Goal: Task Accomplishment & Management: Complete application form

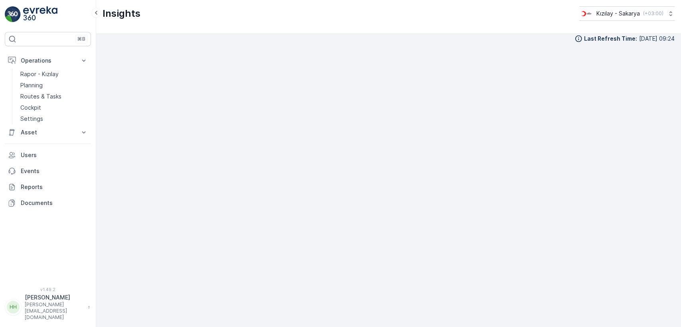
scroll to position [9, 0]
click at [50, 81] on link "Planning" at bounding box center [54, 85] width 74 height 11
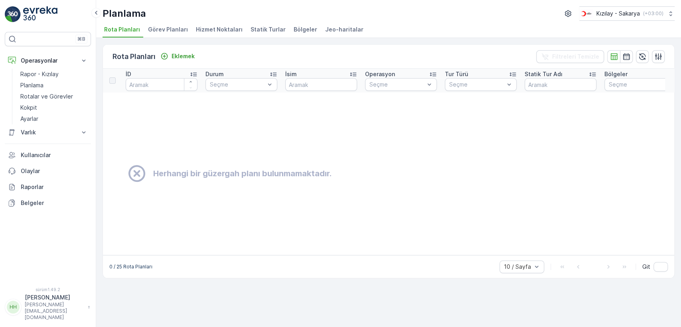
click at [203, 27] on font "Hizmet Noktaları" at bounding box center [219, 29] width 47 height 7
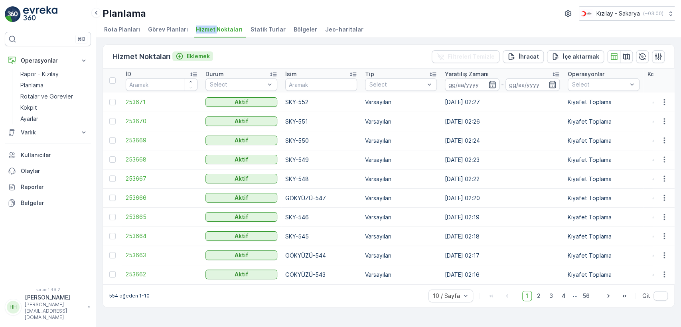
click at [197, 53] on font "Eklemek" at bounding box center [198, 56] width 23 height 7
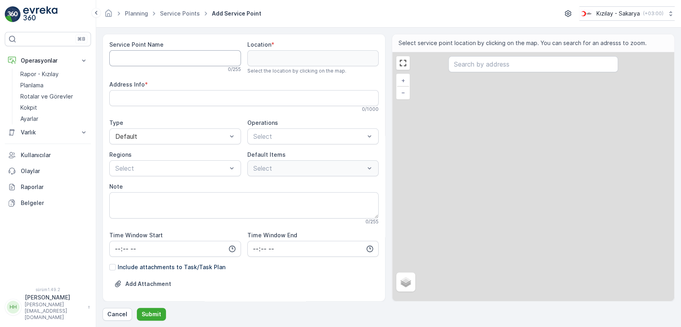
click at [189, 61] on Name "Service Point Name" at bounding box center [175, 58] width 132 height 16
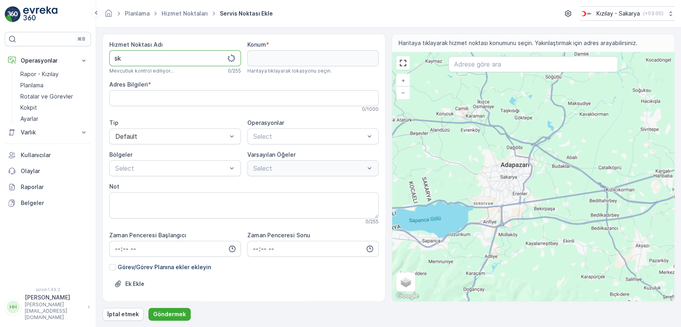
type Name "s"
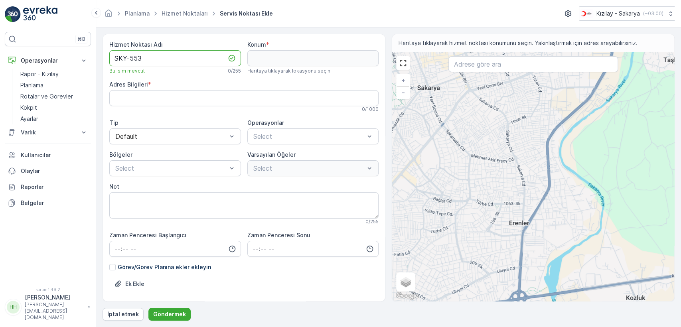
type Name "SKY-553"
drag, startPoint x: 538, startPoint y: 211, endPoint x: 528, endPoint y: 219, distance: 12.9
click at [373, 218] on div "+ − Uydu Yol haritası Arazi Hibrit Broşür Klavye kısayolları Harita Verileri Ma…" at bounding box center [533, 176] width 282 height 249
click at [373, 219] on div "+ − Uydu Yol haritası Arazi Hibrit Broşür Klavye kısayolları Harita Verileri Ma…" at bounding box center [533, 176] width 282 height 249
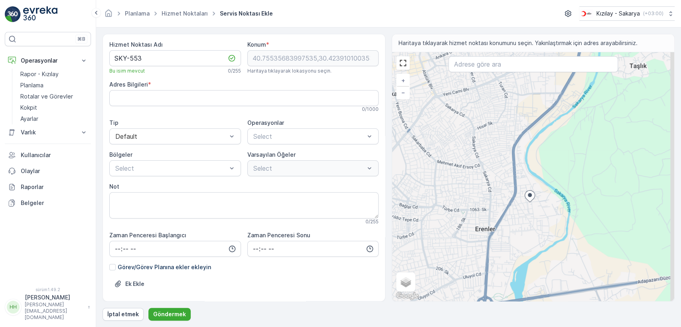
type input "40.75535683997535,30.423910100353908"
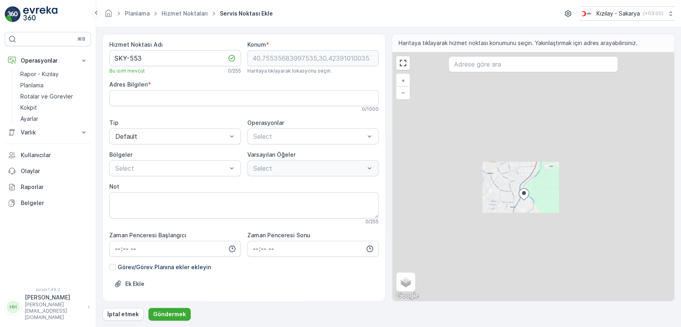
type Info "Küpçüler, [PERSON_NAME]. No:61, 54200 Erenler/[GEOGRAPHIC_DATA], [GEOGRAPHIC_DA…"
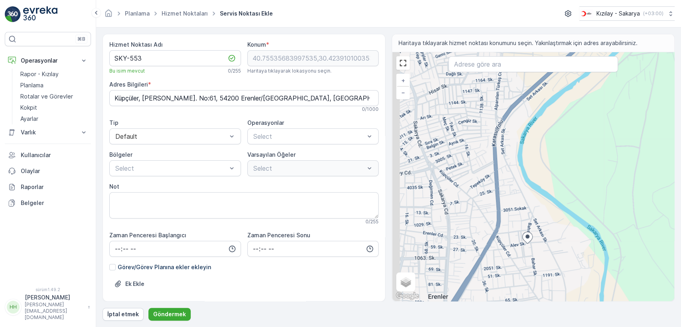
drag, startPoint x: 476, startPoint y: 208, endPoint x: 546, endPoint y: 205, distance: 70.3
click at [373, 205] on div "+ − Uydu Yol haritası Arazi Hibrit Broşür Klavye kısayolları Harita Verileri Ma…" at bounding box center [533, 176] width 282 height 249
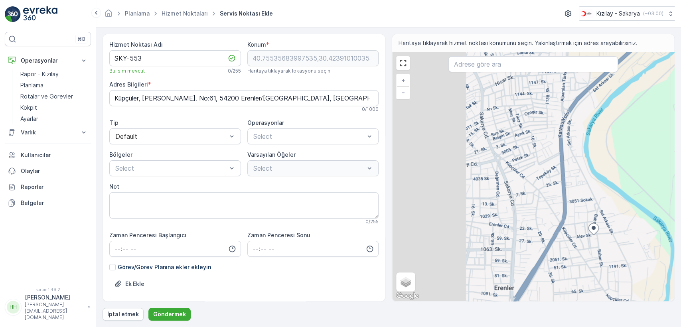
click at [373, 205] on div "+ − Uydu Yol haritası Arazi Hibrit Broşür Klavye kısayolları Harita Verileri Ma…" at bounding box center [533, 176] width 282 height 249
type input "40.75778134526095,30.41865500621782"
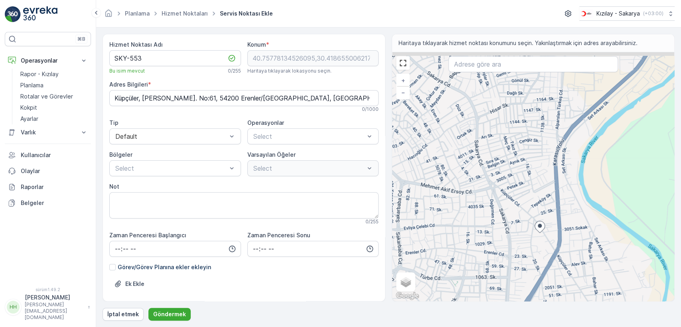
type Info "Yeni, Küpçüler Cd. No:84, 54200 Erenler/[GEOGRAPHIC_DATA], [GEOGRAPHIC_DATA]"
click at [373, 235] on div at bounding box center [540, 228] width 10 height 14
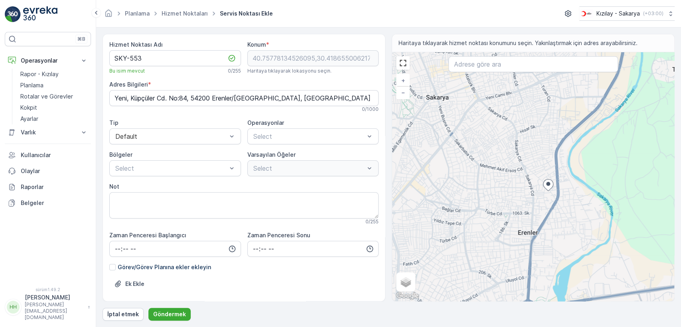
drag, startPoint x: 602, startPoint y: 115, endPoint x: 516, endPoint y: 188, distance: 113.2
click at [373, 188] on div "+ − Uydu Yol haritası Arazi Hibrit Broşür Klavye kısayolları Harita Verileri Ma…" at bounding box center [533, 176] width 282 height 249
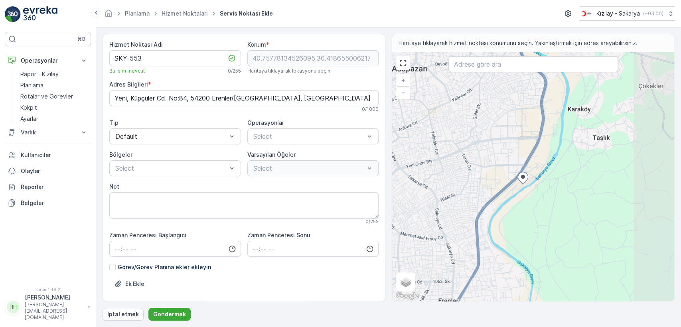
type input "40.770107276556935,30.430346491774074"
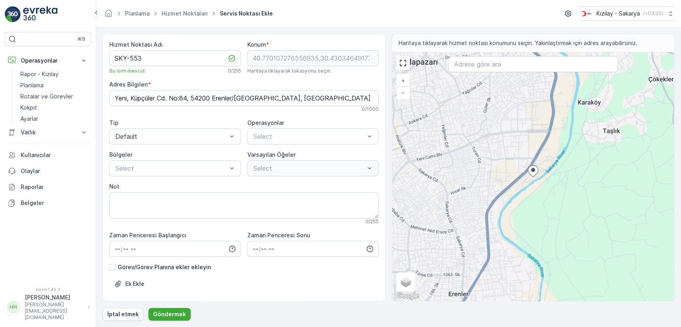
type Info "Tepekum, Şantiye Sk. No:24, 54100 Adapazarı/[GEOGRAPHIC_DATA], [GEOGRAPHIC_DATA]"
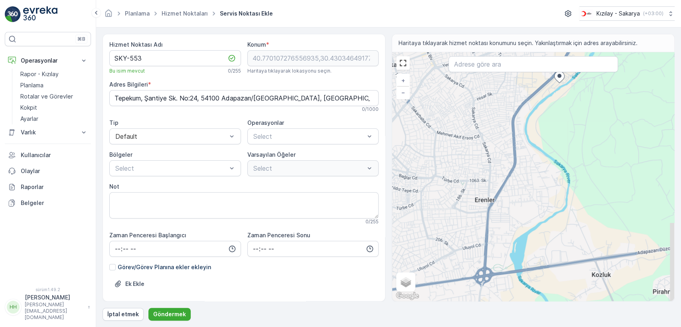
drag, startPoint x: 517, startPoint y: 164, endPoint x: 527, endPoint y: 93, distance: 71.4
click at [373, 102] on div "+ − Uydu Yol haritası Arazi Hibrit Broşür Klavye kısayolları Harita Verileri Ma…" at bounding box center [533, 176] width 282 height 249
click at [373, 96] on div "+ − Uydu Yol haritası Arazi Hibrit Broşür Klavye kısayolları Harita Verileri Ma…" at bounding box center [533, 176] width 282 height 249
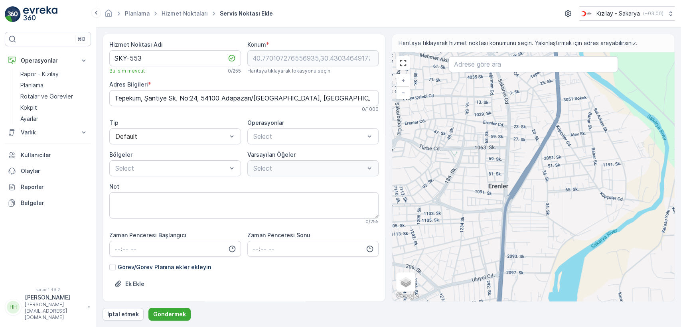
drag, startPoint x: 461, startPoint y: 198, endPoint x: 517, endPoint y: 218, distance: 59.9
click at [373, 215] on div "+ − Uydu Yol haritası Arazi Hibrit Broşür Klavye kısayolları Harita Verileri Ma…" at bounding box center [533, 176] width 282 height 249
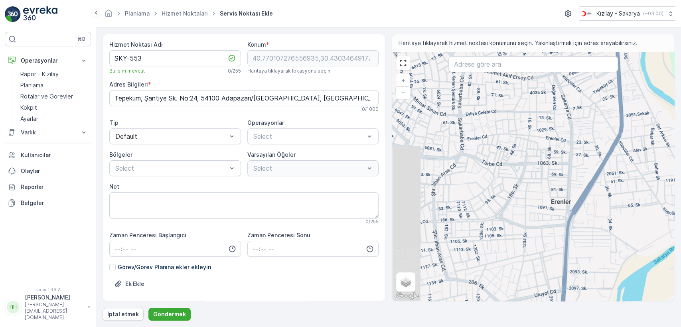
drag, startPoint x: 533, startPoint y: 196, endPoint x: 537, endPoint y: 183, distance: 14.3
click at [373, 185] on div "+ − Uydu Yol haritası Arazi Hibrit Broşür Klavye kısayolları Harita Verileri Ma…" at bounding box center [533, 176] width 282 height 249
click at [373, 179] on div "+ − Uydu Yol haritası Arazi Hibrit Broşür Klavye kısayolları Harita Verileri Ma…" at bounding box center [533, 176] width 282 height 249
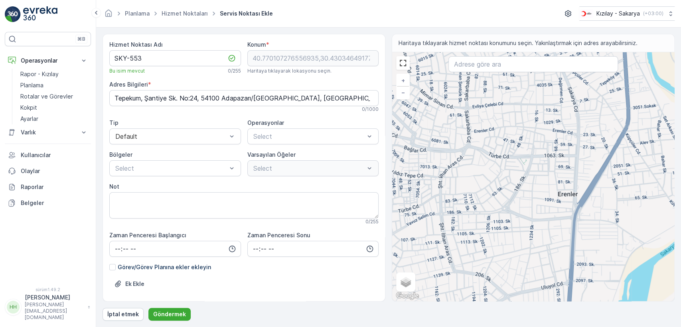
drag, startPoint x: 456, startPoint y: 165, endPoint x: 495, endPoint y: 172, distance: 38.8
click at [373, 171] on div "+ − Uydu Yol haritası Arazi Hibrit Broşür Klavye kısayolları Harita Verileri Ma…" at bounding box center [533, 176] width 282 height 249
click at [373, 172] on div "+ − Uydu Yol haritası Arazi Hibrit Broşür Klavye kısayolları Harita Verileri Ma…" at bounding box center [533, 176] width 282 height 249
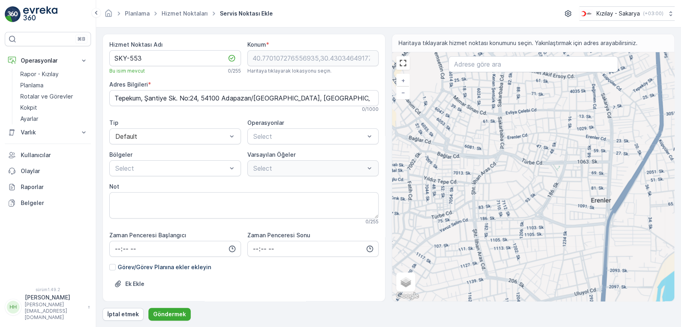
click at [373, 172] on div "+ − Uydu Yol haritası Arazi Hibrit Broşür Klavye kısayolları Harita Verileri Ma…" at bounding box center [533, 176] width 282 height 249
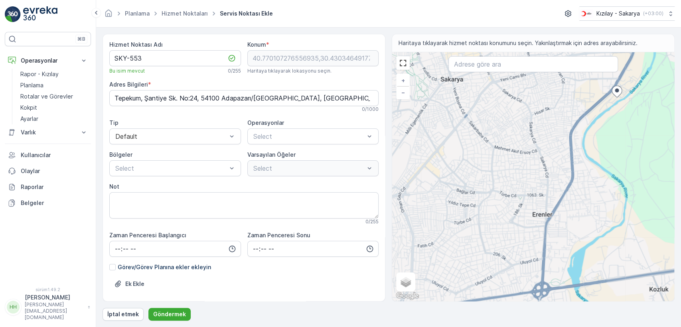
drag, startPoint x: 569, startPoint y: 90, endPoint x: 510, endPoint y: 141, distance: 78.1
click at [373, 140] on div "+ − Uydu Yol haritası Arazi Hibrit Broşür Klavye kısayolları Harita Verileri Ma…" at bounding box center [533, 176] width 282 height 249
click at [373, 144] on div "+ − Uydu Yol haritası Arazi Hibrit Broşür Klavye kısayolları Harita Verileri Ma…" at bounding box center [533, 176] width 282 height 249
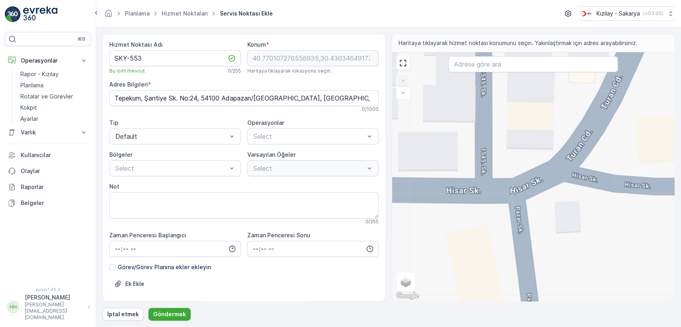
click at [373, 192] on div "+ − Uydu Yol haritası Arazi Hibrit Broşür Klavye kısayolları Harita Verileri Ma…" at bounding box center [533, 176] width 282 height 249
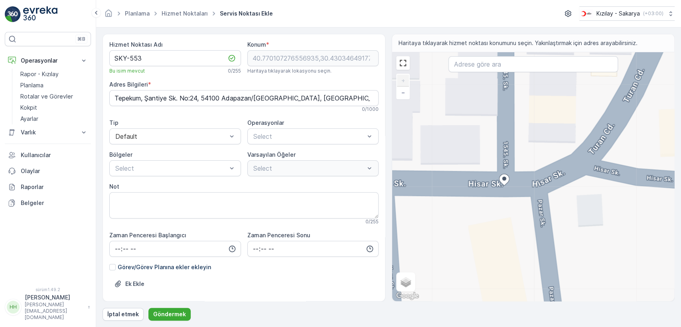
type input "40.768323864050956,30.416578733097513"
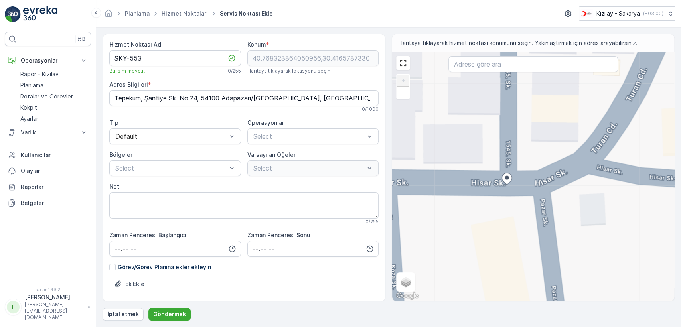
type Info "Yenigün, 1545. Sk. No:10, 54100 Adapazarı/[GEOGRAPHIC_DATA], [GEOGRAPHIC_DATA]"
click at [280, 151] on font "Varsayılan Öğeler" at bounding box center [271, 154] width 48 height 7
click at [289, 143] on div "Select" at bounding box center [313, 136] width 132 height 16
click at [288, 151] on div "Kıyafet Toplama" at bounding box center [313, 156] width 132 height 14
click at [255, 197] on div at bounding box center [255, 199] width 6 height 6
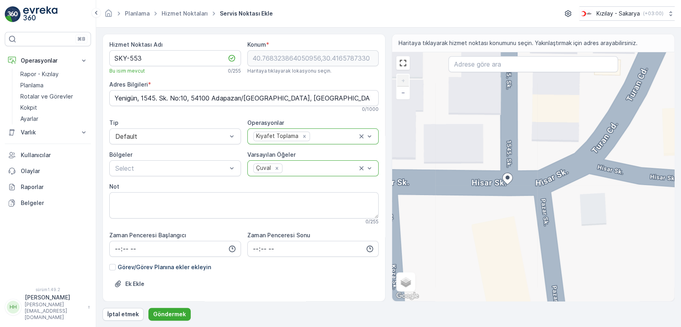
click at [174, 178] on div "Hizmet Noktası Adı SKY-553 Bu isim mevcut 0 / 255 Konum * 40.768323864050956,30…" at bounding box center [243, 190] width 269 height 298
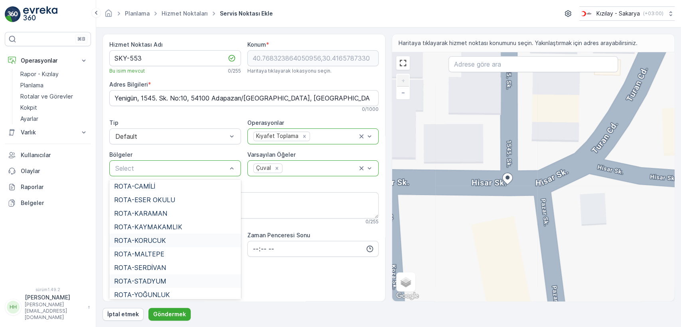
scroll to position [182, 0]
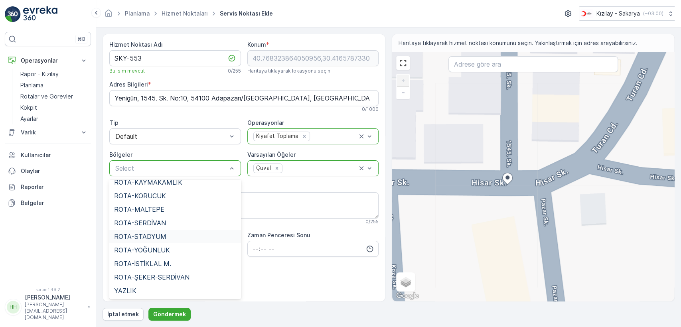
click at [166, 237] on div "ROTA-STADYUM" at bounding box center [175, 236] width 122 height 7
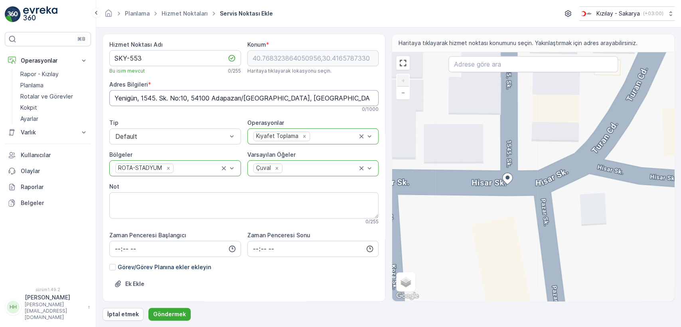
click at [201, 100] on Info "Yenigün, 1545. Sk. No:10, 54100 Adapazarı/[GEOGRAPHIC_DATA], [GEOGRAPHIC_DATA]" at bounding box center [243, 98] width 269 height 16
click at [218, 157] on div "Bölgeler" at bounding box center [175, 155] width 132 height 8
click at [184, 100] on Info "Yenigün, 1545. Sk. No:10, 54100 Adapazarı/[GEOGRAPHIC_DATA], [GEOGRAPHIC_DATA]" at bounding box center [243, 98] width 269 height 16
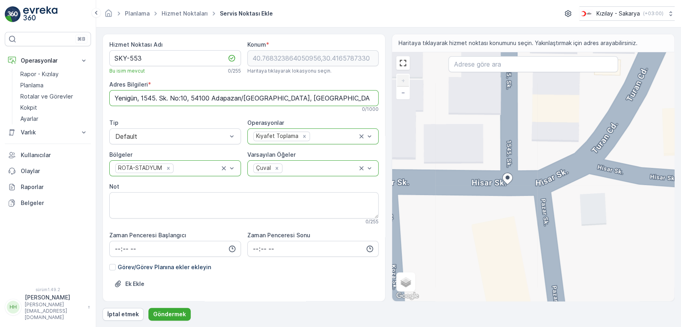
click at [184, 100] on Info "Yenigün, 1545. Sk. No:10, 54100 Adapazarı/[GEOGRAPHIC_DATA], [GEOGRAPHIC_DATA]" at bounding box center [243, 98] width 269 height 16
click at [183, 276] on button "Göndermek" at bounding box center [169, 314] width 42 height 13
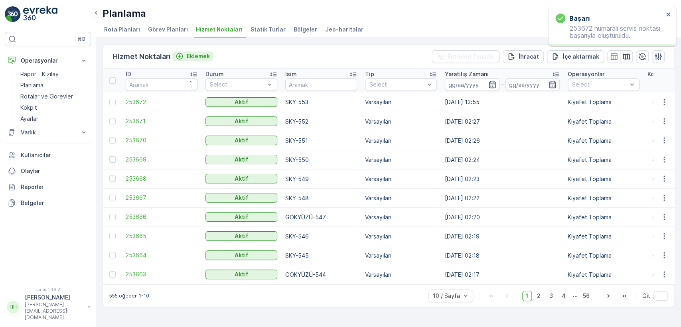
click at [193, 55] on font "Eklemek" at bounding box center [198, 56] width 23 height 7
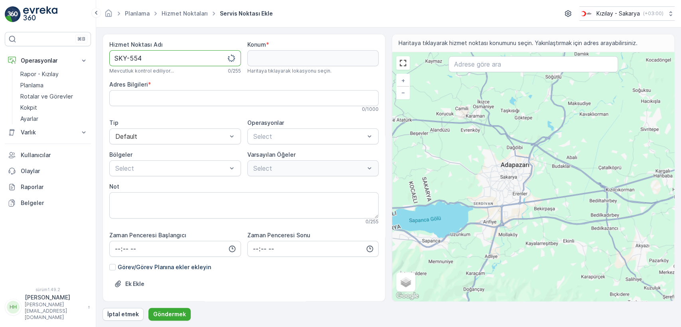
type Name "SKY-554"
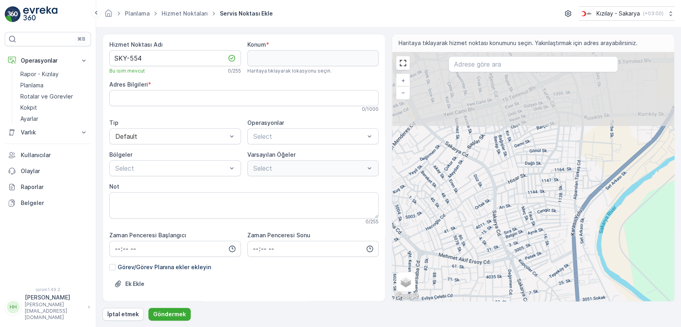
drag, startPoint x: 502, startPoint y: 112, endPoint x: 499, endPoint y: 232, distance: 120.1
click at [373, 232] on div "+ − Uydu Yol haritası Arazi Hibrit Broşür Klavye kısayolları Harita Verileri Ma…" at bounding box center [533, 176] width 282 height 249
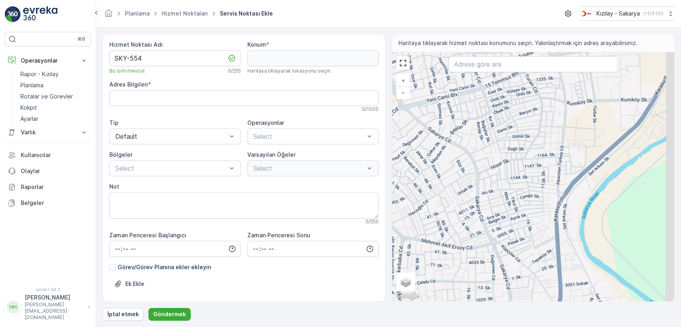
drag, startPoint x: 520, startPoint y: 199, endPoint x: 483, endPoint y: 180, distance: 41.6
click at [373, 180] on div "+ − Uydu Yol haritası Arazi Hibrit Broşür Klavye kısayolları Harita Verileri Ma…" at bounding box center [533, 176] width 282 height 249
click at [373, 179] on div "+ − Uydu Yol haritası Arazi Hibrit Broşür Klavye kısayolları Harita Verileri Ma…" at bounding box center [533, 176] width 282 height 249
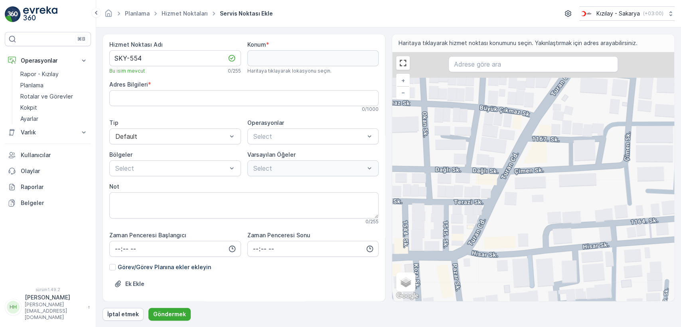
drag, startPoint x: 536, startPoint y: 109, endPoint x: 497, endPoint y: 212, distance: 110.1
click at [373, 212] on div "+ − Uydu Yol haritası Arazi Hibrit Broşür Klavye kısayolları Harita Verileri Ma…" at bounding box center [533, 176] width 282 height 249
type input "40.76917274109038,30.417554880177878"
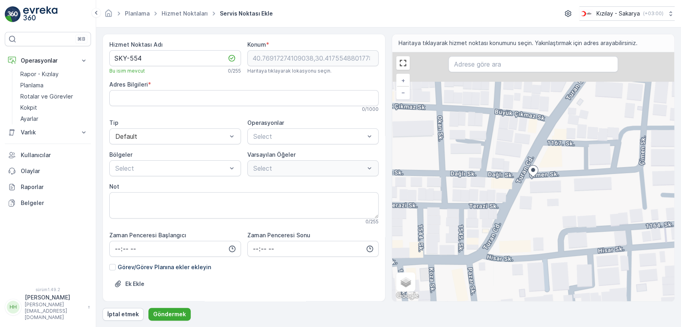
drag, startPoint x: 550, startPoint y: 132, endPoint x: 537, endPoint y: 159, distance: 30.0
click at [373, 159] on div "+ − Uydu Yol haritası Arazi Hibrit Broşür Klavye kısayolları Harita Verileri Ma…" at bounding box center [533, 176] width 282 height 249
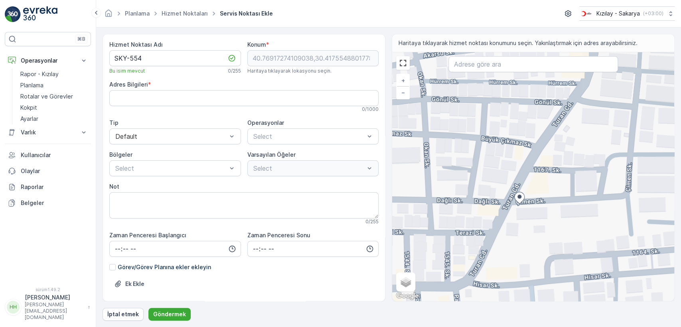
type Info "Tepekum, Çimen Sk. No:3, 54100 Adapazarı/[GEOGRAPHIC_DATA], [GEOGRAPHIC_DATA]"
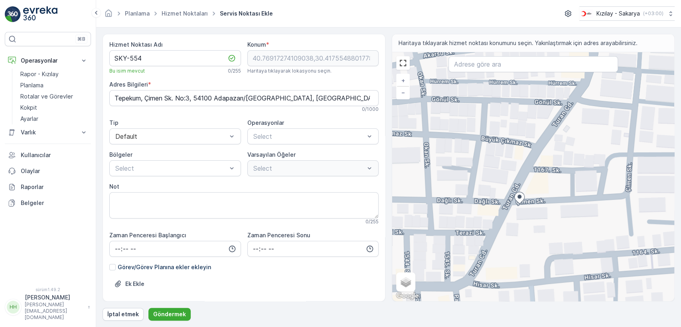
drag, startPoint x: 542, startPoint y: 135, endPoint x: 530, endPoint y: 149, distance: 18.7
click at [373, 149] on div "+ − Uydu Yol haritası Arazi Hibrit Broşür Klavye kısayolları Harita Verileri Ma…" at bounding box center [533, 176] width 282 height 249
type input "40.76986829556884,30.417856430791876"
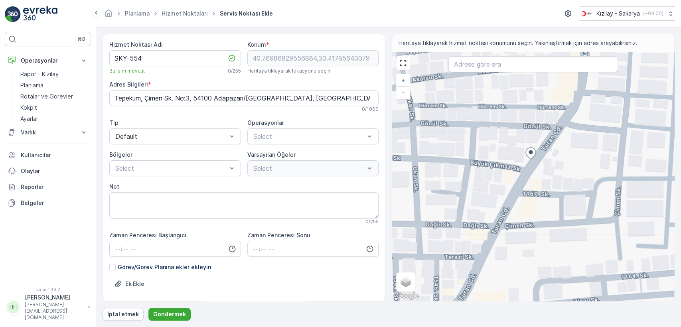
type Info "Otobüs Durağı, Tepekum, Turan Cd., 54100 Adapazarı/[GEOGRAPHIC_DATA], [GEOGRAPH…"
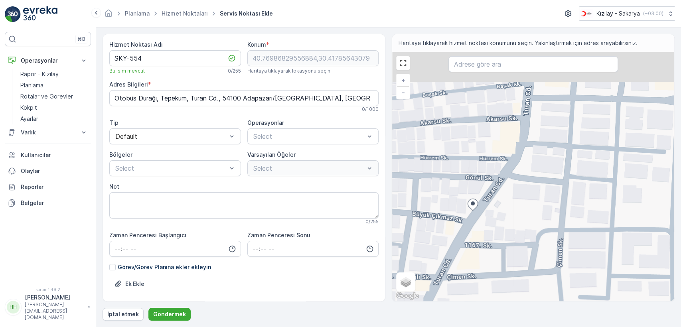
drag, startPoint x: 568, startPoint y: 151, endPoint x: 498, endPoint y: 184, distance: 77.6
click at [373, 186] on div "+ − Uydu Yol haritası Arazi Hibrit Broşür Klavye kısayolları Harita Verileri Ma…" at bounding box center [533, 176] width 282 height 249
type input "40.77013180158499,30.418322198789728"
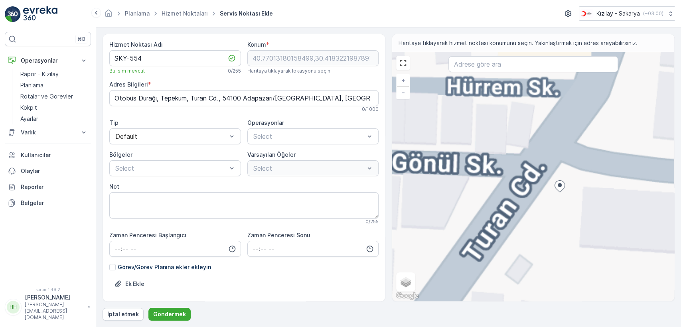
type Info "[STREET_ADDRESS]"
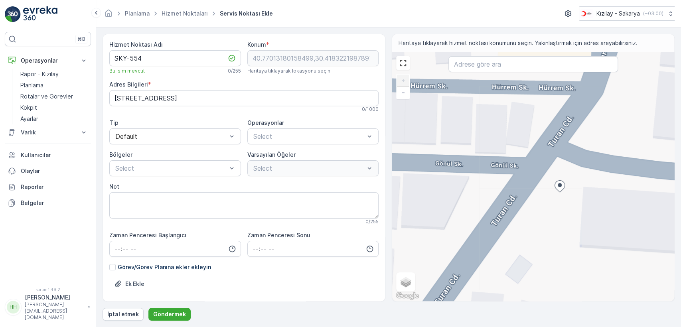
click at [373, 144] on div "+ − Uydu Yol haritası Arazi Hibrit Broşür Klavye kısayolları Harita Verileri Ma…" at bounding box center [533, 176] width 282 height 249
type input "40.77025509914491,30.418302448602564"
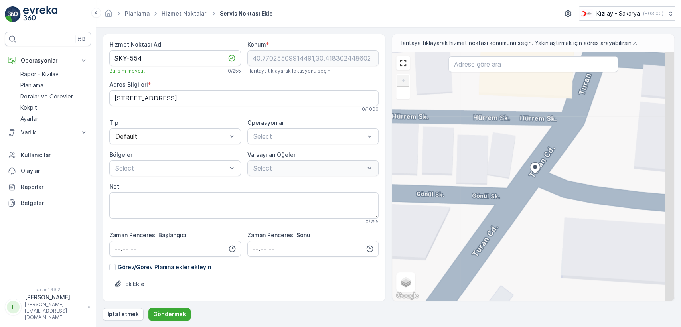
type Info "Tepekum, Turan Cd. No:175, 54100 Adapazarı/[GEOGRAPHIC_DATA], [GEOGRAPHIC_DATA]"
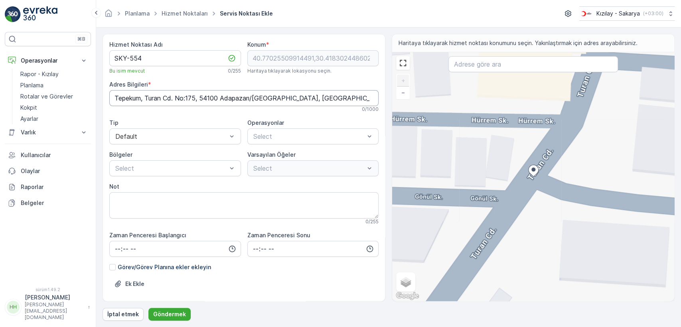
click at [205, 100] on Info "Tepekum, Turan Cd. No:175, 54100 Adapazarı/[GEOGRAPHIC_DATA], [GEOGRAPHIC_DATA]" at bounding box center [243, 98] width 269 height 16
click at [218, 152] on div "Bölgeler" at bounding box center [175, 155] width 132 height 8
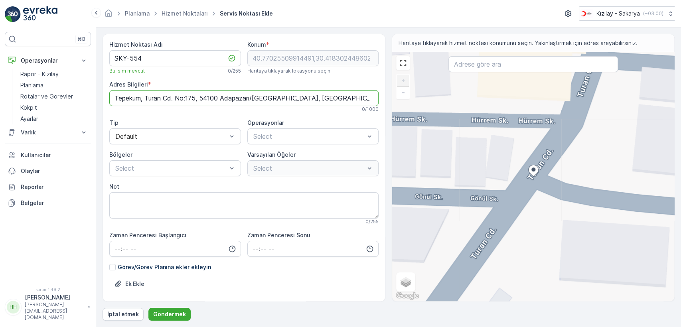
click at [235, 98] on Info "Tepekum, Turan Cd. No:175, 54100 Adapazarı/[GEOGRAPHIC_DATA], [GEOGRAPHIC_DATA]" at bounding box center [243, 98] width 269 height 16
click at [283, 133] on div at bounding box center [308, 136] width 113 height 7
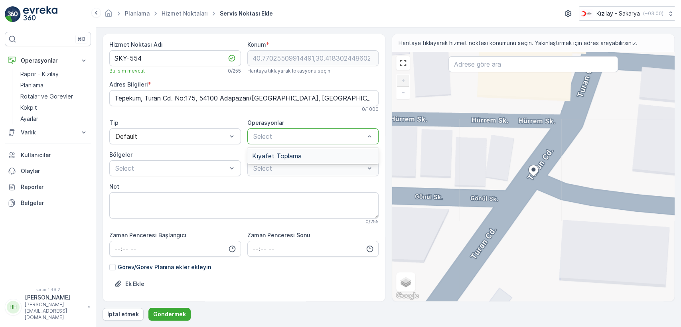
click at [275, 153] on span "Kıyafet Toplama" at bounding box center [276, 155] width 49 height 7
click at [256, 197] on div at bounding box center [255, 199] width 6 height 6
click at [168, 173] on div "Select" at bounding box center [175, 168] width 132 height 16
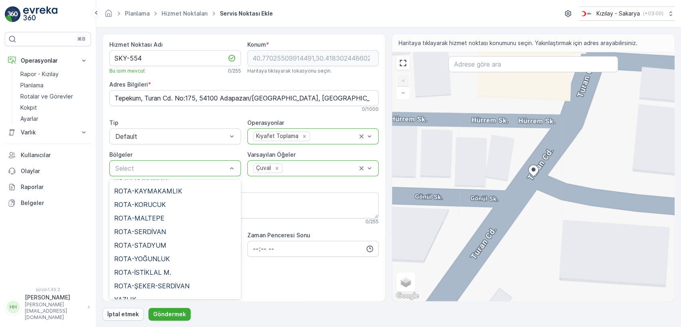
scroll to position [182, 0]
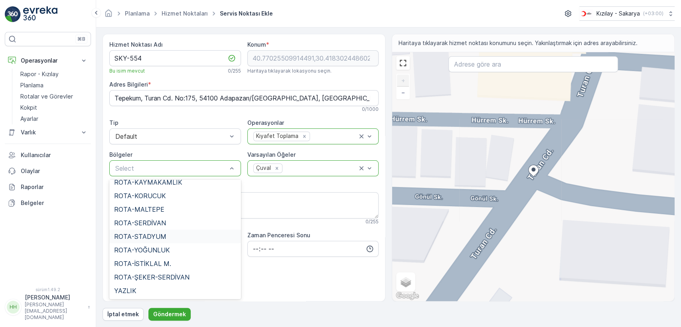
click at [165, 232] on div "ROTA-STADYUM" at bounding box center [175, 237] width 132 height 14
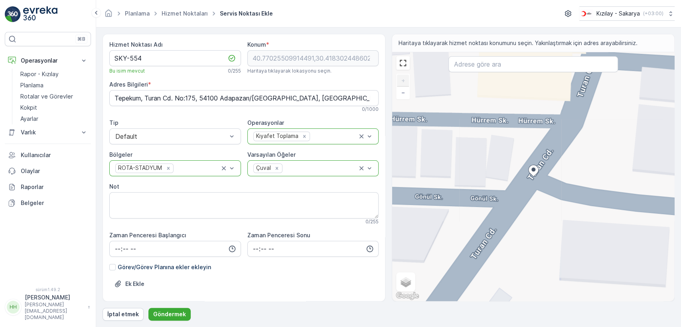
click at [249, 88] on div "Adres Bilgileri * Tepekum, Turan Cd. No:175, 54100 Adapazarı/[GEOGRAPHIC_DATA],…" at bounding box center [243, 97] width 269 height 32
click at [245, 96] on Info "Tepekum, Turan Cd. No:175, 54100 Adapazarı/[GEOGRAPHIC_DATA], [GEOGRAPHIC_DATA]" at bounding box center [243, 98] width 269 height 16
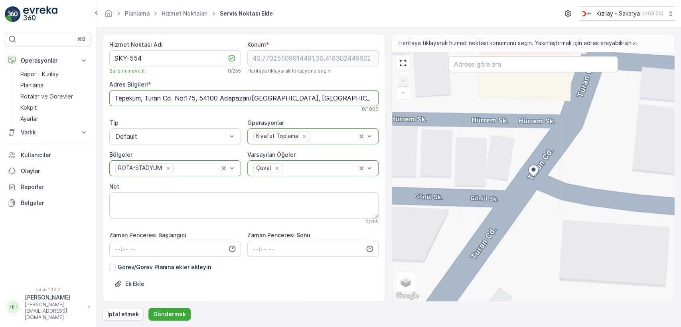
drag, startPoint x: 245, startPoint y: 96, endPoint x: 265, endPoint y: 154, distance: 61.8
click at [265, 154] on font "Varsayılan Öğeler" at bounding box center [271, 154] width 48 height 7
click at [172, 276] on font "Göndermek" at bounding box center [169, 314] width 33 height 7
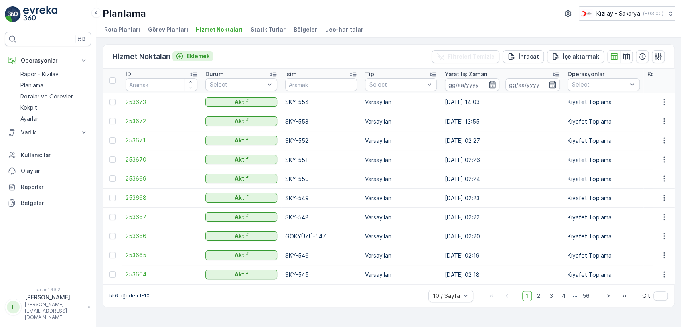
click at [187, 55] on font "Eklemek" at bounding box center [198, 56] width 23 height 7
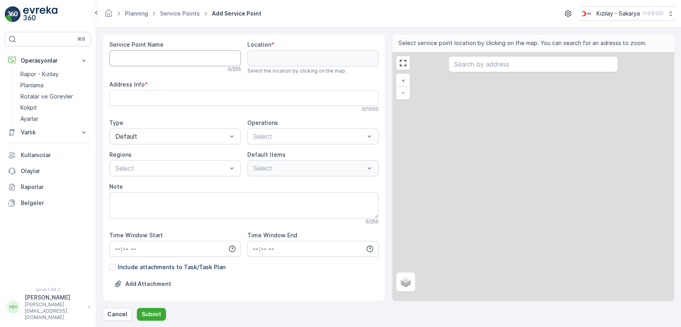
click at [180, 53] on Name "Service Point Name" at bounding box center [175, 58] width 132 height 16
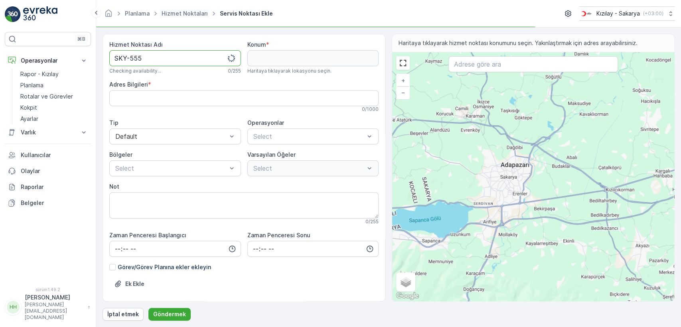
type Name "SKY-555"
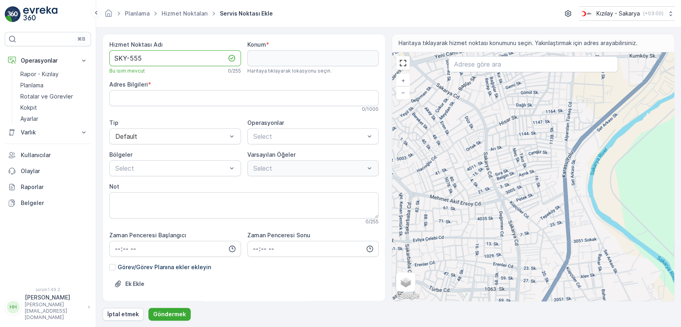
drag, startPoint x: 517, startPoint y: 183, endPoint x: 515, endPoint y: 197, distance: 13.3
click at [373, 194] on div "+ − Uydu Yol haritası Arazi Hibrit Broşür Klavye kısayolları Harita Verileri Ma…" at bounding box center [533, 176] width 282 height 249
click at [373, 196] on div "+ − Uydu Yol haritası Arazi Hibrit Broşür Klavye kısayolları Harita Verileri Ma…" at bounding box center [533, 176] width 282 height 249
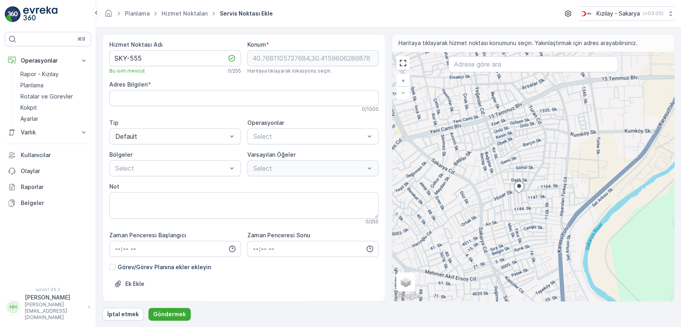
type input "40.7681105727684,30.415960628687895"
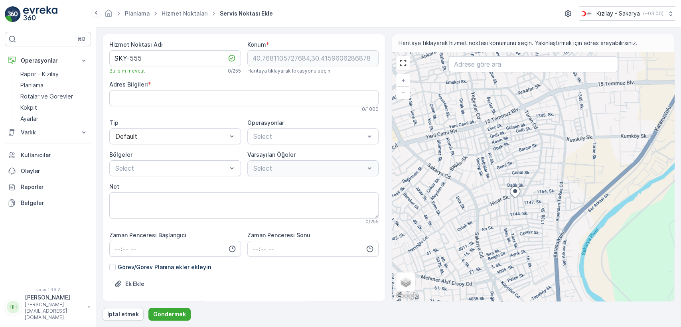
type Info "Tepekum, 1148. Sk. No:5, 54100 Adapazarı/[GEOGRAPHIC_DATA], [GEOGRAPHIC_DATA]"
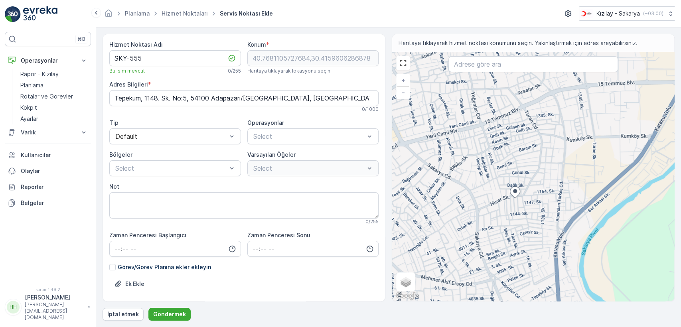
drag, startPoint x: 529, startPoint y: 134, endPoint x: 520, endPoint y: 166, distance: 33.2
click at [373, 165] on div "+ − Uydu Yol haritası Arazi Hibrit Broşür Klavye kısayolları Harita Verileri Ma…" at bounding box center [533, 176] width 282 height 249
click at [373, 166] on div "+ − Uydu Yol haritası Arazi Hibrit Broşür Klavye kısayolları Harita Verileri Ma…" at bounding box center [533, 176] width 282 height 249
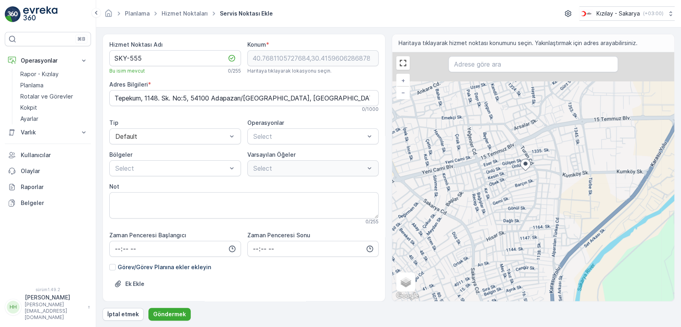
type input "40.77325399653343,30.41749440642819"
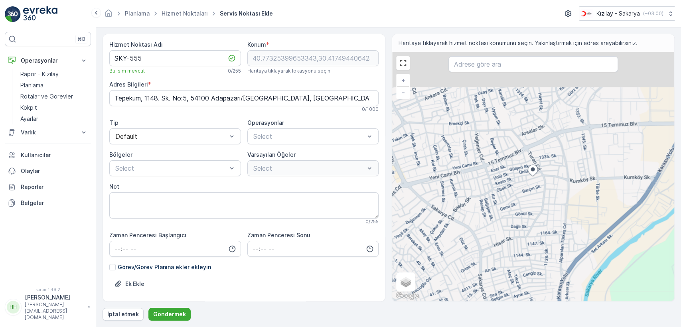
type Info "[PERSON_NAME], [PERSON_NAME]. No:47, 54100 Adapazarı/[GEOGRAPHIC_DATA], [GEOGRA…"
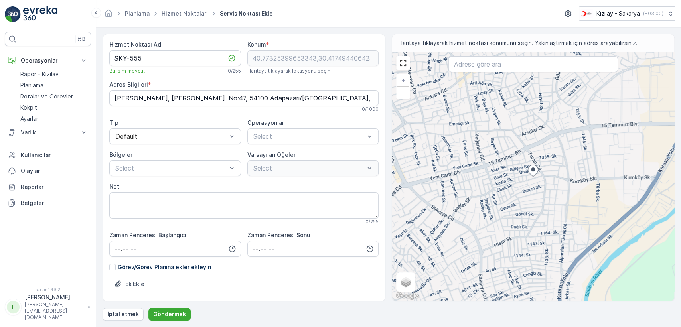
drag, startPoint x: 494, startPoint y: 242, endPoint x: 495, endPoint y: 185, distance: 56.7
click at [373, 193] on div "+ − Uydu Yol haritası Arazi Hibrit Broşür Klavye kısayolları Harita Verileri Ma…" at bounding box center [533, 176] width 282 height 249
click at [373, 187] on div "+ − Uydu Yol haritası Arazi Hibrit Broşür Klavye kısayolları Harita Verileri Ma…" at bounding box center [533, 176] width 282 height 249
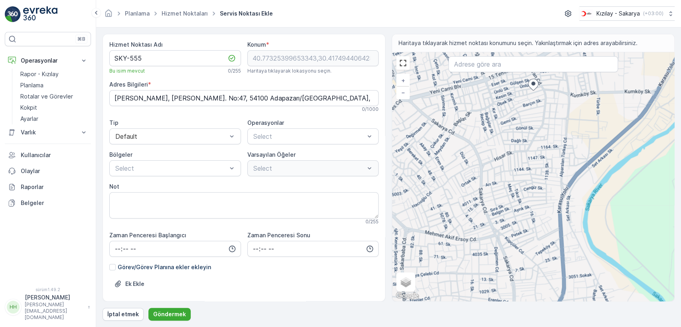
drag, startPoint x: 504, startPoint y: 260, endPoint x: 502, endPoint y: 218, distance: 42.7
click at [373, 223] on div "+ − Uydu Yol haritası Arazi Hibrit Broşür Klavye kısayolları Harita Verileri Ma…" at bounding box center [533, 176] width 282 height 249
click at [373, 219] on div "+ − Uydu Yol haritası Arazi Hibrit Broşür Klavye kısayolları Harita Verileri Ma…" at bounding box center [533, 176] width 282 height 249
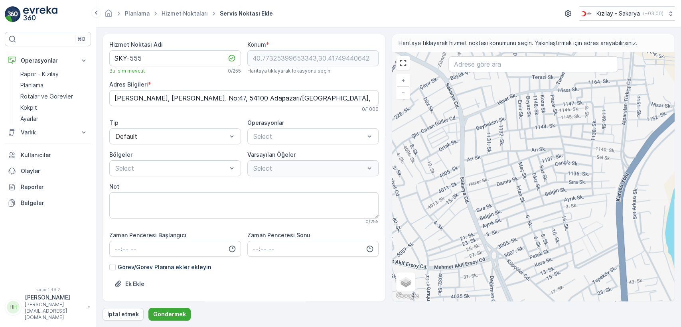
drag, startPoint x: 436, startPoint y: 208, endPoint x: 483, endPoint y: 220, distance: 49.1
click at [373, 219] on div "+ − Uydu Yol haritası Arazi Hibrit Broşür Klavye kısayolları Harita Verileri Ma…" at bounding box center [533, 176] width 282 height 249
click at [373, 220] on div "+ − Uydu Yol haritası Arazi Hibrit Broşür Klavye kısayolları Harita Verileri Ma…" at bounding box center [533, 176] width 282 height 249
type input "40.76350582022689,30.411269482887395"
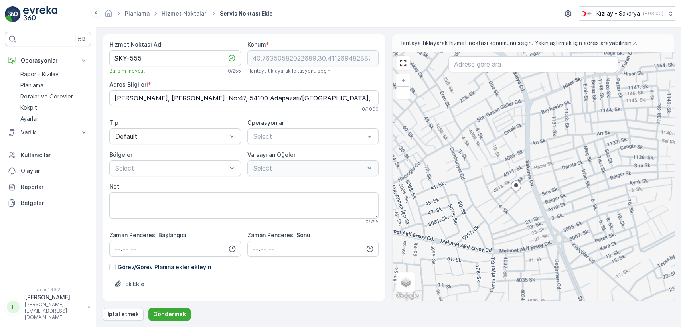
type Info "Tabakhane, 22. Sk. No:30, 54200 Erenler/[GEOGRAPHIC_DATA], [GEOGRAPHIC_DATA]"
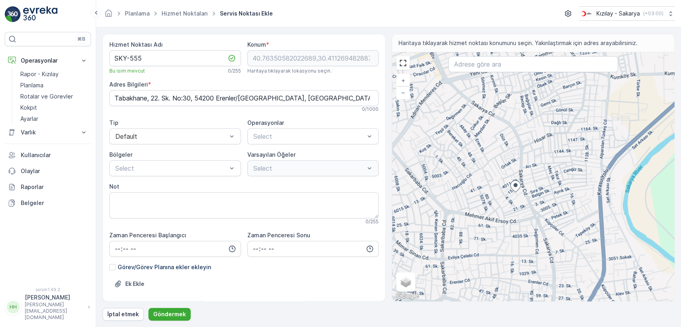
drag, startPoint x: 520, startPoint y: 222, endPoint x: 517, endPoint y: 187, distance: 35.2
click at [373, 211] on div "+ − Uydu Yol haritası Arazi Hibrit Broşür Klavye kısayolları Harita Verileri Ma…" at bounding box center [533, 176] width 282 height 249
click at [373, 197] on div "+ − Uydu Yol haritası Arazi Hibrit Broşür Klavye kısayolları Harita Verileri Ma…" at bounding box center [533, 176] width 282 height 249
click at [373, 189] on div "+ − Uydu Yol haritası Arazi Hibrit Broşür Klavye kısayolları Harita Verileri Ma…" at bounding box center [533, 176] width 282 height 249
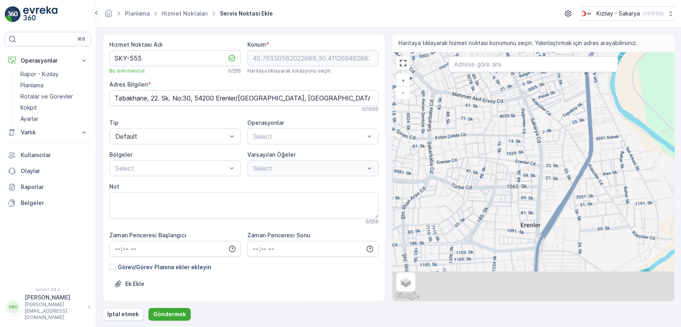
drag, startPoint x: 529, startPoint y: 245, endPoint x: 511, endPoint y: 184, distance: 63.8
click at [373, 186] on div "+ − Uydu Yol haritası Arazi Hibrit Broşür Klavye kısayolları Harita Verileri Ma…" at bounding box center [533, 176] width 282 height 249
click at [373, 184] on div "+ − Uydu Yol haritası Arazi Hibrit Broşür Klavye kısayolları Harita Verileri Ma…" at bounding box center [533, 176] width 282 height 249
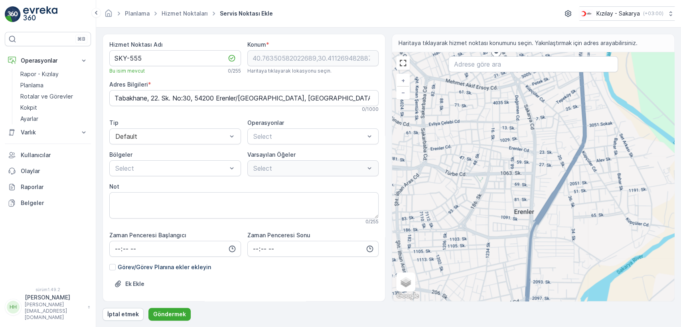
drag, startPoint x: 507, startPoint y: 161, endPoint x: 504, endPoint y: 192, distance: 31.3
click at [373, 189] on div "+ − Uydu Yol haritası Arazi Hibrit Broşür Klavye kısayolları Harita Verileri Ma…" at bounding box center [533, 176] width 282 height 249
click at [373, 192] on div "+ − Uydu Yol haritası Arazi Hibrit Broşür Klavye kısayolları Harita Verileri Ma…" at bounding box center [533, 176] width 282 height 249
type input "40.75503366115507,30.412446333853918"
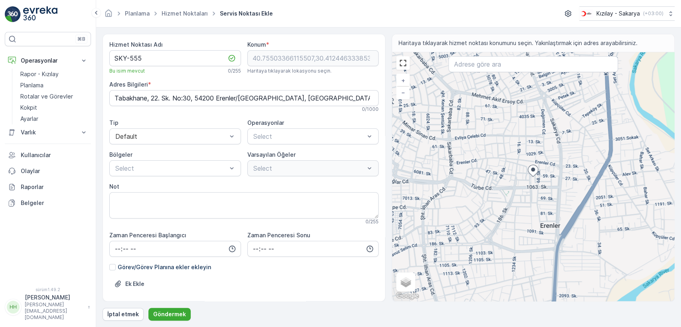
type Info "[GEOGRAPHIC_DATA] 1068 sokak [PERSON_NAME] sitesi, [STREET_ADDRESS]"
drag, startPoint x: 518, startPoint y: 145, endPoint x: 504, endPoint y: 178, distance: 35.8
click at [373, 176] on div "+ − Uydu Yol haritası Arazi Hibrit Broşür Klavye kısayolları Harita Verileri Ma…" at bounding box center [533, 176] width 282 height 249
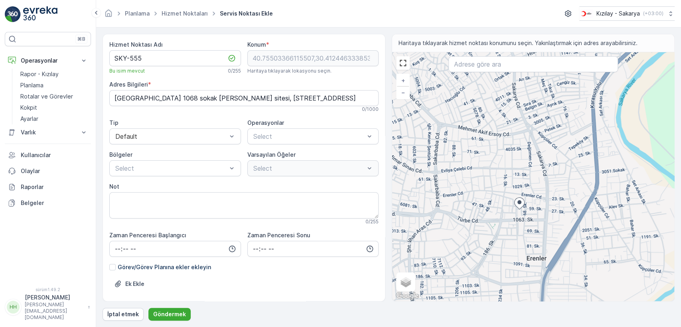
click at [373, 179] on div "+ − Uydu Yol haritası Arazi Hibrit Broşür Klavye kısayolları Harita Verileri Ma…" at bounding box center [533, 176] width 282 height 249
type input "40.75751300916775,30.410817995821983"
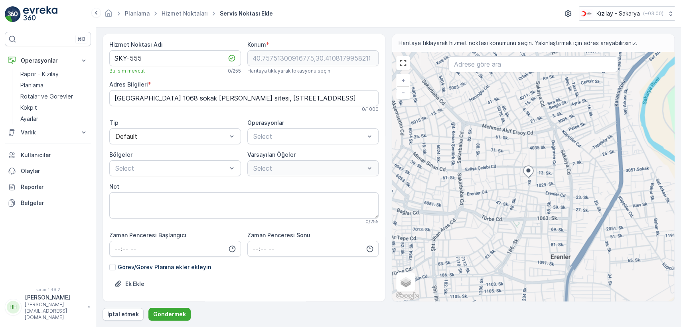
type Info "Erenler, 16. Sk. No:5, 54200 Erenler/[GEOGRAPHIC_DATA], [GEOGRAPHIC_DATA]"
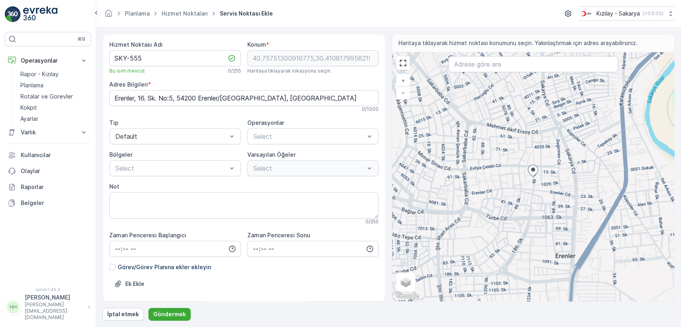
drag, startPoint x: 558, startPoint y: 125, endPoint x: 542, endPoint y: 154, distance: 33.0
click at [373, 152] on div "+ − Uydu Yol haritası Arazi Hibrit Broşür Klavye kısayolları Harita Verileri Ma…" at bounding box center [533, 176] width 282 height 249
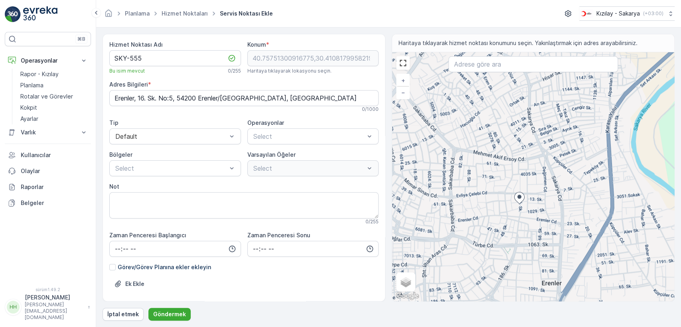
click at [373, 156] on div "+ − Uydu Yol haritası Arazi Hibrit Broşür Klavye kısayolları Harita Verileri Ma…" at bounding box center [533, 176] width 282 height 249
type input "40.761424266104406,30.41318231727352"
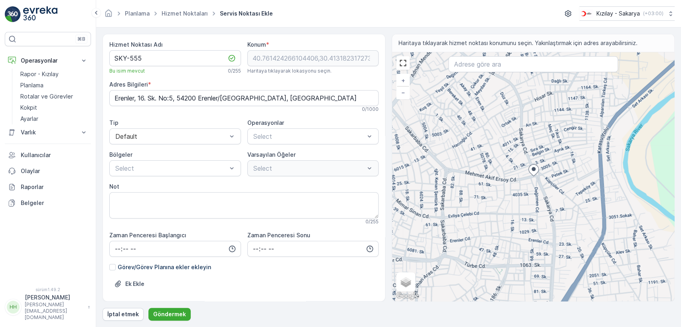
type Info "[PERSON_NAME], [GEOGRAPHIC_DATA]. No:168, 54200 Erenler/[GEOGRAPHIC_DATA], [GEO…"
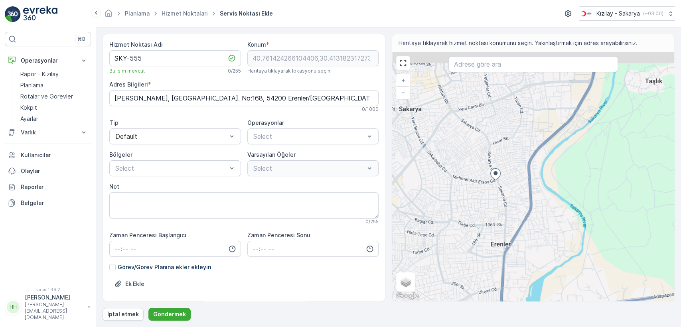
drag, startPoint x: 501, startPoint y: 136, endPoint x: 508, endPoint y: 152, distance: 17.1
click at [373, 148] on div "+ − Uydu Yol haritası Arazi Hibrit Broşür Klavye kısayolları Harita Verileri Ma…" at bounding box center [533, 176] width 282 height 249
click at [373, 149] on div "+ − Uydu Yol haritası Arazi Hibrit Broşür Klavye kısayolları Harita Verileri Ma…" at bounding box center [533, 176] width 282 height 249
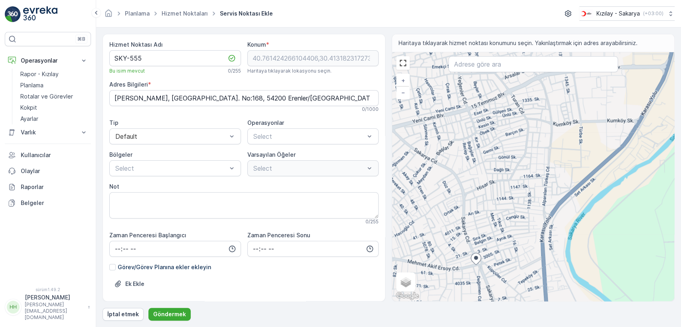
drag, startPoint x: 505, startPoint y: 148, endPoint x: 485, endPoint y: 171, distance: 30.3
click at [373, 169] on div "+ − Uydu Yol haritası Arazi Hibrit Broşür Klavye kısayolları Harita Verileri Ma…" at bounding box center [533, 176] width 282 height 249
click at [373, 170] on div "+ − Uydu Yol haritası Arazi Hibrit Broşür Klavye kısayolları Harita Verileri Ma…" at bounding box center [533, 176] width 282 height 249
type input "40.77088356876232,30.416089414155426"
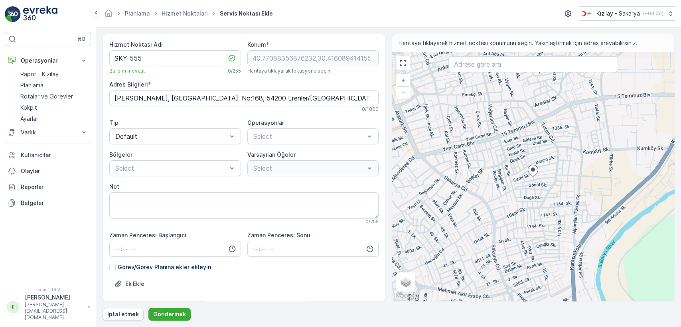
type Info "[PERSON_NAME], [PERSON_NAME]. No:30, 54100 Adapazarı/[GEOGRAPHIC_DATA], [GEOGRA…"
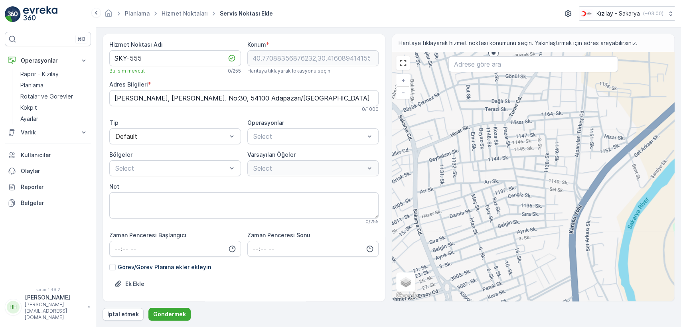
drag, startPoint x: 616, startPoint y: 198, endPoint x: 515, endPoint y: 204, distance: 100.7
click at [373, 207] on div "+ − Uydu Yol haritası Arazi Hibrit Broşür Klavye kısayolları Harita Verileri Ma…" at bounding box center [533, 176] width 282 height 249
click at [373, 205] on div "+ − Uydu Yol haritası Arazi Hibrit Broşür Klavye kısayolları Harita Verileri Ma…" at bounding box center [533, 176] width 282 height 249
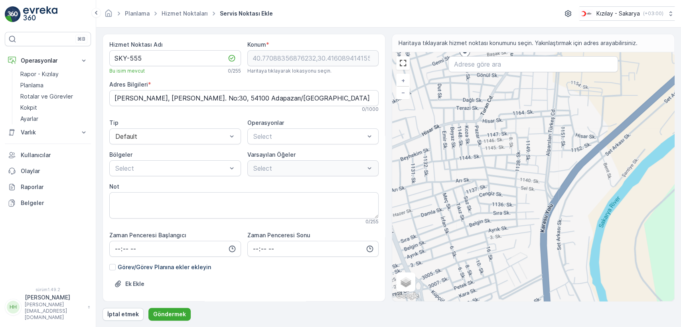
click at [373, 189] on div "+ − Uydu Yol haritası Arazi Hibrit Broşür Klavye kısayolları Harita Verileri Ma…" at bounding box center [533, 176] width 282 height 249
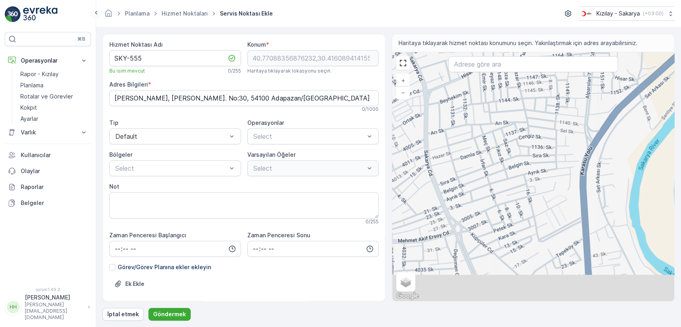
click at [373, 176] on div "+ − Uydu Yol haritası Arazi Hibrit Broşür Klavye kısayolları Harita Verileri Ma…" at bounding box center [533, 176] width 282 height 249
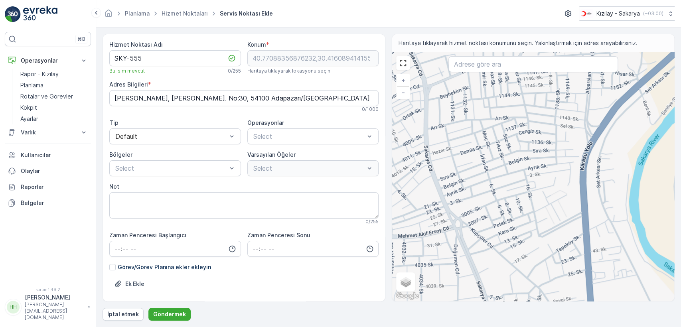
drag, startPoint x: 472, startPoint y: 222, endPoint x: 484, endPoint y: 211, distance: 16.4
click at [373, 213] on div "+ − Uydu Yol haritası Arazi Hibrit Broşür Klavye kısayolları Harita Verileri Ma…" at bounding box center [533, 176] width 282 height 249
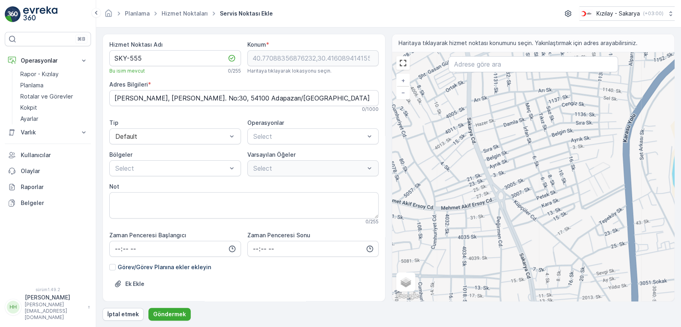
click at [373, 204] on div "+ − Uydu Yol haritası Arazi Hibrit Broşür Klavye kısayolları Harita Verileri Ma…" at bounding box center [533, 176] width 282 height 249
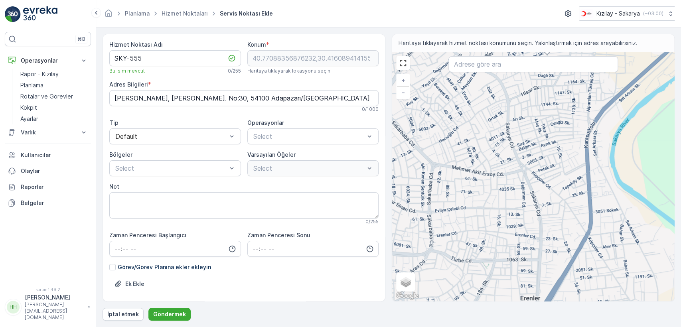
drag, startPoint x: 485, startPoint y: 132, endPoint x: 483, endPoint y: 153, distance: 20.9
click at [373, 152] on div "+ − Uydu Yol haritası Arazi Hibrit Broşür Klavye kısayolları Harita Verileri Ma…" at bounding box center [533, 176] width 282 height 249
click at [373, 153] on div "+ − Uydu Yol haritası Arazi Hibrit Broşür Klavye kısayolları Harita Verileri Ma…" at bounding box center [533, 176] width 282 height 249
type input "40.76656609065356,30.41047070827207"
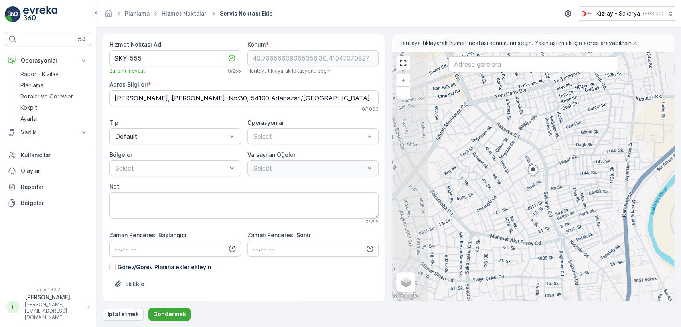
type Info "Yenigün Mah.[PERSON_NAME] [PERSON_NAME] Sk, Çukurahmediye, [STREET_ADDRESS]"
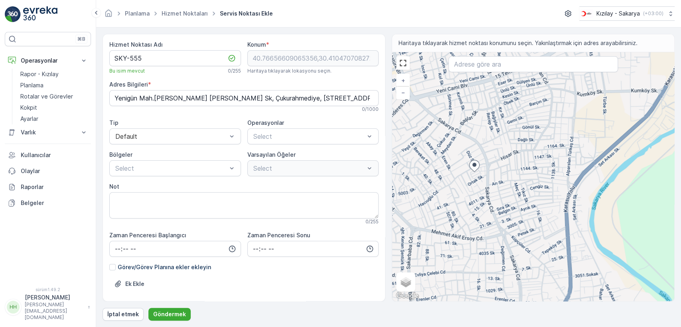
drag, startPoint x: 551, startPoint y: 149, endPoint x: 467, endPoint y: 124, distance: 88.1
click at [373, 126] on div "+ − Uydu Yol haritası Arazi Hibrit Broşür Klavye kısayolları Harita Verileri Ma…" at bounding box center [533, 176] width 282 height 249
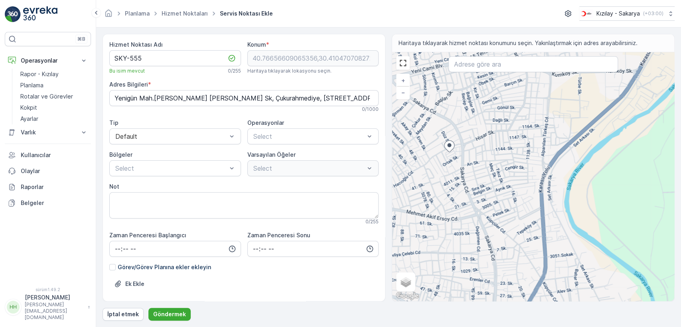
click at [373, 116] on div "+ − Uydu Yol haritası Arazi Hibrit Broşür Klavye kısayolları Harita Verileri Ma…" at bounding box center [533, 176] width 282 height 249
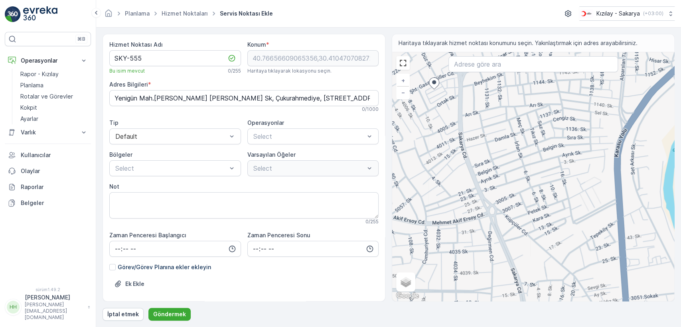
drag, startPoint x: 474, startPoint y: 191, endPoint x: 466, endPoint y: 150, distance: 41.5
click at [373, 163] on div "+ − Uydu Yol haritası Arazi Hibrit Broşür Klavye kısayolları Harita Verileri Ma…" at bounding box center [533, 176] width 282 height 249
click at [373, 152] on div "+ − Uydu Yol haritası Arazi Hibrit Broşür Klavye kısayolları Harita Verileri Ma…" at bounding box center [533, 176] width 282 height 249
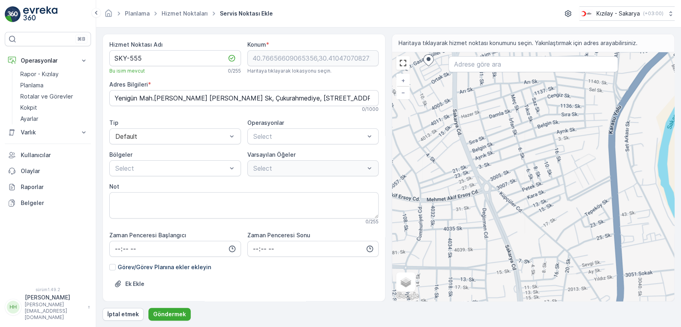
drag, startPoint x: 477, startPoint y: 197, endPoint x: 479, endPoint y: 143, distance: 53.9
click at [373, 164] on div "+ − Uydu Yol haritası Arazi Hibrit Broşür Klavye kısayolları Harita Verileri Ma…" at bounding box center [533, 176] width 282 height 249
click at [373, 150] on div "+ − Uydu Yol haritası Arazi Hibrit Broşür Klavye kısayolları Harita Verileri Ma…" at bounding box center [533, 176] width 282 height 249
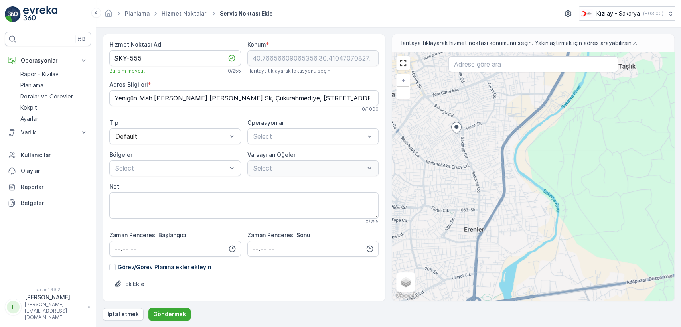
drag, startPoint x: 421, startPoint y: 211, endPoint x: 488, endPoint y: 222, distance: 67.9
click at [373, 222] on div "+ − Uydu Yol haritası Arazi Hibrit Broşür Klavye kısayolları Harita Verileri Ma…" at bounding box center [533, 176] width 282 height 249
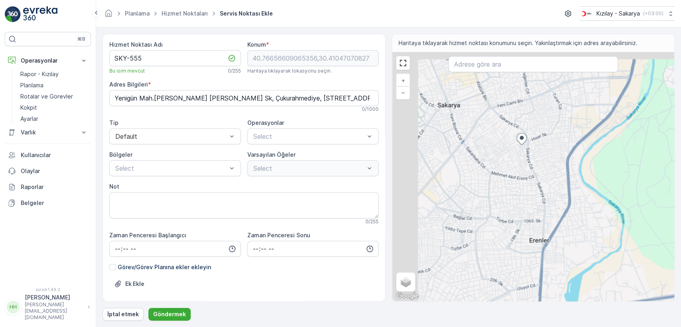
click at [373, 222] on div "+ − Uydu Yol haritası Arazi Hibrit Broşür Klavye kısayolları Harita Verileri Ma…" at bounding box center [533, 176] width 282 height 249
type input "40.75405789488697,30.402455262212904"
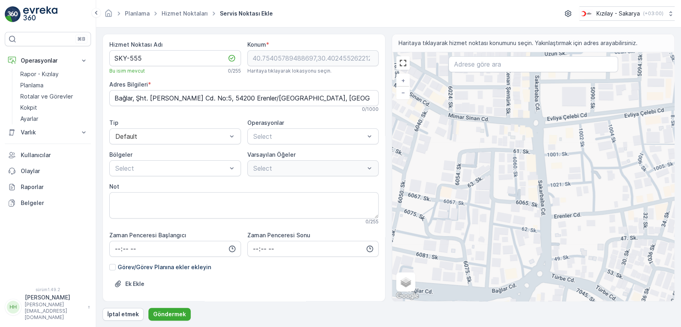
drag, startPoint x: 546, startPoint y: 137, endPoint x: 532, endPoint y: 213, distance: 77.8
click at [373, 209] on div "+ − Uydu Yol haritası Arazi Hibrit Broşür Klavye kısayolları Harita Verileri Ma…" at bounding box center [533, 176] width 282 height 249
click at [373, 213] on div "+ − Uydu Yol haritası Arazi Hibrit Broşür Klavye kısayolları Harita Verileri Ma…" at bounding box center [533, 176] width 282 height 249
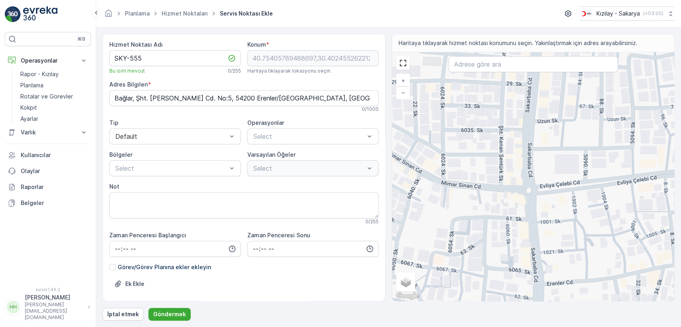
drag, startPoint x: 524, startPoint y: 139, endPoint x: 508, endPoint y: 204, distance: 66.7
click at [373, 199] on div "+ − Uydu Yol haritası Arazi Hibrit Broşür Klavye kısayolları Harita Verileri Ma…" at bounding box center [533, 176] width 282 height 249
click at [373, 203] on div "+ − Uydu Yol haritası Arazi Hibrit Broşür Klavye kısayolları Harita Verileri Ma…" at bounding box center [533, 176] width 282 height 249
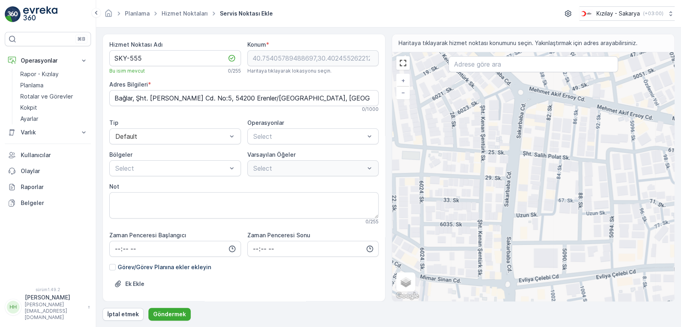
drag, startPoint x: 515, startPoint y: 146, endPoint x: 507, endPoint y: 191, distance: 46.0
click at [373, 186] on div "+ − Uydu Yol haritası Arazi Hibrit Broşür Klavye kısayolları Harita Verileri Ma…" at bounding box center [533, 176] width 282 height 249
click at [373, 191] on div "+ − Uydu Yol haritası Arazi Hibrit Broşür Klavye kısayolları Harita Verileri Ma…" at bounding box center [533, 176] width 282 height 249
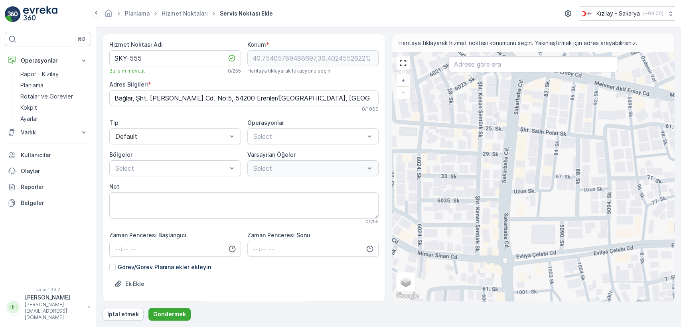
drag, startPoint x: 498, startPoint y: 184, endPoint x: 491, endPoint y: 110, distance: 74.5
click at [373, 135] on div "+ − Uydu Yol haritası Arazi Hibrit Broşür Klavye kısayolları Harita Verileri Ma…" at bounding box center [533, 176] width 282 height 249
click at [373, 109] on div "+ − Uydu Yol haritası Arazi Hibrit Broşür Klavye kısayolları Harita Verileri Ma…" at bounding box center [533, 176] width 282 height 249
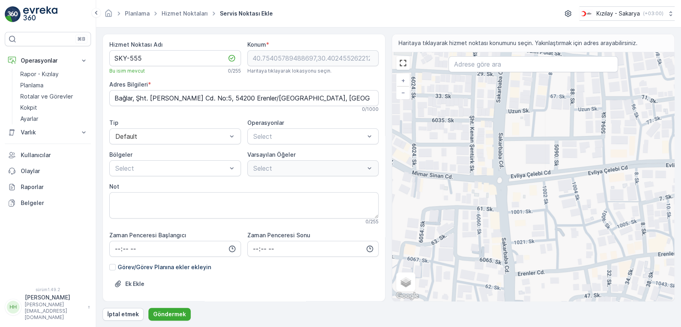
drag, startPoint x: 491, startPoint y: 187, endPoint x: 483, endPoint y: 133, distance: 54.1
click at [373, 177] on div "+ − Uydu Yol haritası Arazi Hibrit Broşür Klavye kısayolları Harita Verileri Ma…" at bounding box center [533, 176] width 282 height 249
click at [373, 116] on div "+ − Uydu Yol haritası Arazi Hibrit Broşür Klavye kısayolları Harita Verileri Ma…" at bounding box center [533, 176] width 282 height 249
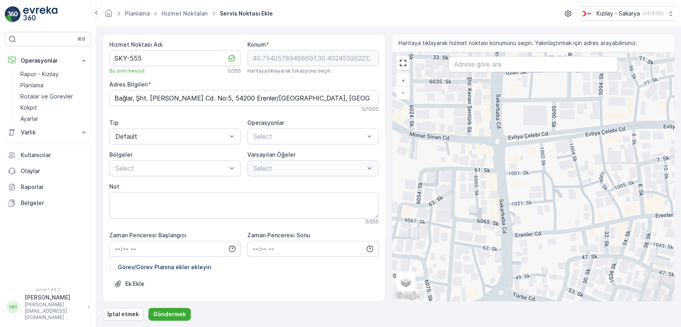
drag, startPoint x: 490, startPoint y: 198, endPoint x: 487, endPoint y: 118, distance: 80.6
click at [373, 144] on div "+ − Uydu Yol haritası Arazi Hibrit Broşür Klavye kısayolları Harita Verileri Ma…" at bounding box center [533, 176] width 282 height 249
click at [373, 120] on div "+ − Uydu Yol haritası Arazi Hibrit Broşür Klavye kısayolları Harita Verileri Ma…" at bounding box center [533, 176] width 282 height 249
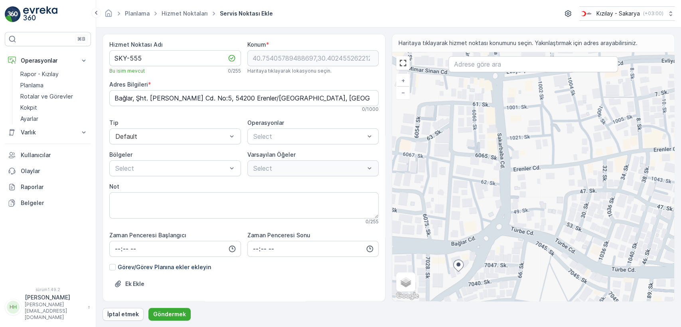
drag, startPoint x: 502, startPoint y: 217, endPoint x: 500, endPoint y: 132, distance: 85.4
click at [373, 154] on div "+ − Uydu Yol haritası Arazi Hibrit Broşür Klavye kısayolları Harita Verileri Ma…" at bounding box center [533, 176] width 282 height 249
click at [373, 139] on div "+ − Uydu Yol haritası Arazi Hibrit Broşür Klavye kısayolları Harita Verileri Ma…" at bounding box center [533, 176] width 282 height 249
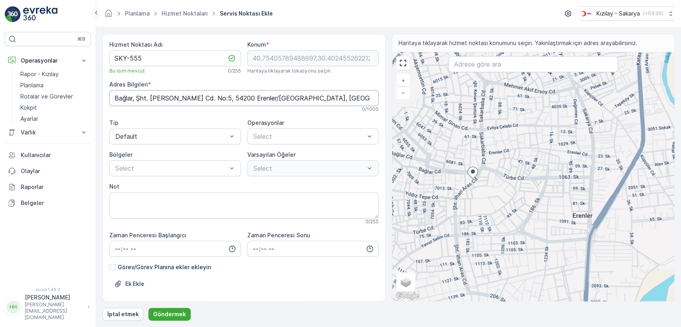
click at [319, 99] on Info "Bağlar, Şht. [PERSON_NAME] Cd. No:5, 54200 Erenler/[GEOGRAPHIC_DATA], [GEOGRAPH…" at bounding box center [243, 98] width 269 height 16
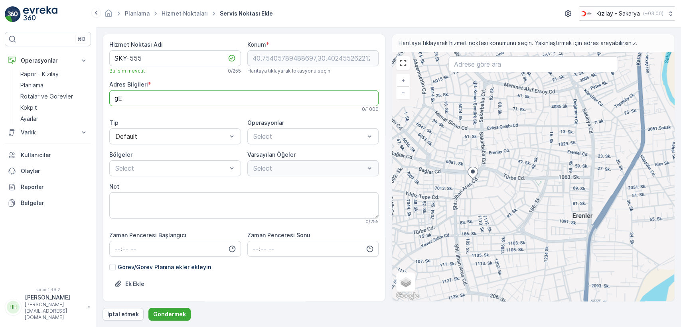
type Info "g"
click at [373, 71] on input "text" at bounding box center [532, 64] width 169 height 16
type input "[PERSON_NAME]"
click at [148, 276] on button "Göndermek" at bounding box center [169, 314] width 42 height 13
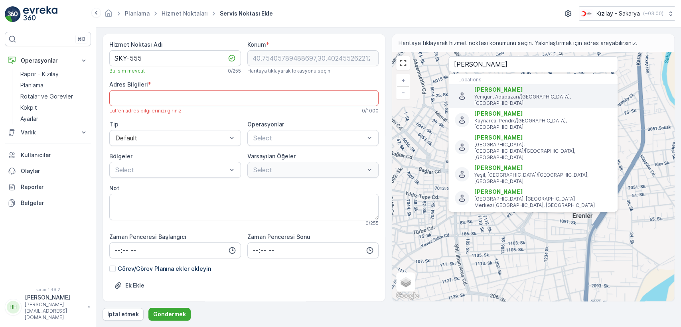
click at [373, 90] on span "[PERSON_NAME]" at bounding box center [542, 90] width 137 height 8
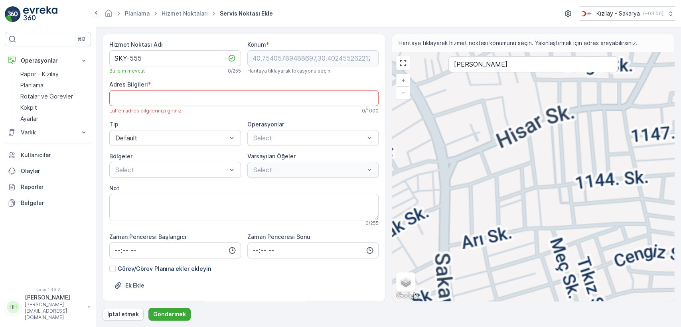
type input "40.7711433,30.416036"
type Info "[PERSON_NAME], Gemi Sk., 54100 Adapazarı/[GEOGRAPHIC_DATA], [GEOGRAPHIC_DATA]"
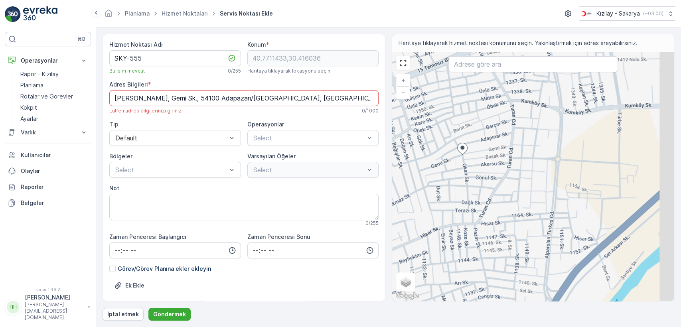
drag, startPoint x: 526, startPoint y: 136, endPoint x: 498, endPoint y: 148, distance: 30.0
click at [373, 148] on div "+ − Uydu Yol haritası Arazi Hibrit Broşür Klavye kısayolları Harita Verileri Ma…" at bounding box center [533, 176] width 282 height 249
drag, startPoint x: 498, startPoint y: 148, endPoint x: 491, endPoint y: 148, distance: 6.8
click at [373, 148] on div "+ − Uydu Yol haritası Arazi Hibrit Broşür Klavye kısayolları Harita Verileri Ma…" at bounding box center [533, 176] width 282 height 249
type input "40.77151530166907,30.418272646926592"
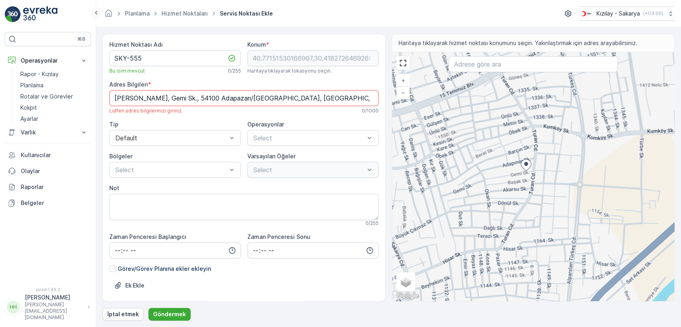
type Info "[PERSON_NAME], [PERSON_NAME]. No:57, 54100 Adapazarı/[GEOGRAPHIC_DATA], [GEOGRA…"
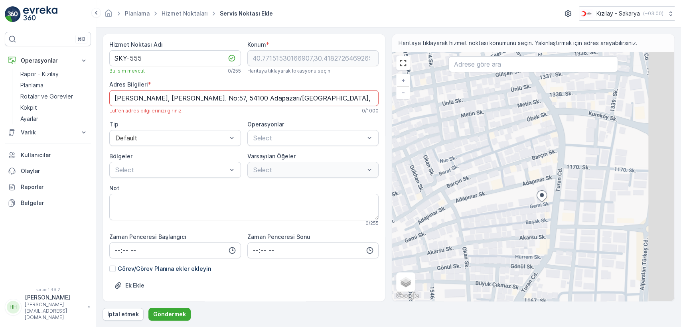
drag, startPoint x: 594, startPoint y: 196, endPoint x: 554, endPoint y: 187, distance: 41.0
click at [373, 190] on div "+ − Uydu Yol haritası Arazi Hibrit Broşür Klavye kısayolları Harita Verileri Ma…" at bounding box center [533, 176] width 282 height 249
click at [373, 188] on div "+ − Uydu Yol haritası Arazi Hibrit Broşür Klavye kısayolları Harita Verileri Ma…" at bounding box center [533, 176] width 282 height 249
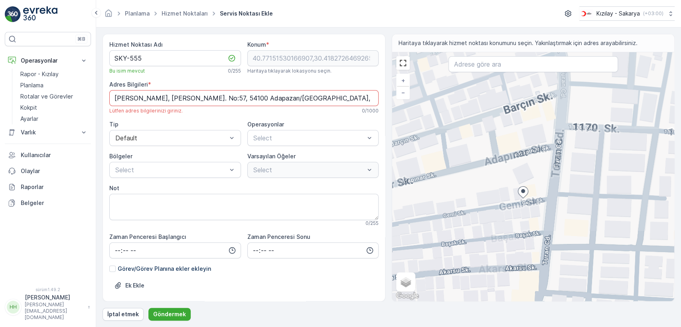
drag, startPoint x: 536, startPoint y: 240, endPoint x: 518, endPoint y: 195, distance: 48.3
click at [373, 195] on div "+ − Uydu Yol haritası Arazi Hibrit Broşür Klavye kısayolları Harita Verileri Ma…" at bounding box center [533, 176] width 282 height 249
click at [373, 194] on div "+ − Uydu Yol haritası Arazi Hibrit Broşür Klavye kısayolları Harita Verileri Ma…" at bounding box center [533, 176] width 282 height 249
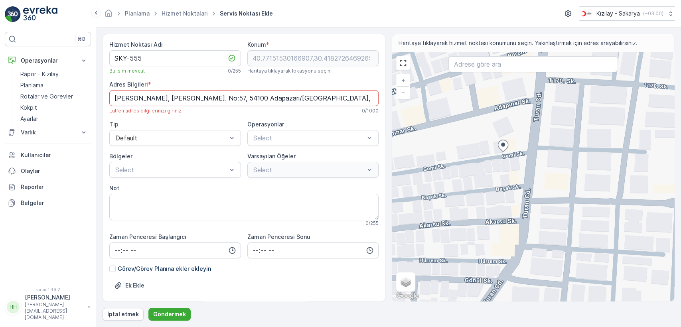
click at [373, 153] on div "+ − Uydu Yol haritası Arazi Hibrit Broşür Klavye kısayolları Harita Verileri Ma…" at bounding box center [533, 176] width 282 height 249
type input "40.77150293994525,30.41866053718155"
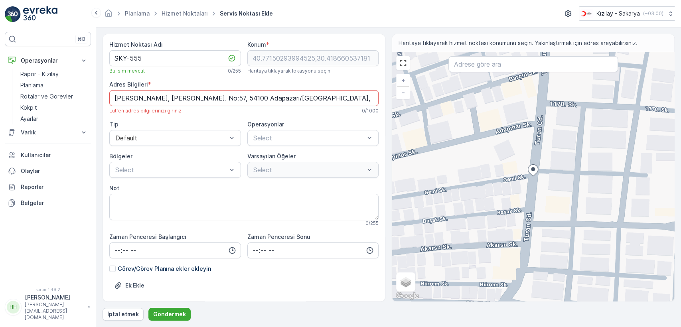
type Info "Yenigün, Turan Cd. No:178, 54100 Adapazarı/[GEOGRAPHIC_DATA], [GEOGRAPHIC_DATA]"
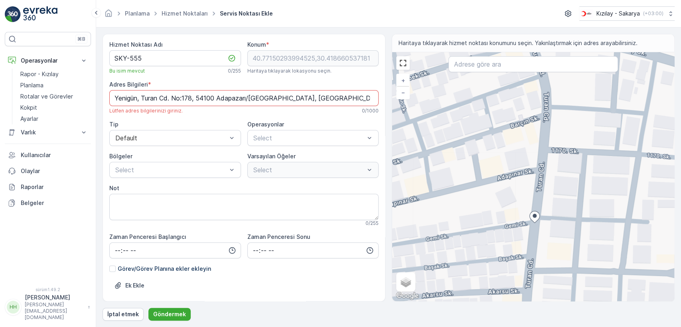
click at [373, 264] on div "+ − Uydu Yol haritası Arazi Hibrit Broşür Klavye kısayolları Harita Verileri Ma…" at bounding box center [533, 176] width 282 height 249
type input "40.77108286906673,30.419325327684078"
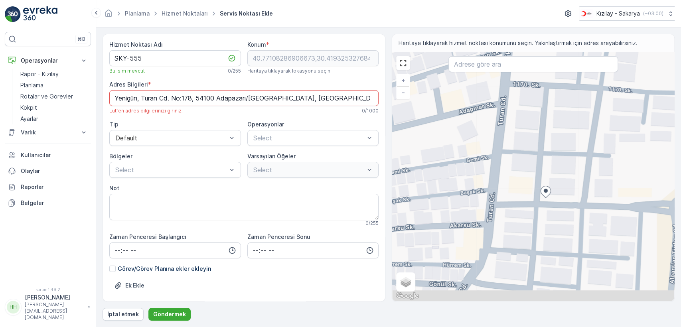
type Info "Tepekum, Turan Cd. No:161, 54100 Adapazarı/[GEOGRAPHIC_DATA], [GEOGRAPHIC_DATA]"
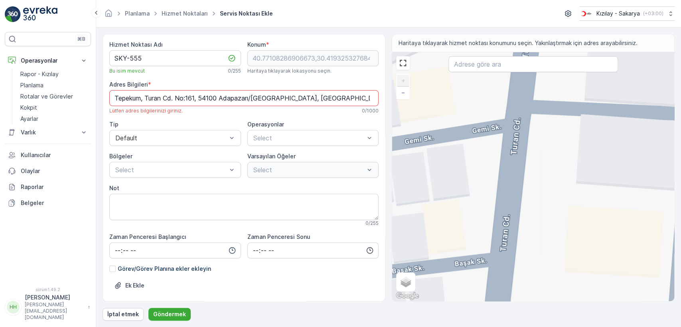
click at [373, 130] on div "+ − Uydu Yol haritası Arazi Hibrit Broşür Klavye kısayolları Harita Verileri Ma…" at bounding box center [533, 176] width 282 height 249
type input "40.77149723264946,30.418580073459346"
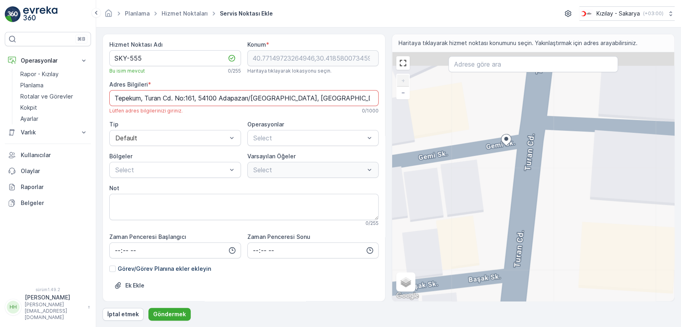
type Info "Yenigün, Turan Cd. No:178, 54100 Adapazarı/[GEOGRAPHIC_DATA], [GEOGRAPHIC_DATA]"
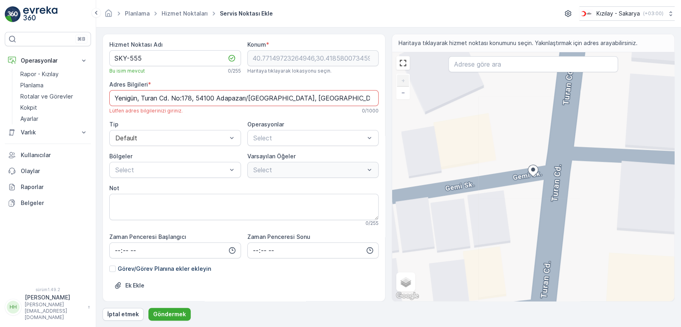
click at [373, 172] on div "+ − Uydu Yol haritası Arazi Hibrit Broşür Klavye kısayolları Harita Verileri Ma…" at bounding box center [533, 176] width 282 height 249
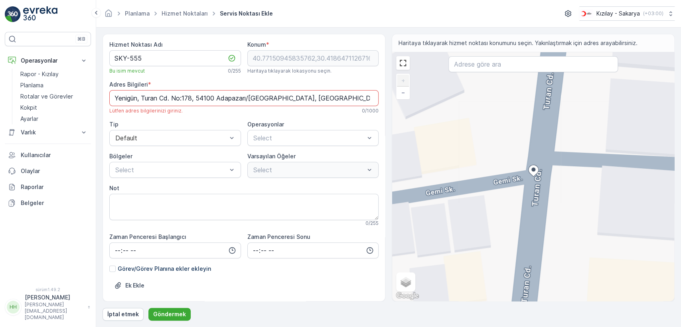
click at [373, 183] on div "+ − Uydu Yol haritası Arazi Hibrit Broşür Klavye kısayolları Harita Verileri Ma…" at bounding box center [533, 176] width 282 height 249
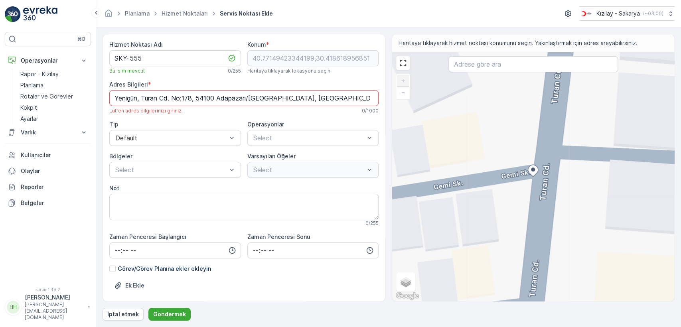
click at [373, 178] on div "+ − Uydu Yol haritası Arazi Hibrit Broşür Klavye kısayolları Harita Verileri Ma…" at bounding box center [533, 176] width 282 height 249
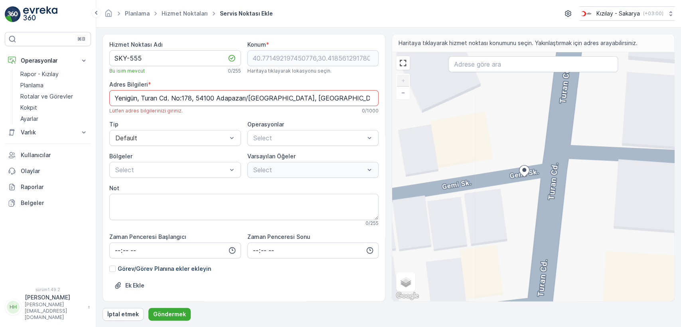
click at [373, 180] on div "+ − Uydu Yol haritası Arazi Hibrit Broşür Klavye kısayolları Harita Verileri Ma…" at bounding box center [533, 176] width 282 height 249
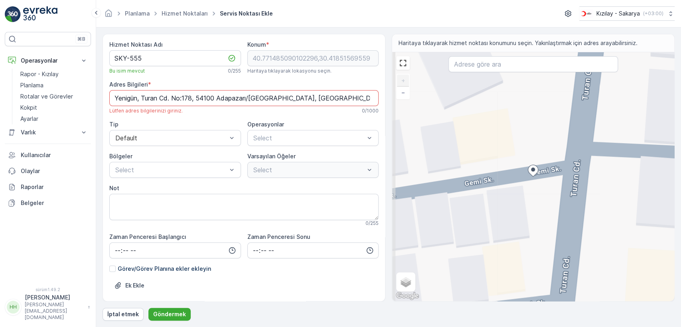
click at [373, 180] on div "+ − Uydu Yol haritası Arazi Hibrit Broşür Klavye kısayolları Harita Verileri Ma…" at bounding box center [533, 176] width 282 height 249
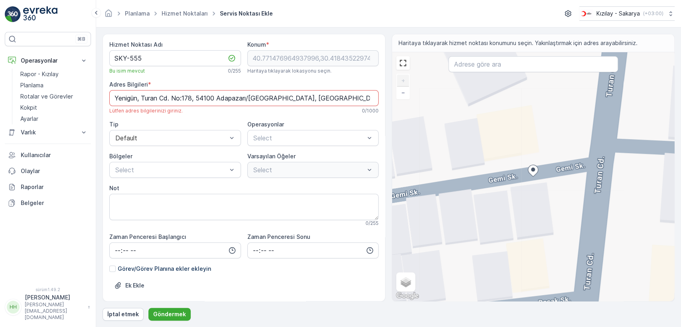
click at [373, 148] on div "+ − Uydu Yol haritası Arazi Hibrit Broşür Klavye kısayolları Harita Verileri Ma…" at bounding box center [533, 176] width 282 height 249
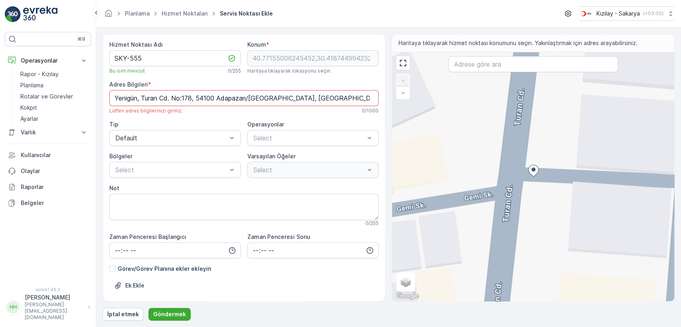
click at [373, 197] on div "+ − Uydu Yol haritası Arazi Hibrit Broşür Klavye kısayolları Harita Verileri Ma…" at bounding box center [533, 176] width 282 height 249
type input "40.77149729375636,30.41864444352594"
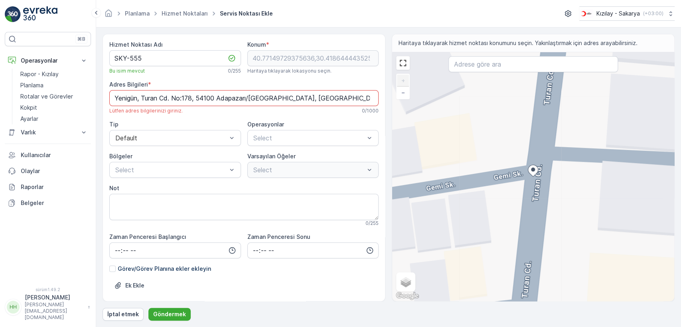
click at [217, 93] on Info "Yenigün, Turan Cd. No:178, 54100 Adapazarı/[GEOGRAPHIC_DATA], [GEOGRAPHIC_DATA]" at bounding box center [243, 98] width 269 height 16
click at [276, 156] on span "Kıyafet Toplama" at bounding box center [276, 157] width 49 height 7
click at [276, 156] on font "Varsayılan Öğeler" at bounding box center [271, 156] width 48 height 7
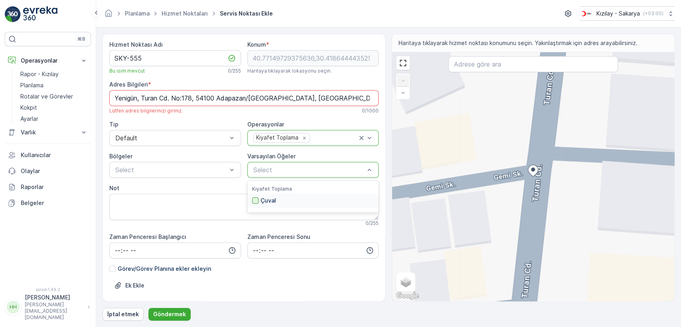
click at [256, 201] on div at bounding box center [255, 200] width 6 height 6
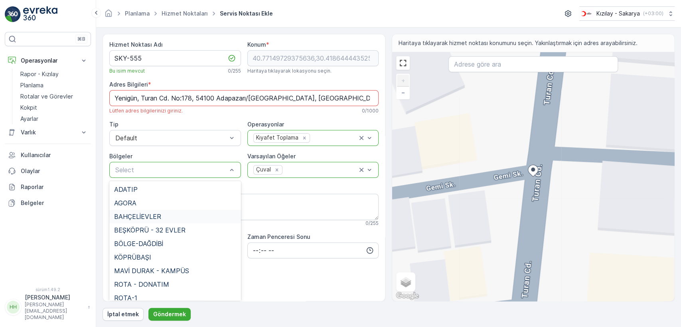
scroll to position [133, 0]
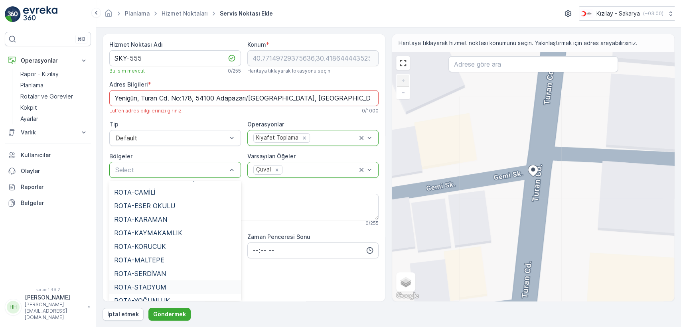
click at [152, 276] on span "ROTA-STADYUM" at bounding box center [140, 287] width 52 height 7
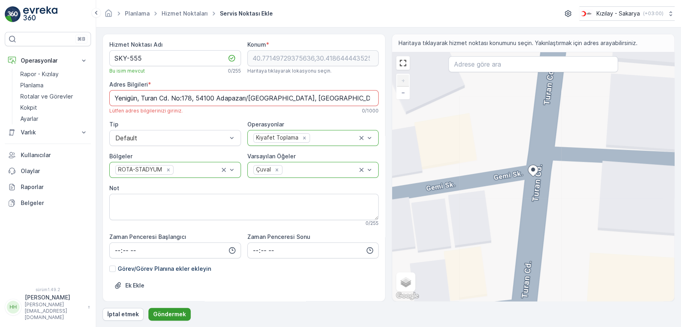
click at [160, 276] on font "Göndermek" at bounding box center [169, 314] width 33 height 7
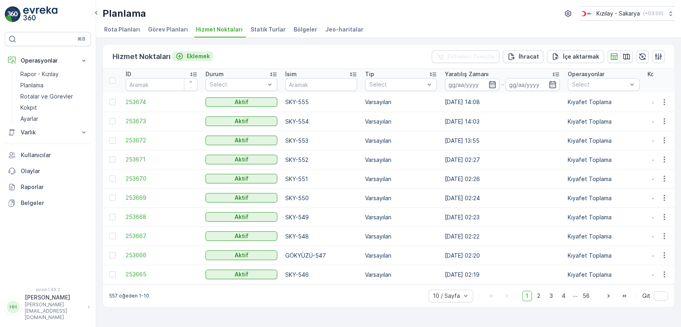
click at [201, 55] on font "Eklemek" at bounding box center [198, 56] width 23 height 7
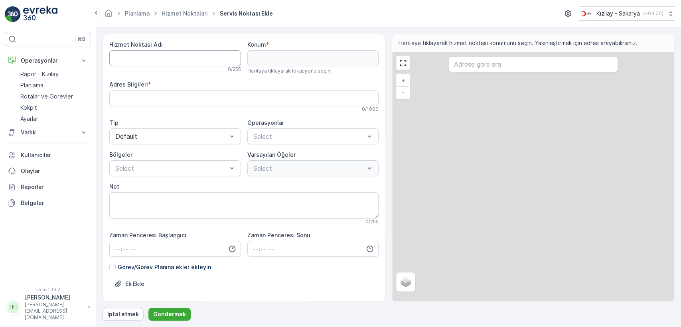
click at [201, 57] on Name "Hizmet Noktası Adı" at bounding box center [175, 58] width 132 height 16
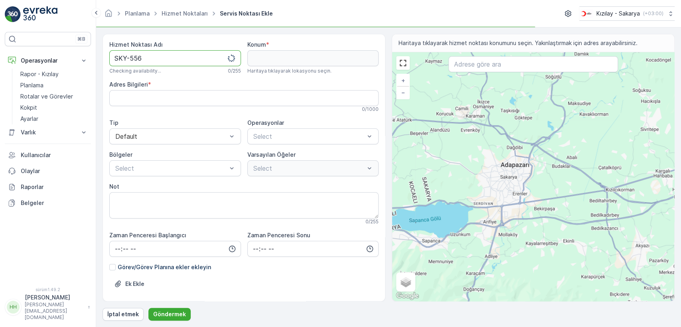
type Name "SKY-556"
click at [373, 63] on input "text" at bounding box center [532, 64] width 169 height 16
type input "g"
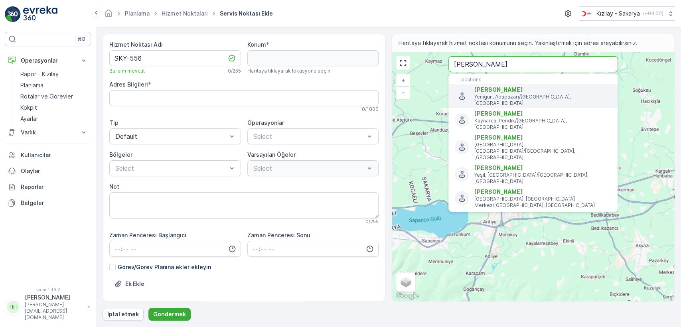
type input "[PERSON_NAME]"
click at [373, 91] on span "[PERSON_NAME]" at bounding box center [542, 90] width 137 height 8
type input "40.7711433,30.416036"
type Info "[PERSON_NAME], Gemi Sk., 54100 Adapazarı/[GEOGRAPHIC_DATA], [GEOGRAPHIC_DATA]"
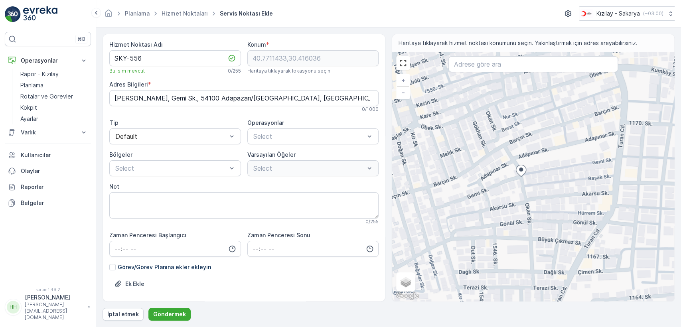
drag, startPoint x: 604, startPoint y: 168, endPoint x: 492, endPoint y: 195, distance: 115.0
click at [373, 195] on div "+ − Uydu Yol haritası Arazi Hibrit Broşür Klavye kısayolları Harita Verileri Ma…" at bounding box center [533, 176] width 282 height 249
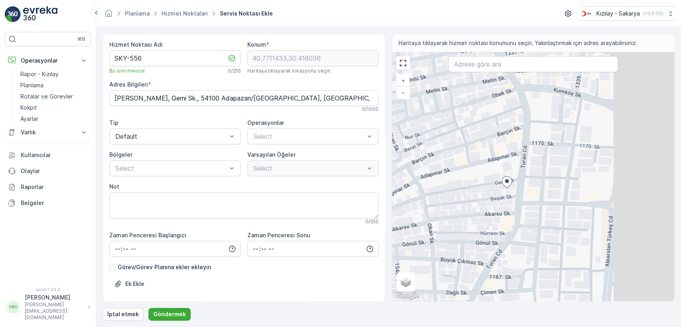
type input "40.77132240973989,30.418282959002745"
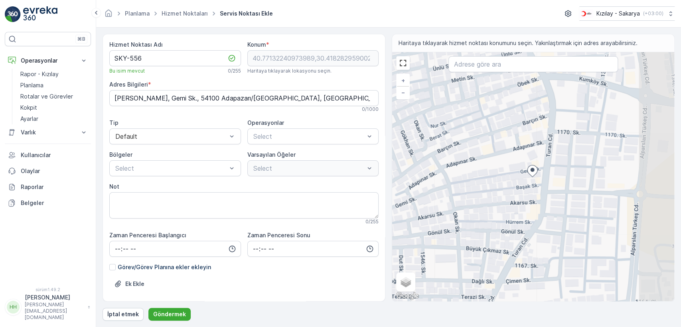
type Info "[PERSON_NAME], [PERSON_NAME]. No:64, 54100 Adapazarı/[GEOGRAPHIC_DATA], [GEOGRA…"
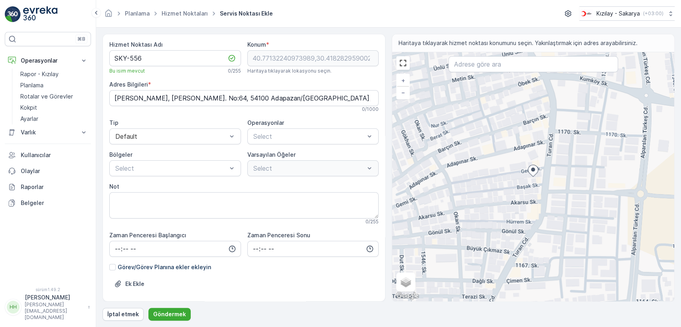
drag, startPoint x: 531, startPoint y: 99, endPoint x: 472, endPoint y: 145, distance: 74.8
click at [373, 142] on div "+ − Uydu Yol haritası Arazi Hibrit Broşür Klavye kısayolları Harita Verileri Ma…" at bounding box center [533, 176] width 282 height 249
click at [373, 145] on div "+ − Uydu Yol haritası Arazi Hibrit Broşür Klavye kısayolları Harita Verileri Ma…" at bounding box center [533, 176] width 282 height 249
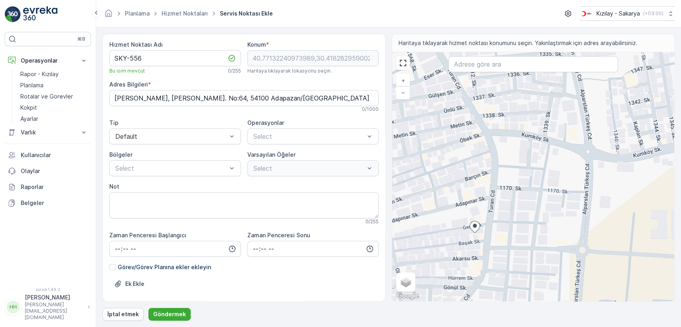
drag, startPoint x: 466, startPoint y: 97, endPoint x: 475, endPoint y: 138, distance: 42.3
click at [373, 137] on div "+ − Uydu Yol haritası Arazi Hibrit Broşür Klavye kısayolları Harita Verileri Ma…" at bounding box center [533, 176] width 282 height 249
click at [373, 138] on div "+ − Uydu Yol haritası Arazi Hibrit Broşür Klavye kısayolları Harita Verileri Ma…" at bounding box center [533, 176] width 282 height 249
type input "40.77385915576265,30.418049783589165"
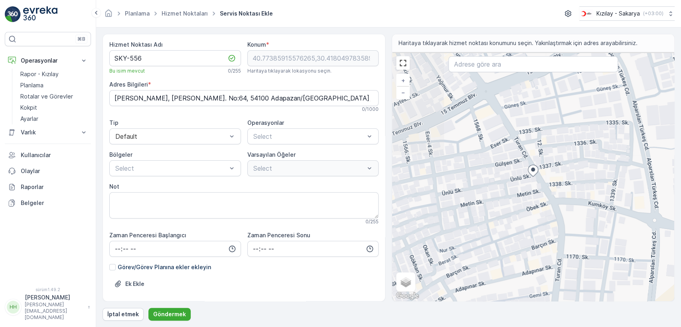
type Info "[PERSON_NAME], Zeybek Sk. No:66, 54100 Adapazarı/[GEOGRAPHIC_DATA], [GEOGRAPHIC…"
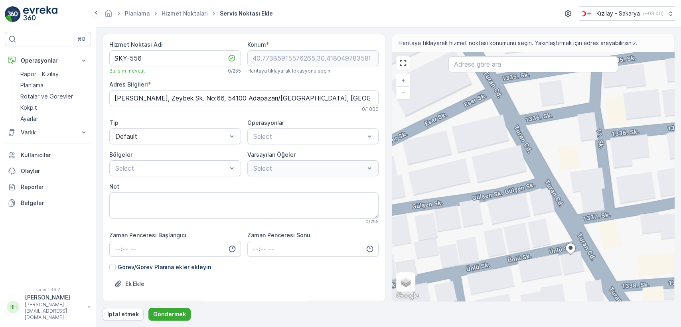
click at [373, 151] on div "+ − Uydu Yol haritası Arazi Hibrit Broşür Klavye kısayolları Harita Verileri Ma…" at bounding box center [533, 176] width 282 height 249
type input "40.77438622547364,30.417769032106868"
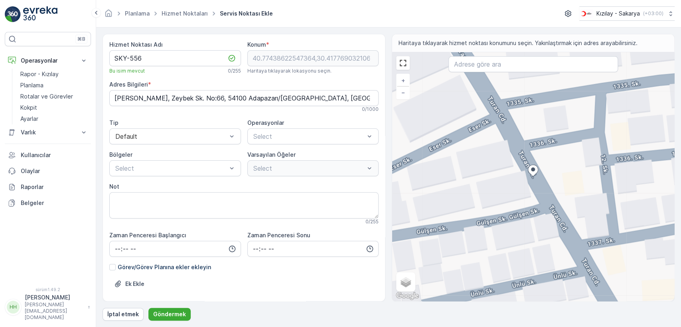
type Info "Yenigün, Turan Cd. No:144, [GEOGRAPHIC_DATA]/[GEOGRAPHIC_DATA], [GEOGRAPHIC_DAT…"
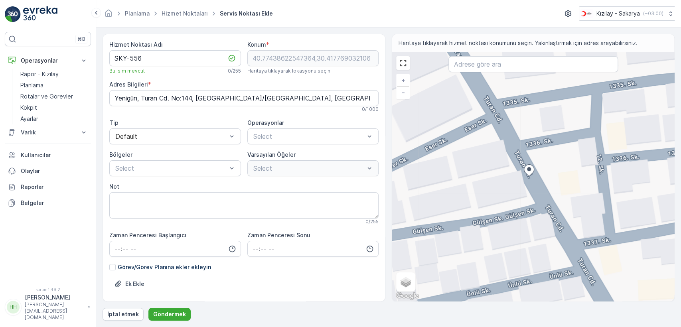
click at [180, 88] on div "Adres Bilgileri * Yenigün, Turan Cd. No:144, 54100 Adapazarı/[GEOGRAPHIC_DATA],…" at bounding box center [243, 97] width 269 height 32
click at [179, 95] on Info "Yenigün, Turan Cd. No:144, [GEOGRAPHIC_DATA]/[GEOGRAPHIC_DATA], [GEOGRAPHIC_DAT…" at bounding box center [243, 98] width 269 height 16
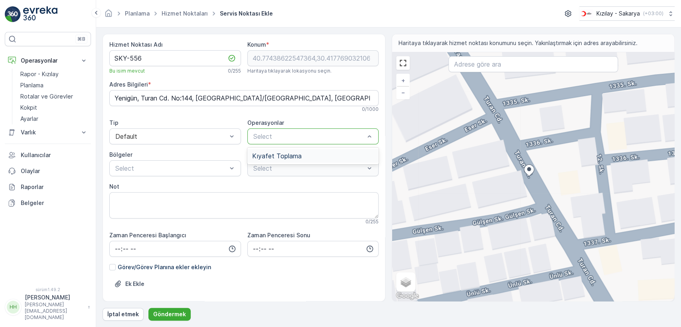
click at [282, 156] on span "Kıyafet Toplama" at bounding box center [276, 155] width 49 height 7
click at [268, 168] on div at bounding box center [308, 168] width 113 height 7
click at [252, 197] on div at bounding box center [255, 199] width 6 height 6
click at [130, 160] on div "Select" at bounding box center [175, 168] width 132 height 16
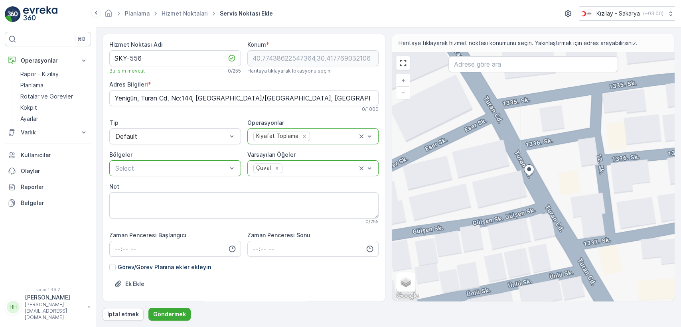
click at [153, 172] on div at bounding box center [170, 168] width 113 height 7
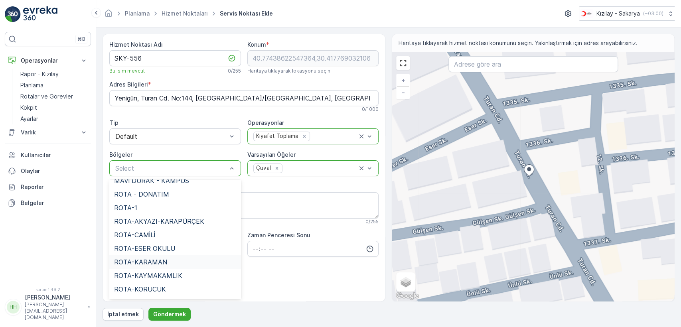
scroll to position [133, 0]
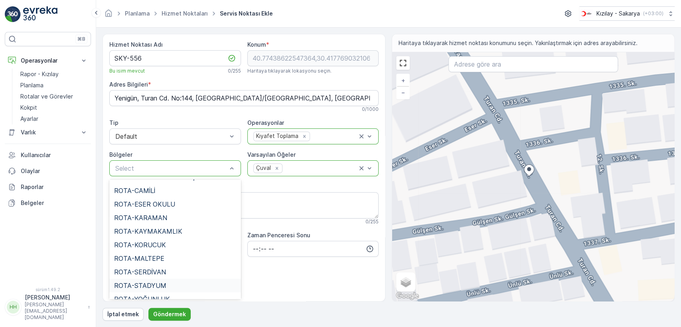
click at [156, 276] on span "ROTA-STADYUM" at bounding box center [140, 285] width 52 height 7
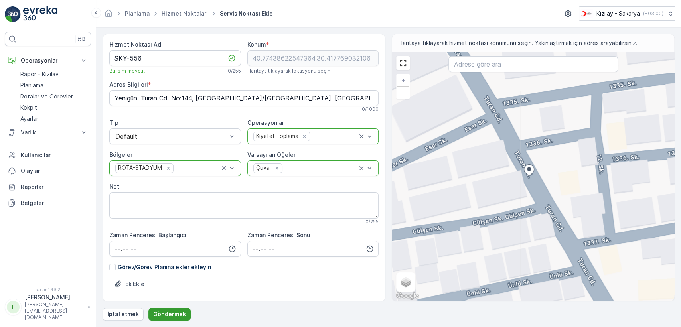
click at [172, 276] on font "Göndermek" at bounding box center [169, 314] width 33 height 7
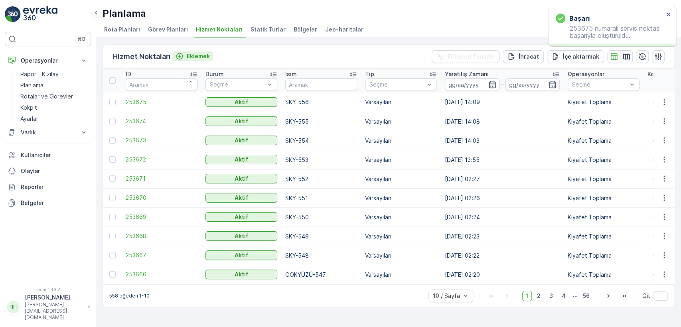
click at [190, 55] on font "Eklemek" at bounding box center [198, 56] width 23 height 7
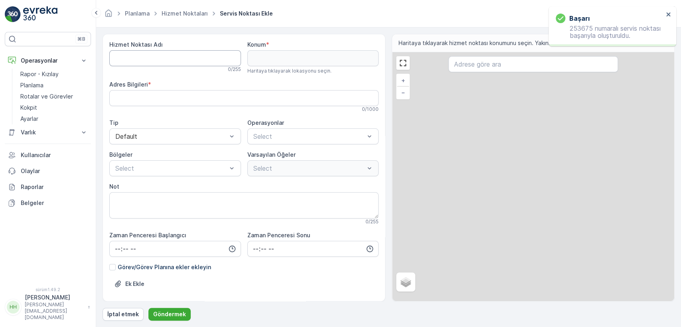
drag, startPoint x: 182, startPoint y: 58, endPoint x: 185, endPoint y: 63, distance: 6.4
click at [181, 58] on Name "Hizmet Noktası Adı" at bounding box center [175, 58] width 132 height 16
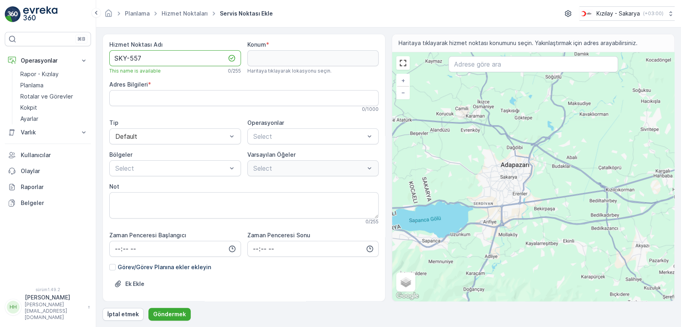
type Name "SKY-557"
click at [373, 69] on input "text" at bounding box center [532, 64] width 169 height 16
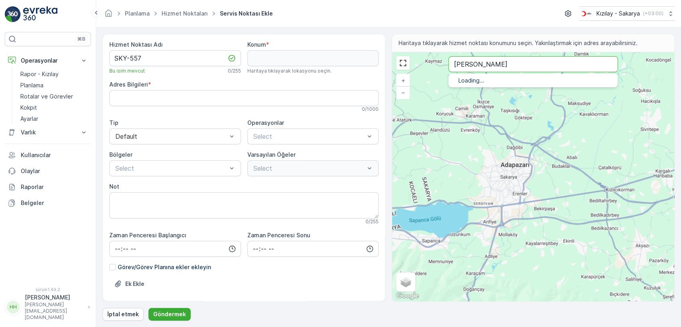
type input "[PERSON_NAME]"
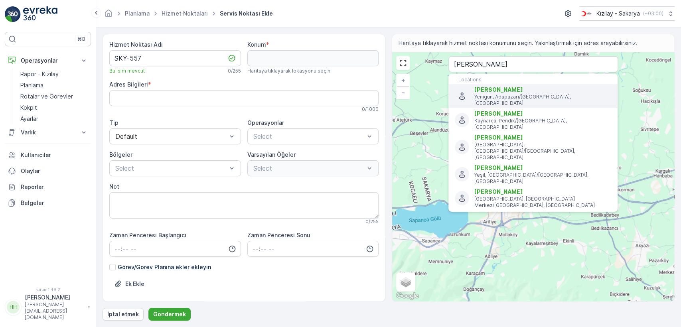
click at [373, 89] on span "[PERSON_NAME]" at bounding box center [498, 89] width 49 height 7
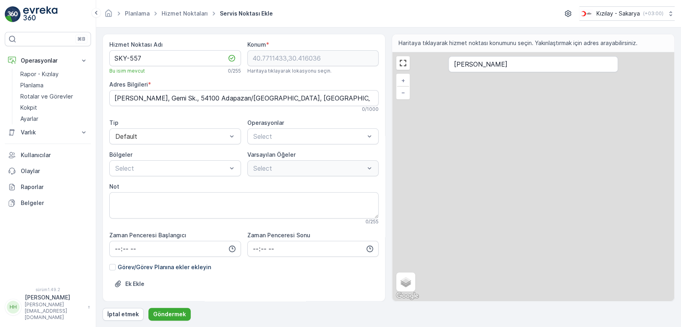
type input "40.7711433,30.416036"
type Info "[PERSON_NAME], Gemi Sk., 54100 Adapazarı/[GEOGRAPHIC_DATA], [GEOGRAPHIC_DATA]"
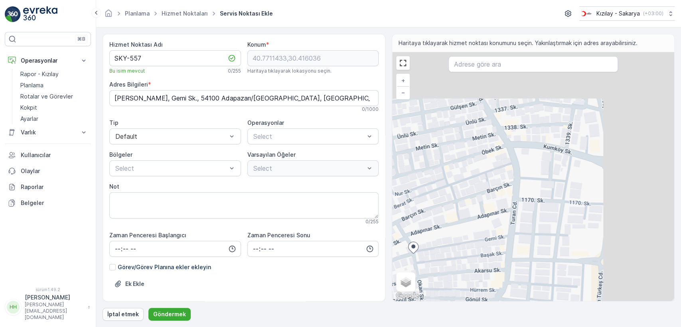
drag, startPoint x: 615, startPoint y: 107, endPoint x: 442, endPoint y: 214, distance: 202.8
click at [373, 220] on div "+ − Uydu Yol haritası Arazi Hibrit Broşür Klavye kısayolları Harita Verileri Ma…" at bounding box center [533, 176] width 282 height 249
type input "40.77256713565832,30.41823757320019"
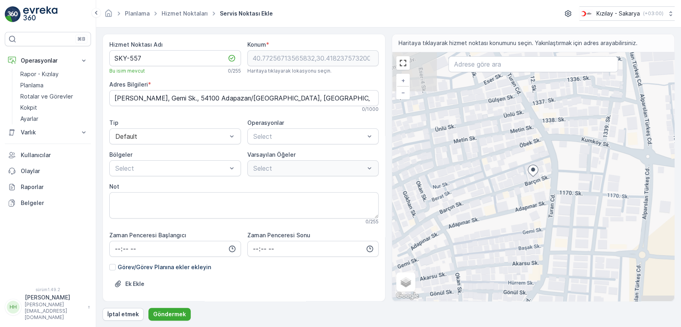
type Info "[PERSON_NAME], [PERSON_NAME]. No:6, 54100 Adapazarı/[GEOGRAPHIC_DATA], [GEOGRAP…"
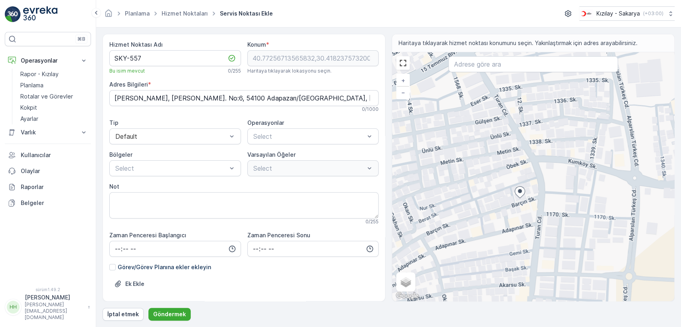
drag, startPoint x: 565, startPoint y: 122, endPoint x: 531, endPoint y: 181, distance: 67.9
click at [373, 179] on div "+ − Uydu Yol haritası Arazi Hibrit Broşür Klavye kısayolları Harita Verileri Ma…" at bounding box center [533, 176] width 282 height 249
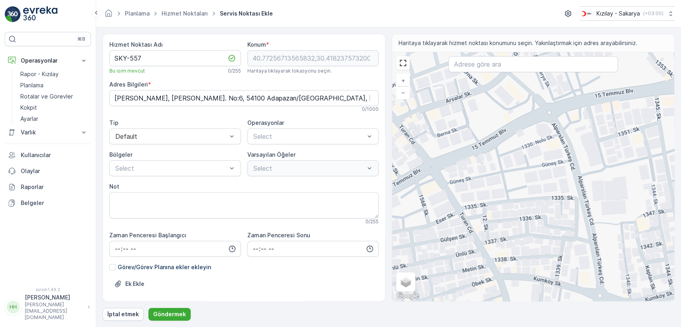
drag, startPoint x: 496, startPoint y: 106, endPoint x: 493, endPoint y: 188, distance: 82.2
click at [373, 185] on div "+ − Uydu Yol haritası Arazi Hibrit Broşür Klavye kısayolları Harita Verileri Ma…" at bounding box center [533, 176] width 282 height 249
click at [373, 188] on div "+ − Uydu Yol haritası Arazi Hibrit Broşür Klavye kısayolları Harita Verileri Ma…" at bounding box center [533, 176] width 282 height 249
type input "40.7757100836956,30.4184895270148"
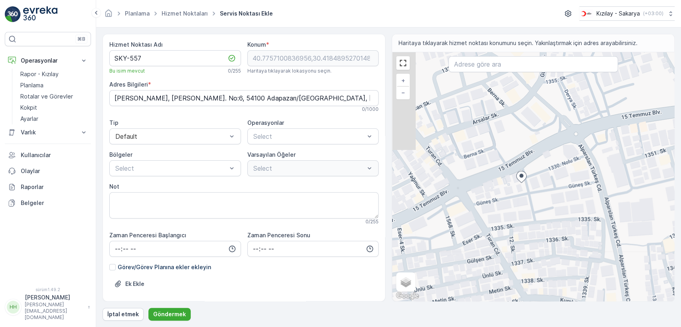
type Info "Yağcılar, Güneş Sk. No:11, 54100 Adapazarı/[GEOGRAPHIC_DATA], [GEOGRAPHIC_DATA]"
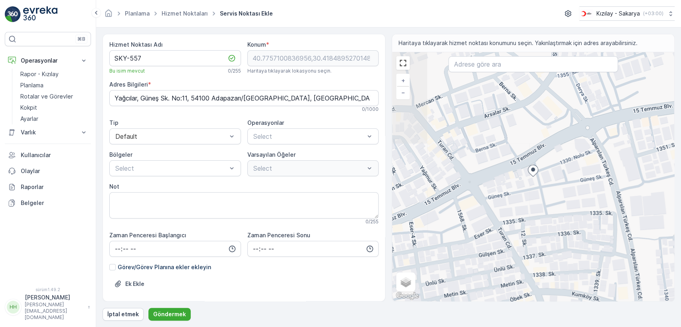
drag, startPoint x: 501, startPoint y: 109, endPoint x: 502, endPoint y: 183, distance: 73.4
click at [373, 183] on div "+ − Uydu Yol haritası Arazi Hibrit Broşür Klavye kısayolları Harita Verileri Ma…" at bounding box center [533, 176] width 282 height 249
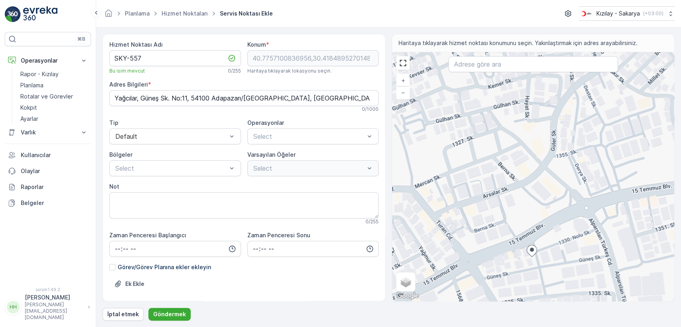
drag, startPoint x: 569, startPoint y: 120, endPoint x: 529, endPoint y: 166, distance: 61.6
click at [373, 166] on div "+ − Uydu Yol haritası Arazi Hibrit Broşür Klavye kısayolları Harita Verileri Ma…" at bounding box center [533, 176] width 282 height 249
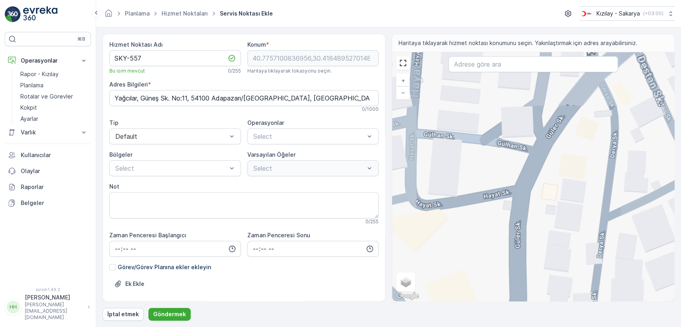
drag, startPoint x: 485, startPoint y: 154, endPoint x: 495, endPoint y: 196, distance: 43.4
click at [373, 195] on div "+ − Uydu Yol haritası Arazi Hibrit Broşür Klavye kısayolları Harita Verileri Ma…" at bounding box center [533, 176] width 282 height 249
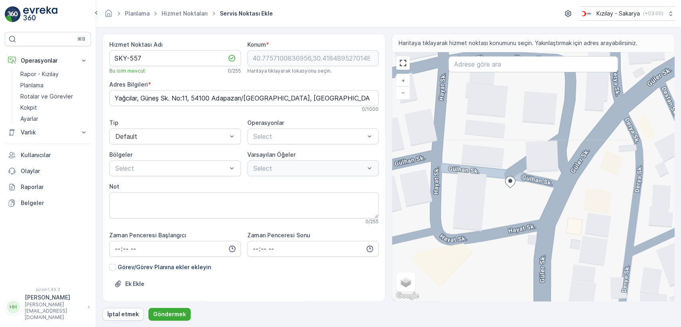
type input "40.77873687919391,30.41886071877737"
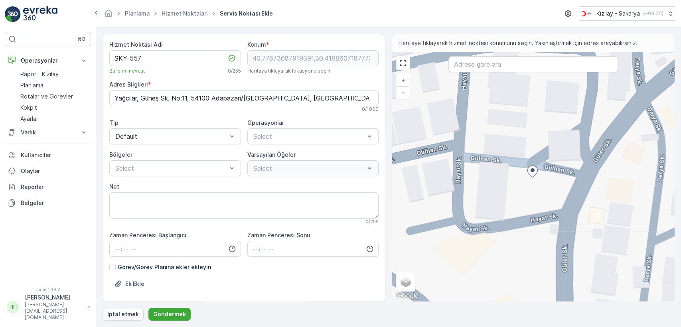
type Info "Yağcılar, [PERSON_NAME]. No: 21/A, 54100 Adapazarı/[GEOGRAPHIC_DATA], [GEOGRAPH…"
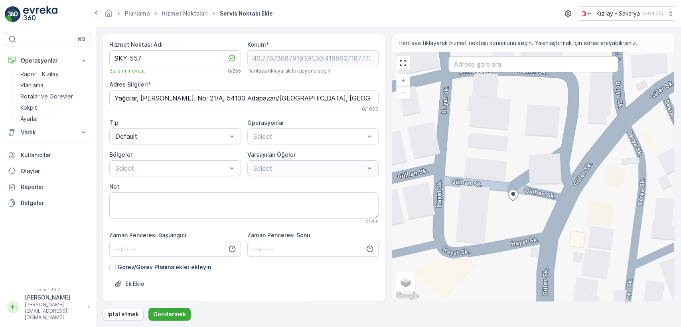
click at [373, 210] on div "+ − Uydu Yol haritası Arazi Hibrit Broşür Klavye kısayolları Harita Verileri Ma…" at bounding box center [533, 176] width 282 height 249
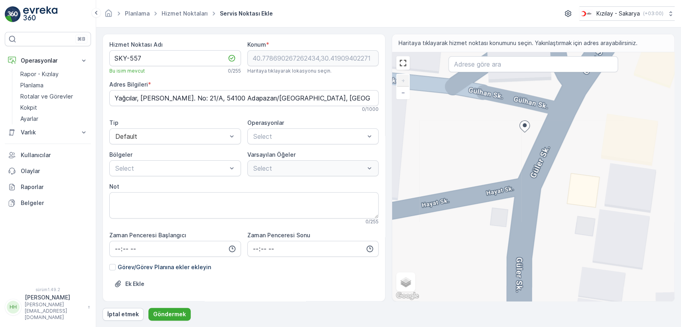
click at [373, 200] on div "+ − Uydu Yol haritası Arazi Hibrit Broşür Klavye kısayolları Harita Verileri Ma…" at bounding box center [533, 176] width 282 height 249
type input "40.778517065658626,30.4191097999423"
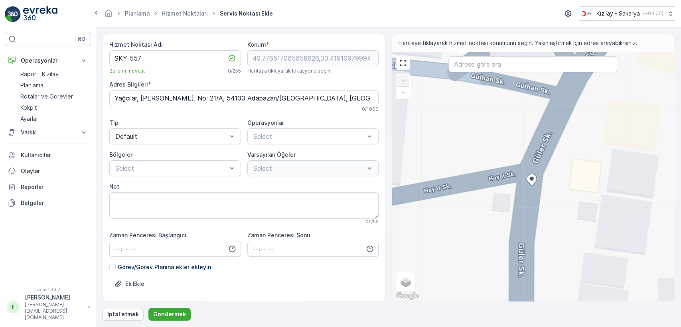
type Info "Yağcılar, [PERSON_NAME]. No:30, 54100 Adapazarı/[GEOGRAPHIC_DATA], [GEOGRAPHIC_…"
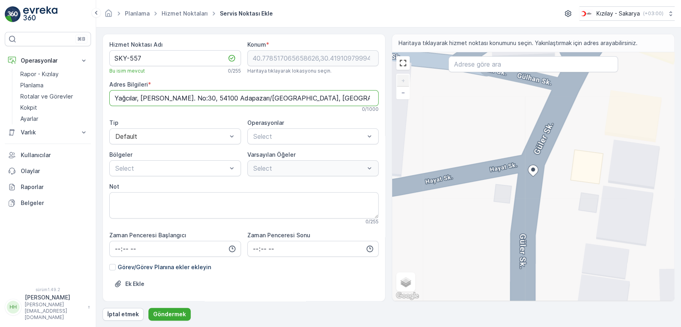
click at [191, 95] on Info "Yağcılar, [PERSON_NAME]. No:30, 54100 Adapazarı/[GEOGRAPHIC_DATA], [GEOGRAPHIC_…" at bounding box center [243, 98] width 269 height 16
click at [282, 156] on span "Kıyafet Toplama" at bounding box center [276, 155] width 49 height 7
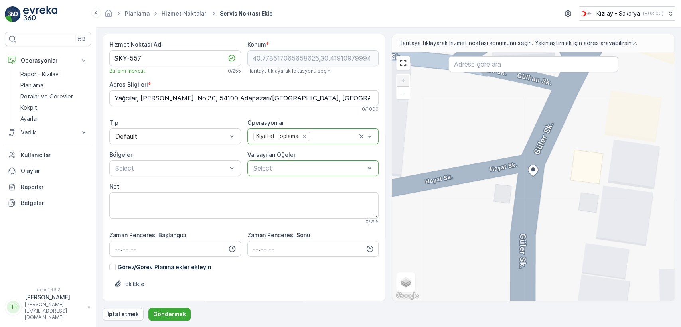
click at [264, 168] on div at bounding box center [308, 168] width 113 height 7
click at [253, 197] on div at bounding box center [255, 199] width 6 height 6
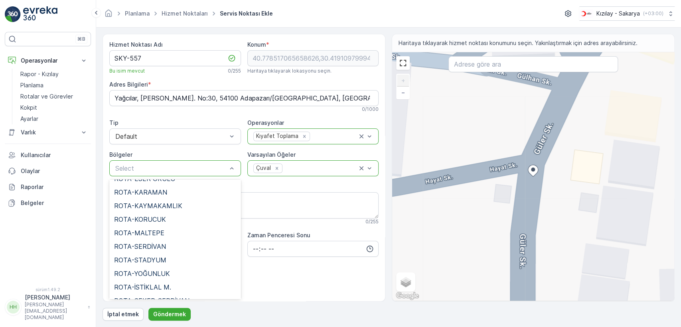
scroll to position [182, 0]
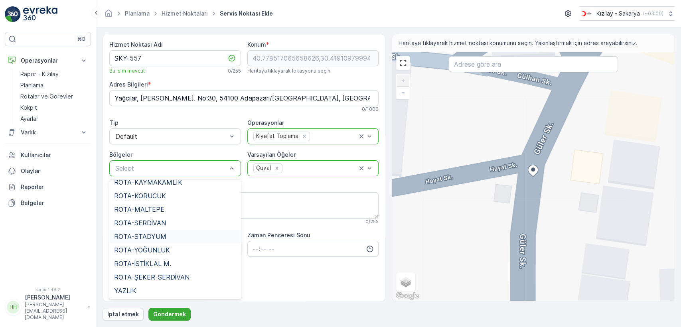
click at [148, 234] on span "ROTA-STADYUM" at bounding box center [140, 236] width 52 height 7
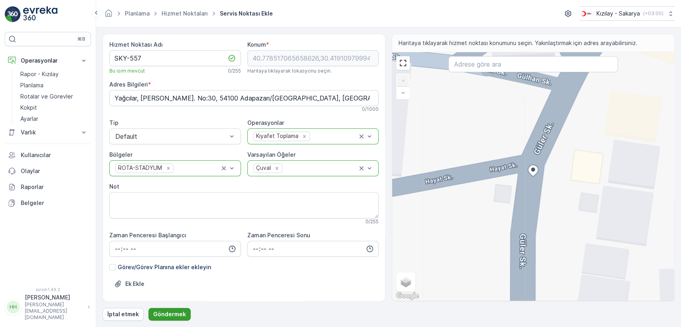
click at [171, 276] on font "Göndermek" at bounding box center [169, 314] width 33 height 7
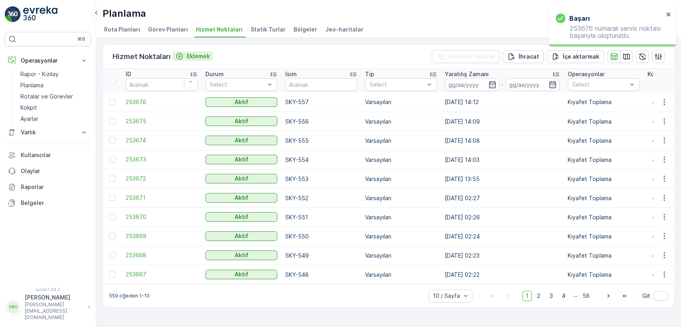
click at [193, 51] on button "Eklemek" at bounding box center [192, 56] width 41 height 10
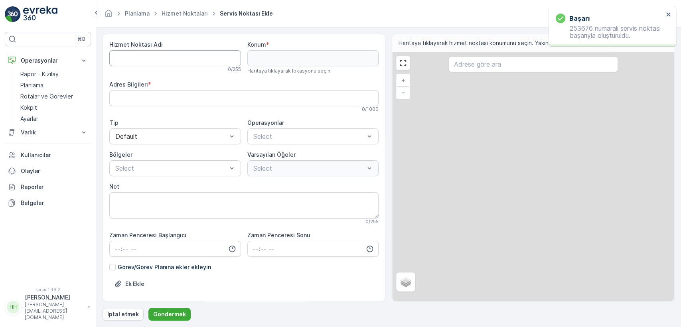
click at [190, 53] on Name "Hizmet Noktası Adı" at bounding box center [175, 58] width 132 height 16
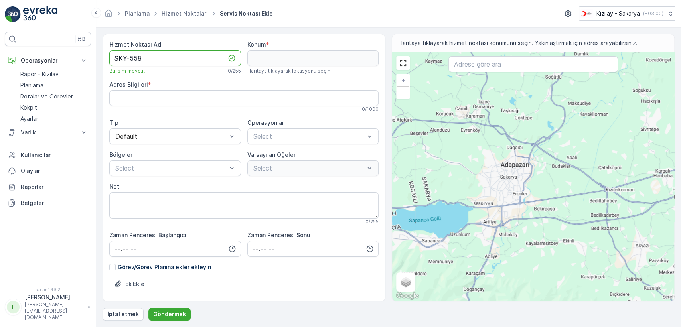
type Name "SKY-558"
click at [373, 64] on input "text" at bounding box center [532, 64] width 169 height 16
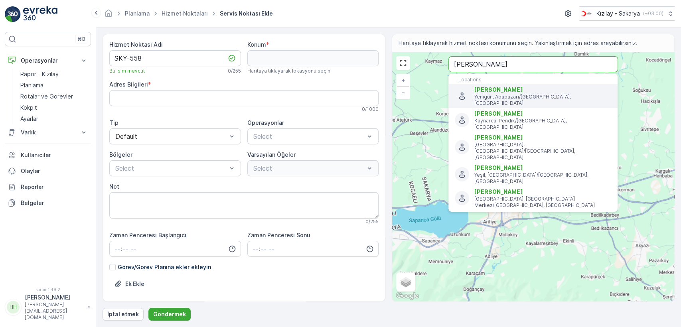
type input "[PERSON_NAME]"
click at [373, 89] on span "[PERSON_NAME]" at bounding box center [498, 89] width 49 height 7
type input "40.7711433,30.416036"
type Info "[PERSON_NAME], Gemi Sk., 54100 Adapazarı/[GEOGRAPHIC_DATA], [GEOGRAPHIC_DATA]"
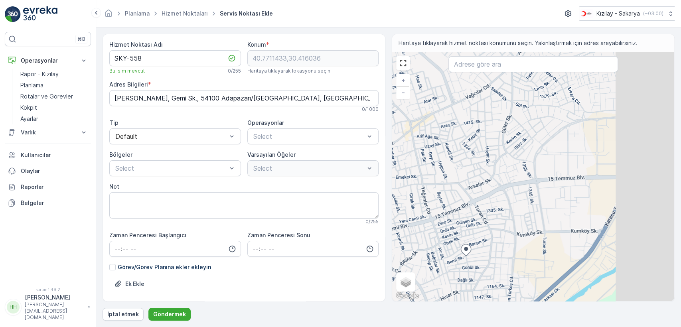
drag, startPoint x: 598, startPoint y: 84, endPoint x: 481, endPoint y: 229, distance: 186.1
click at [373, 229] on div "+ − Uydu Yol haritası Arazi Hibrit Broşür Klavye kısayolları Harita Verileri Ma…" at bounding box center [533, 176] width 282 height 249
type input "40.77415473161747,30.418449091616292"
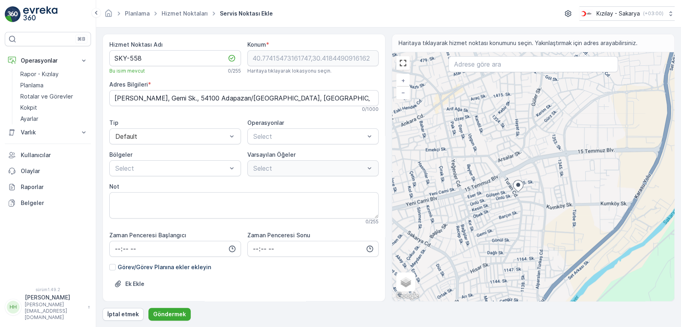
type Info "Yağcılar, 1337. Sk. No:5, 54100 Adapazarı/[GEOGRAPHIC_DATA], [GEOGRAPHIC_DATA]"
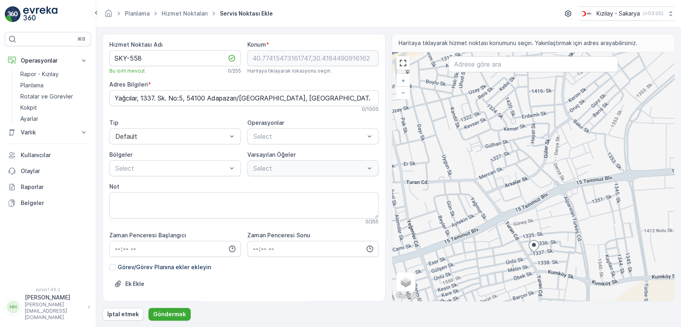
drag, startPoint x: 548, startPoint y: 100, endPoint x: 531, endPoint y: 171, distance: 73.0
click at [373, 168] on div "+ − Uydu Yol haritası Arazi Hibrit Broşür Klavye kısayolları Harita Verileri Ma…" at bounding box center [533, 176] width 282 height 249
click at [373, 171] on div "+ − Uydu Yol haritası Arazi Hibrit Broşür Klavye kısayolları Harita Verileri Ma…" at bounding box center [533, 176] width 282 height 249
type input "40.778681815358766,30.41870177833636"
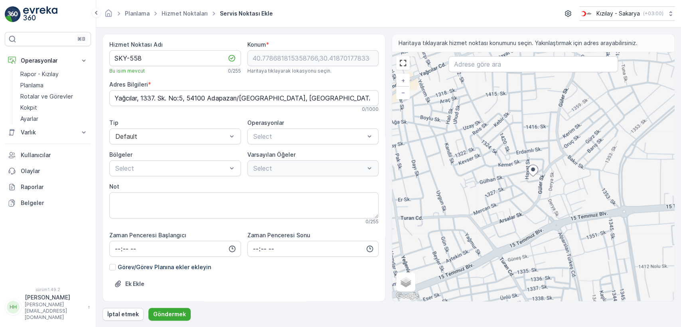
type Info "Yağcılar, [PERSON_NAME]. No:77, [GEOGRAPHIC_DATA]/[GEOGRAPHIC_DATA], [GEOGRAPHI…"
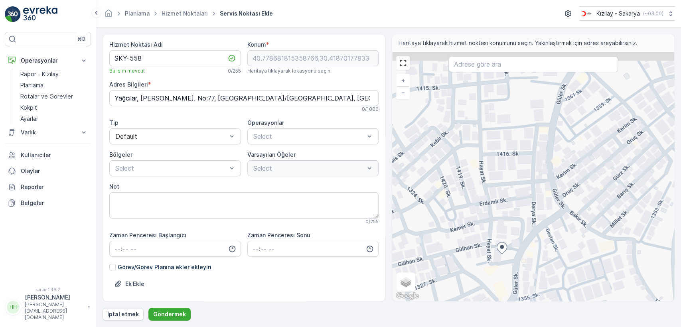
drag, startPoint x: 536, startPoint y: 105, endPoint x: 526, endPoint y: 201, distance: 97.0
click at [373, 201] on div "+ − Uydu Yol haritası Arazi Hibrit Broşür Klavye kısayolları Harita Verileri Ma…" at bounding box center [533, 176] width 282 height 249
type input "40.779765509097544,30.419364267859287"
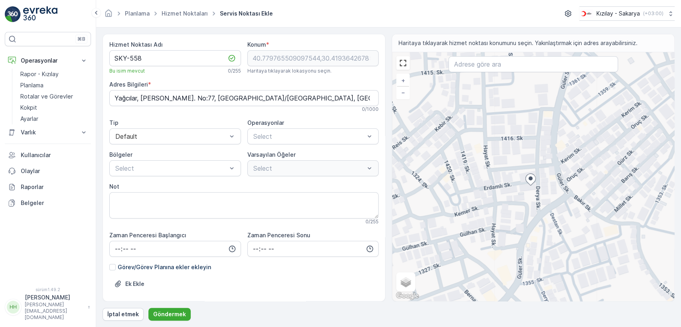
type Info "Yağcılar, Erdamlı Sk. No:3, 54100 Adapazarı/[GEOGRAPHIC_DATA], [GEOGRAPHIC_DATA]"
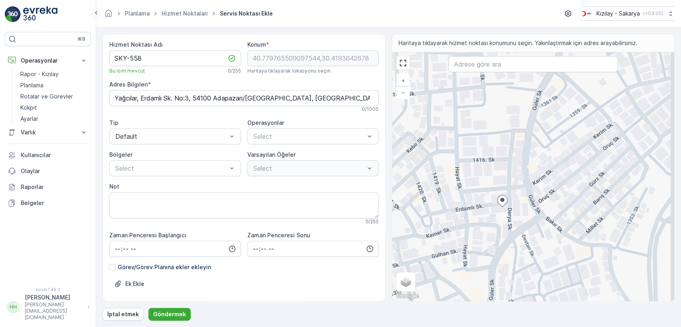
drag, startPoint x: 565, startPoint y: 138, endPoint x: 525, endPoint y: 176, distance: 55.6
click at [373, 176] on div "+ − Uydu Yol haritası Arazi Hibrit Broşür Klavye kısayolları Harita Verileri Ma…" at bounding box center [533, 176] width 282 height 249
type input "40.78055886905181,30.42022899517008"
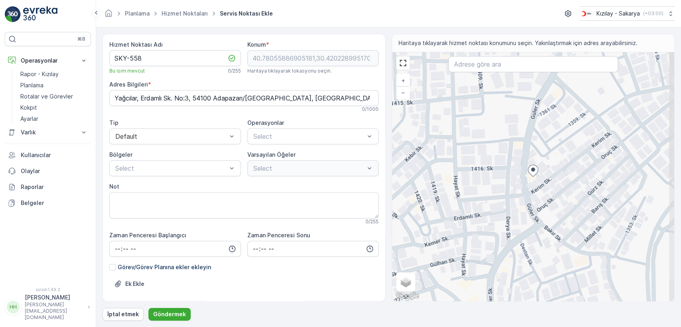
type Info "Yağcılar, [PERSON_NAME]. No:54, 54100 Adapazarı/[GEOGRAPHIC_DATA], [GEOGRAPHIC_…"
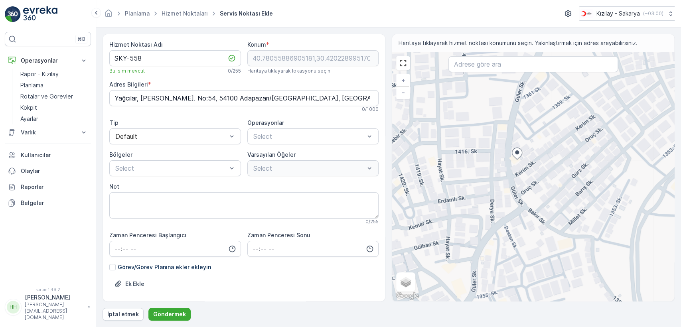
drag, startPoint x: 488, startPoint y: 249, endPoint x: 503, endPoint y: 211, distance: 40.7
click at [373, 231] on div "+ − Uydu Yol haritası Arazi Hibrit Broşür Klavye kısayolları Harita Verileri Ma…" at bounding box center [533, 176] width 282 height 249
click at [373, 216] on div "+ − Uydu Yol haritası Arazi Hibrit Broşür Klavye kısayolları Harita Verileri Ma…" at bounding box center [533, 176] width 282 height 249
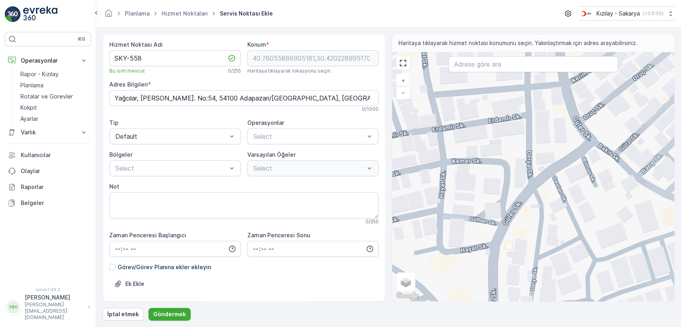
drag, startPoint x: 502, startPoint y: 207, endPoint x: 510, endPoint y: 199, distance: 11.3
click at [373, 202] on div "+ − Uydu Yol haritası Arazi Hibrit Broşür Klavye kısayolları Harita Verileri Ma…" at bounding box center [533, 176] width 282 height 249
click at [373, 199] on div "+ − Uydu Yol haritası Arazi Hibrit Broşür Klavye kısayolları Harita Verileri Ma…" at bounding box center [533, 176] width 282 height 249
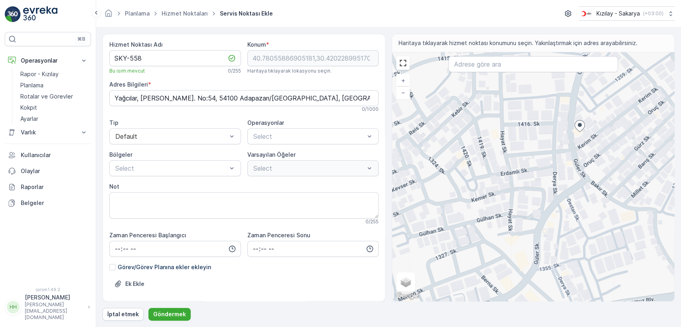
drag, startPoint x: 558, startPoint y: 242, endPoint x: 550, endPoint y: 173, distance: 70.0
click at [373, 179] on div "+ − Uydu Yol haritası Arazi Hibrit Broşür Klavye kısayolları Harita Verileri Ma…" at bounding box center [533, 176] width 282 height 249
click at [373, 168] on div "+ − Uydu Yol haritası Arazi Hibrit Broşür Klavye kısayolları Harita Verileri Ma…" at bounding box center [533, 176] width 282 height 249
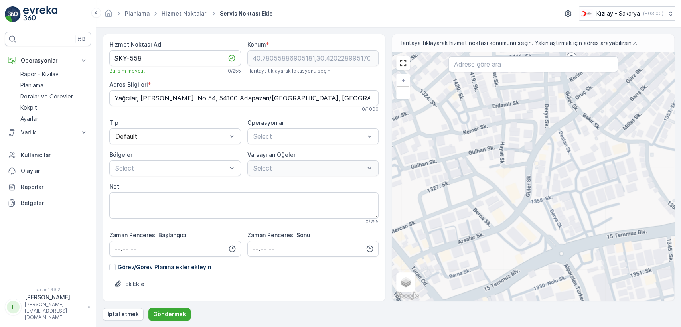
drag, startPoint x: 558, startPoint y: 141, endPoint x: 508, endPoint y: 184, distance: 65.3
click at [373, 176] on div "+ − Uydu Yol haritası Arazi Hibrit Broşür Klavye kısayolları Harita Verileri Ma…" at bounding box center [533, 176] width 282 height 249
click at [373, 183] on div "+ − Uydu Yol haritası Arazi Hibrit Broşür Klavye kısayolları Harita Verileri Ma…" at bounding box center [533, 176] width 282 height 249
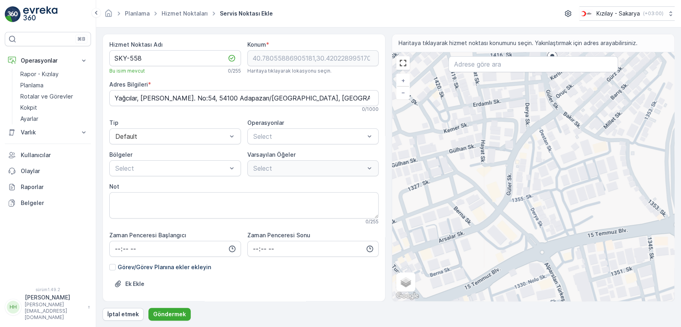
drag, startPoint x: 534, startPoint y: 213, endPoint x: 529, endPoint y: 184, distance: 29.5
click at [373, 188] on div "+ − Uydu Yol haritası Arazi Hibrit Broşür Klavye kısayolları Harita Verileri Ma…" at bounding box center [533, 176] width 282 height 249
click at [373, 182] on div "+ − Uydu Yol haritası Arazi Hibrit Broşür Klavye kısayolları Harita Verileri Ma…" at bounding box center [533, 176] width 282 height 249
type input "40.777542588981234,30.41968530493916"
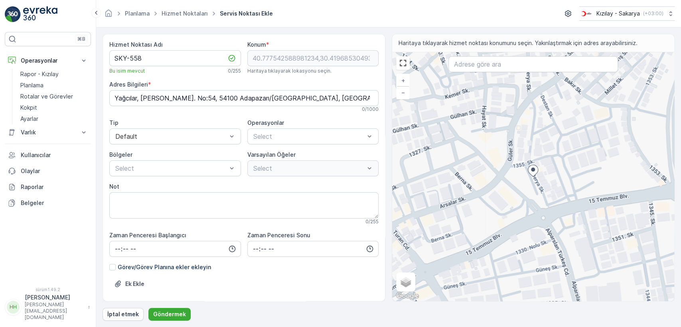
type Info "Yağcılar, [PERSON_NAME]. No:11, 54100 Adapazarı/[GEOGRAPHIC_DATA], [GEOGRAPHIC_…"
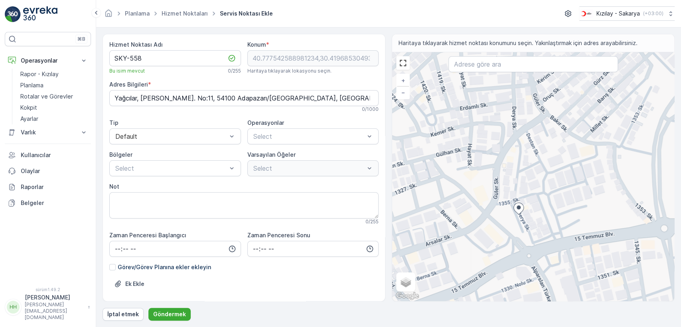
click at [373, 159] on div "+ − Uydu Yol haritası Arazi Hibrit Broşür Klavye kısayolları Harita Verileri Ma…" at bounding box center [533, 176] width 282 height 249
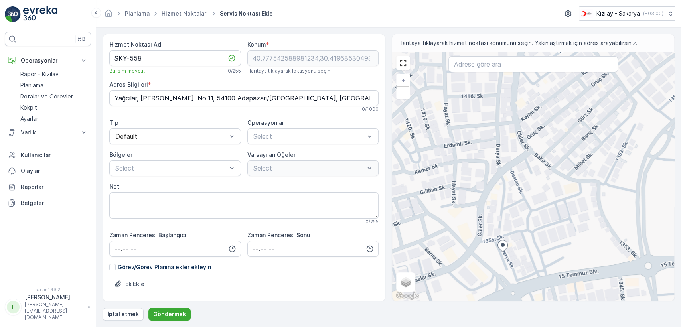
drag, startPoint x: 541, startPoint y: 133, endPoint x: 533, endPoint y: 153, distance: 21.3
click at [373, 152] on div "+ − Uydu Yol haritası Arazi Hibrit Broşür Klavye kısayolları Harita Verileri Ma…" at bounding box center [533, 176] width 282 height 249
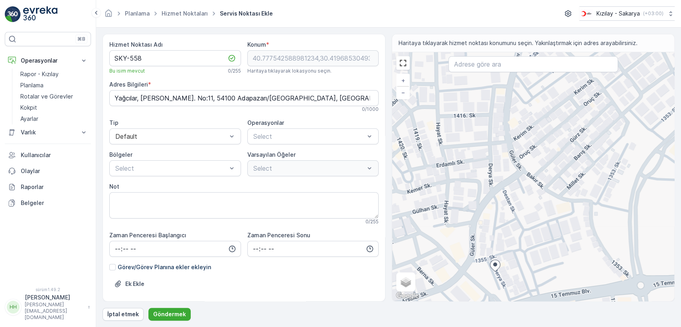
click at [373, 153] on div "+ − Uydu Yol haritası Arazi Hibrit Broşür Klavye kısayolları Harita Verileri Ma…" at bounding box center [533, 176] width 282 height 249
type input "40.779960424808905,30.420716056534797"
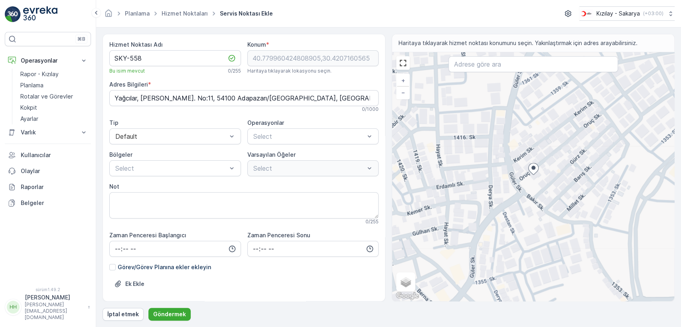
type Info "Yağcılar, Oruç Sk. No:8, 54100 Adapazarı/[GEOGRAPHIC_DATA], [GEOGRAPHIC_DATA]"
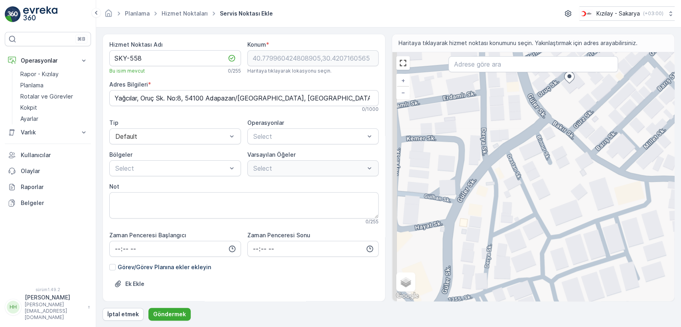
drag, startPoint x: 520, startPoint y: 219, endPoint x: 545, endPoint y: 168, distance: 57.3
click at [373, 176] on div "+ − Uydu Yol haritası Arazi Hibrit Broşür Klavye kısayolları Harita Verileri Ma…" at bounding box center [533, 176] width 282 height 249
click at [373, 168] on div "+ − Uydu Yol haritası Arazi Hibrit Broşür Klavye kısayolları Harita Verileri Ma…" at bounding box center [533, 176] width 282 height 249
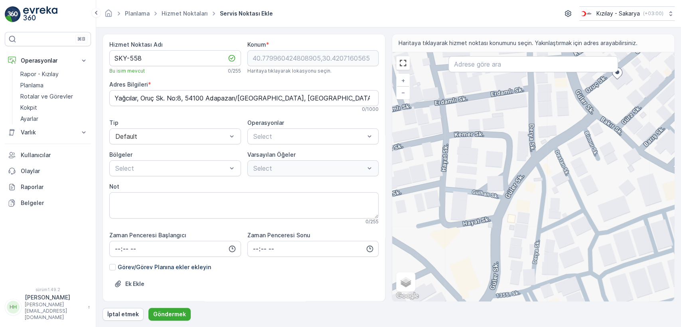
drag, startPoint x: 485, startPoint y: 150, endPoint x: 516, endPoint y: 205, distance: 63.9
click at [373, 205] on div "+ − Uydu Yol haritası Arazi Hibrit Broşür Klavye kısayolları Harita Verileri Ma…" at bounding box center [533, 176] width 282 height 249
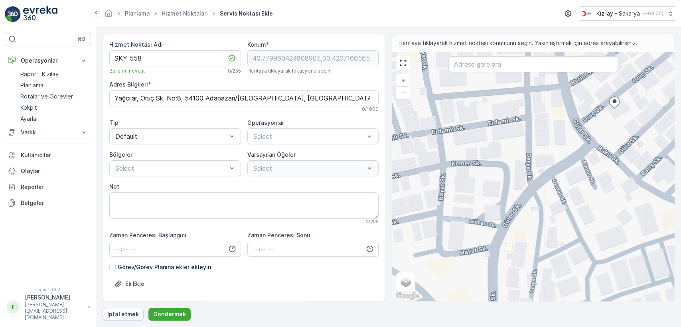
drag, startPoint x: 516, startPoint y: 205, endPoint x: 511, endPoint y: 222, distance: 17.7
click at [373, 222] on div "+ − Uydu Yol haritası Arazi Hibrit Broşür Klavye kısayolları Harita Verileri Ma…" at bounding box center [533, 176] width 282 height 249
type input "40.77880908370528,30.419320068193674"
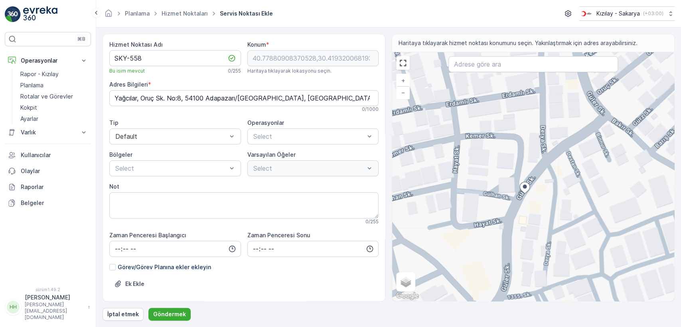
type Info "Yağcılar, [PERSON_NAME]. No:36, 54100 Adapazarı/[GEOGRAPHIC_DATA], [GEOGRAPHIC_…"
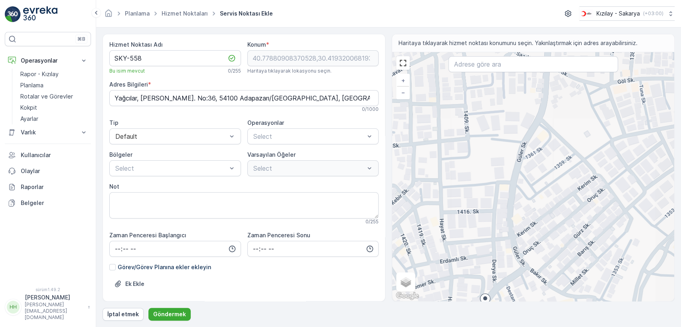
drag, startPoint x: 560, startPoint y: 130, endPoint x: 516, endPoint y: 280, distance: 156.5
click at [373, 276] on div "+ − Uydu Yol haritası Arazi Hibrit Broşür Klavye kısayolları Harita Verileri Ma…" at bounding box center [533, 176] width 282 height 249
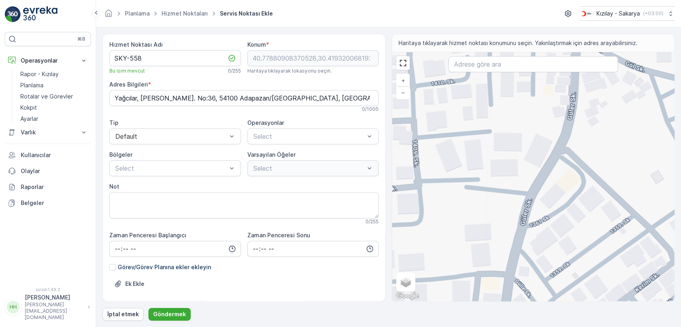
click at [373, 135] on div "+ − Uydu Yol haritası Arazi Hibrit Broşür Klavye kısayolları Harita Verileri Ma…" at bounding box center [533, 176] width 282 height 249
type input "40.782732387737575,30.4197062633094"
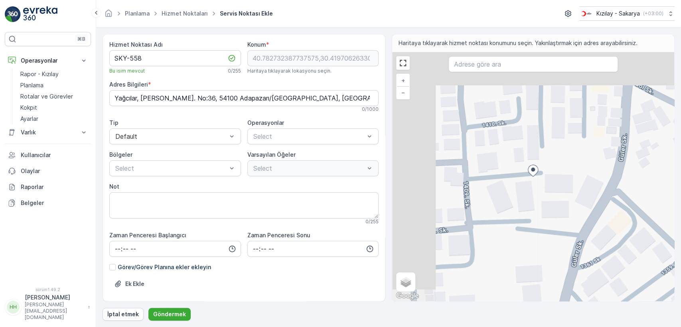
type Info "Yağcılar, 1410. Sk. No:10, 54100 Adapazarı/[GEOGRAPHIC_DATA], [GEOGRAPHIC_DATA]"
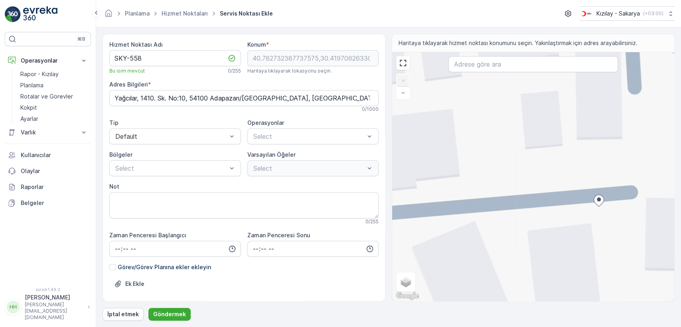
click at [373, 199] on icon at bounding box center [599, 201] width 10 height 12
click at [373, 196] on div "+ − Uydu Yol haritası Arazi Hibrit Broşür Klavye kısayolları Harita Verileri Ma…" at bounding box center [533, 176] width 282 height 249
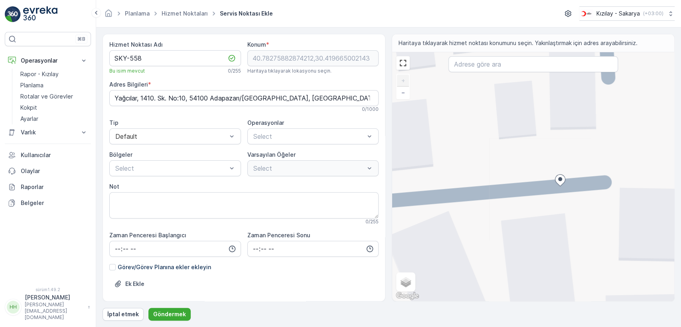
click at [373, 189] on div "+ − Uydu Yol haritası Arazi Hibrit Broşür Klavye kısayolları Harita Verileri Ma…" at bounding box center [533, 176] width 282 height 249
type input "40.78275171392249,30.41971328506622"
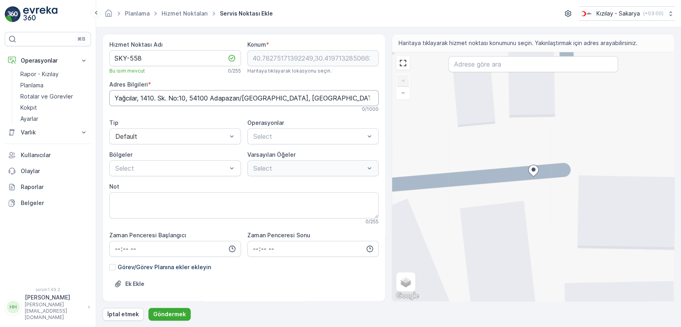
click at [246, 100] on Info "Yağcılar, 1410. Sk. No:10, 54100 Adapazarı/[GEOGRAPHIC_DATA], [GEOGRAPHIC_DATA]" at bounding box center [243, 98] width 269 height 16
click at [278, 156] on span "Kıyafet Toplama" at bounding box center [276, 155] width 49 height 7
click at [257, 197] on div at bounding box center [255, 199] width 6 height 6
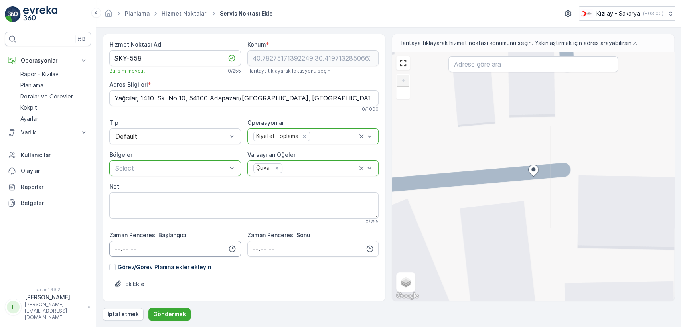
scroll to position [37, 0]
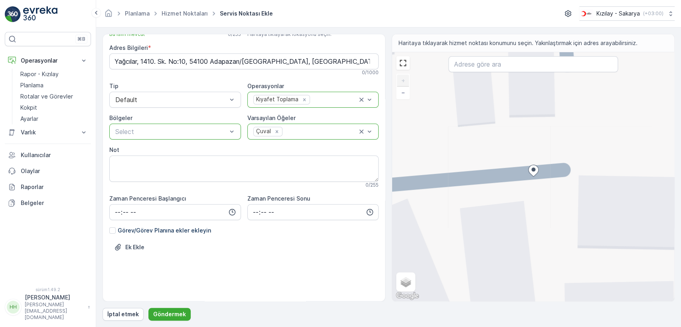
click at [163, 133] on div at bounding box center [170, 131] width 113 height 7
click at [160, 133] on div at bounding box center [170, 131] width 113 height 7
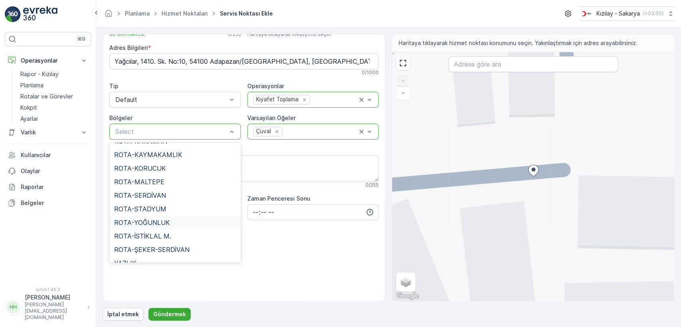
scroll to position [182, 0]
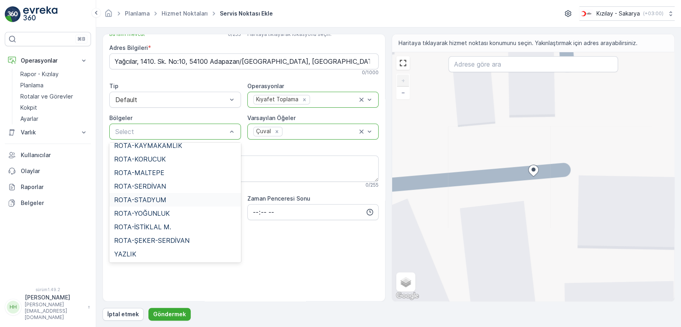
click at [147, 197] on span "ROTA-STADYUM" at bounding box center [140, 199] width 52 height 7
click at [147, 197] on font "Zaman Penceresi Başlangıcı" at bounding box center [147, 198] width 77 height 7
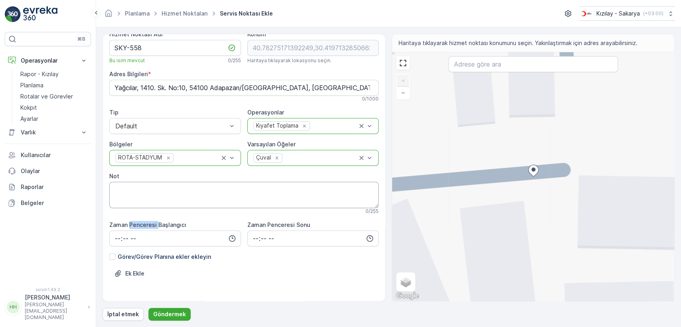
scroll to position [0, 0]
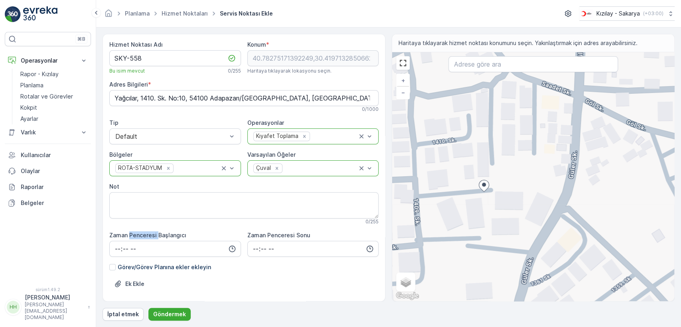
click at [373, 205] on div "+ − Uydu Yol haritası Arazi Hibrit Broşür Klavye kısayolları Harita Verileri Ma…" at bounding box center [533, 176] width 282 height 249
click at [184, 95] on Info "Yağcılar, 1410. Sk. No:10, 54100 Adapazarı/[GEOGRAPHIC_DATA], [GEOGRAPHIC_DATA]" at bounding box center [243, 98] width 269 height 16
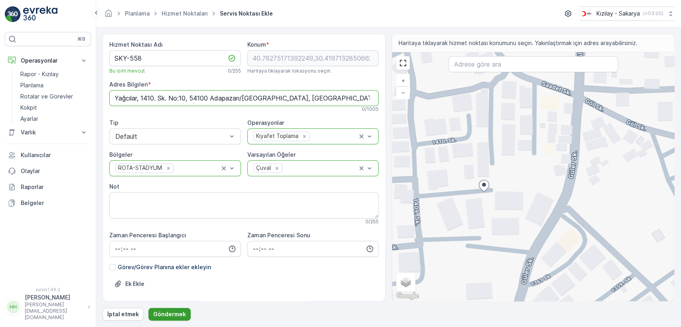
click at [172, 276] on font "Göndermek" at bounding box center [169, 314] width 33 height 7
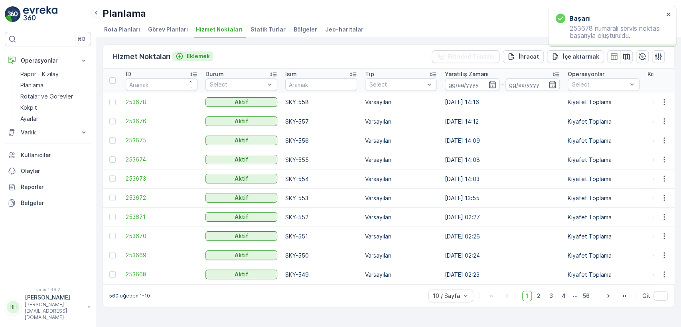
click at [192, 51] on button "Eklemek" at bounding box center [192, 56] width 41 height 10
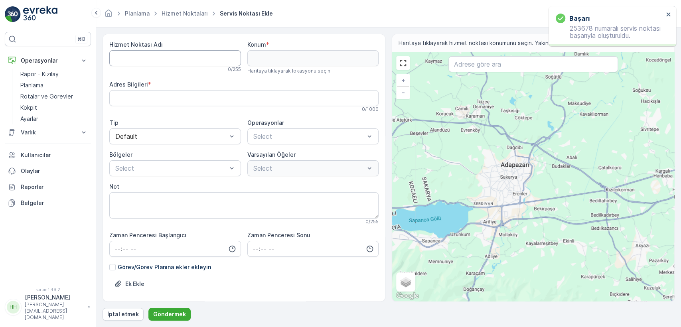
click at [190, 58] on Name "Hizmet Noktası Adı" at bounding box center [175, 58] width 132 height 16
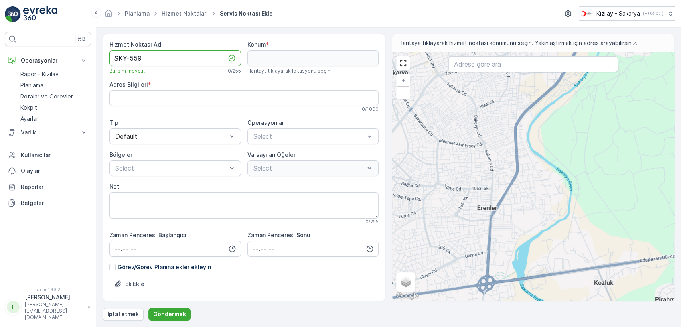
type Name "SKY-559"
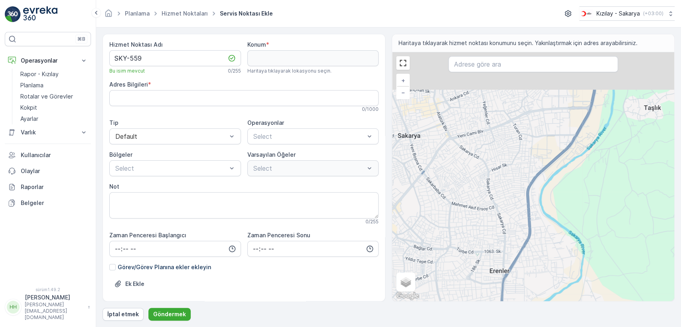
drag, startPoint x: 466, startPoint y: 90, endPoint x: 479, endPoint y: 166, distance: 77.6
click at [373, 161] on div "+ − Uydu Yol haritası Arazi Hibrit Broşür Klavye kısayolları Harita Verileri Ma…" at bounding box center [533, 176] width 282 height 249
click at [373, 166] on div "+ − Uydu Yol haritası Arazi Hibrit Broşür Klavye kısayolları Harita Verileri Ma…" at bounding box center [533, 176] width 282 height 249
type input "40.76966400116124,30.409835389291164"
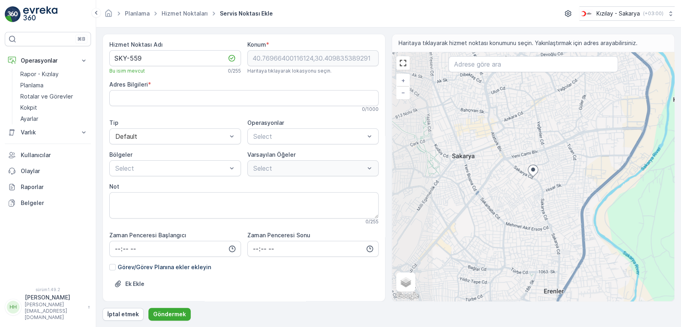
type Info "Yenigün, Sakarya Cd. No:95, 54100 Adapazarı/[GEOGRAPHIC_DATA], [GEOGRAPHIC_DATA]"
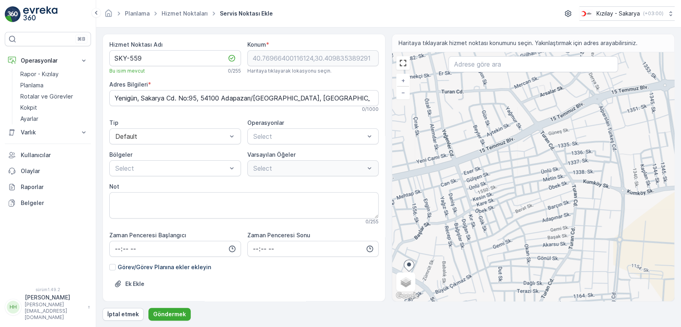
drag, startPoint x: 576, startPoint y: 155, endPoint x: 557, endPoint y: 216, distance: 64.0
click at [373, 209] on div "+ − Uydu Yol haritası Arazi Hibrit Broşür Klavye kısayolları Harita Verileri Ma…" at bounding box center [533, 176] width 282 height 249
click at [373, 216] on div "+ − Uydu Yol haritası Arazi Hibrit Broşür Klavye kısayolları Harita Verileri Ma…" at bounding box center [533, 176] width 282 height 249
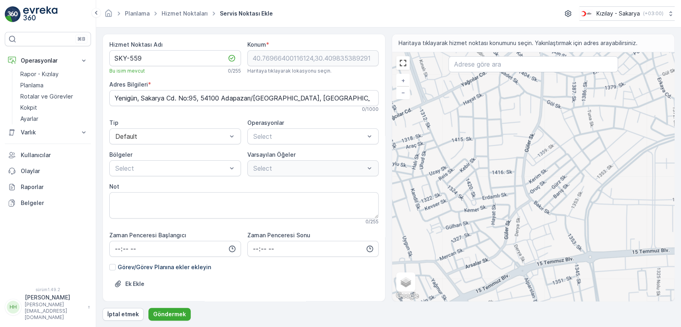
drag, startPoint x: 560, startPoint y: 127, endPoint x: 502, endPoint y: 243, distance: 130.0
click at [373, 243] on div "+ − Uydu Yol haritası Arazi Hibrit Broşür Klavye kısayolları Harita Verileri Ma…" at bounding box center [533, 176] width 282 height 249
type input "40.777930012090145,30.418940110172667"
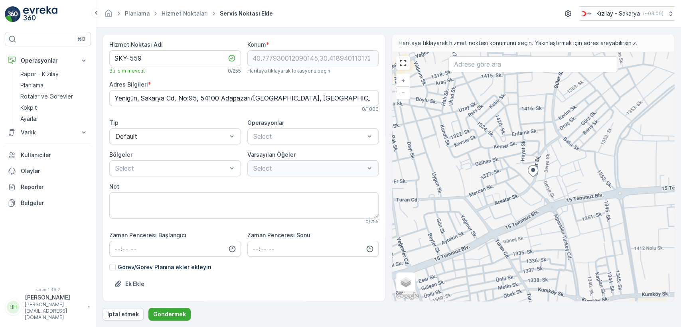
type Info "Yağcılar, [PERSON_NAME]. No:20, 54100 Adapazarı/[GEOGRAPHIC_DATA], [GEOGRAPHIC_…"
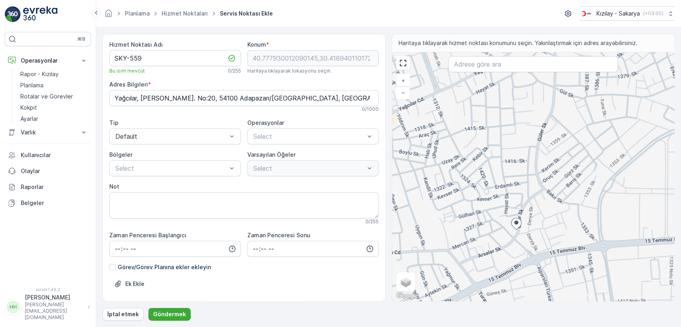
drag, startPoint x: 560, startPoint y: 103, endPoint x: 540, endPoint y: 158, distance: 58.8
click at [373, 158] on div "+ − Uydu Yol haritası Arazi Hibrit Broşür Klavye kısayolları Harita Verileri Ma…" at bounding box center [533, 176] width 282 height 249
type input "40.78093934456652,30.420375353833986"
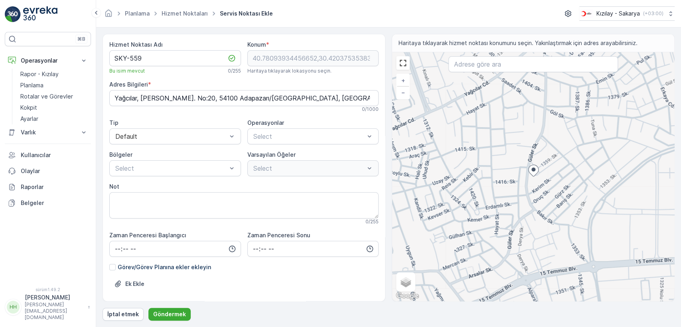
type Info "Yağcılar, [PERSON_NAME]. No:62, 54100 Adapazarı/[GEOGRAPHIC_DATA], [GEOGRAPHIC_…"
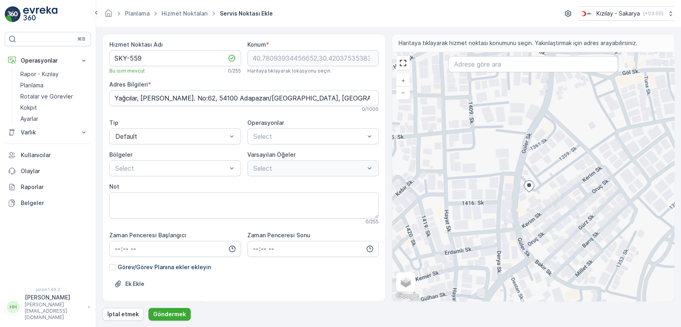
drag, startPoint x: 519, startPoint y: 220, endPoint x: 514, endPoint y: 194, distance: 26.4
click at [373, 195] on div "+ − Uydu Yol haritası Arazi Hibrit Broşür Klavye kısayolları Harita Verileri Ma…" at bounding box center [533, 176] width 282 height 249
click at [373, 194] on div "+ − Uydu Yol haritası Arazi Hibrit Broşür Klavye kısayolları Harita Verileri Ma…" at bounding box center [533, 176] width 282 height 249
type input "40.780789974323845,30.42002949109226"
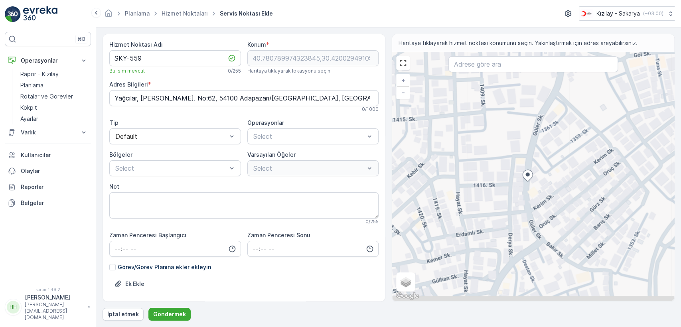
type Info "Yağcılar, [PERSON_NAME]. No:58, 54100 Adapazarı/[GEOGRAPHIC_DATA], [GEOGRAPHIC_…"
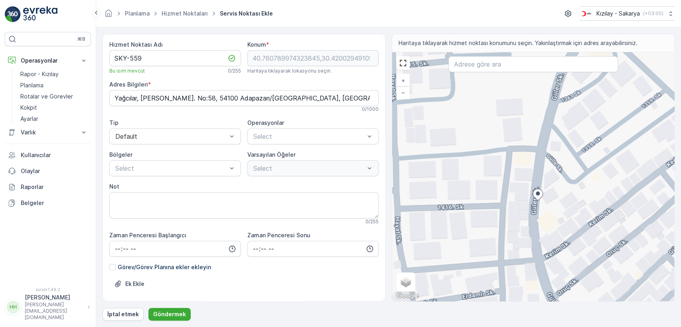
drag, startPoint x: 544, startPoint y: 227, endPoint x: 538, endPoint y: 225, distance: 6.3
click at [373, 227] on div "+ − Uydu Yol haritası Arazi Hibrit Broşür Klavye kısayolları Harita Verileri Ma…" at bounding box center [533, 176] width 282 height 249
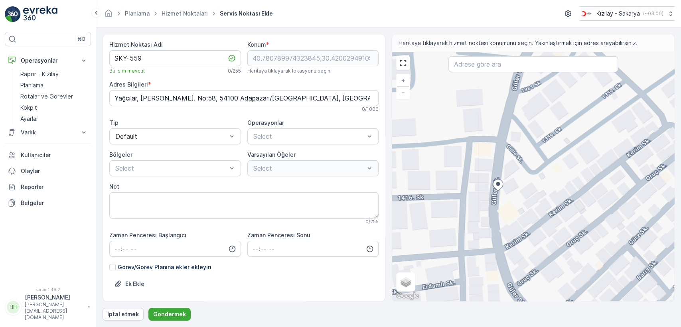
click at [373, 224] on div "+ − Uydu Yol haritası Arazi Hibrit Broşür Klavye kısayolları Harita Verileri Ma…" at bounding box center [533, 176] width 282 height 249
type input "40.78045043713443,30.420546086558826"
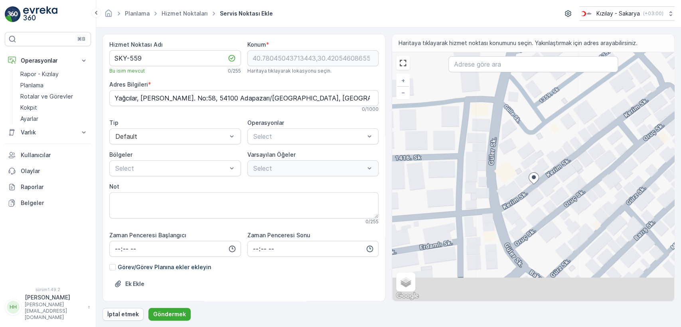
type Info "Yağcılar, [PERSON_NAME]. No:7, 54100 Adapazarı/[GEOGRAPHIC_DATA], [GEOGRAPHIC_D…"
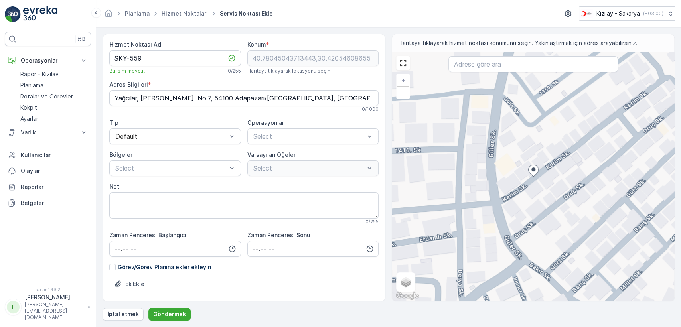
click at [373, 158] on div "+ − Uydu Yol haritası Arazi Hibrit Broşür Klavye kısayolları Harita Verileri Ma…" at bounding box center [533, 176] width 282 height 249
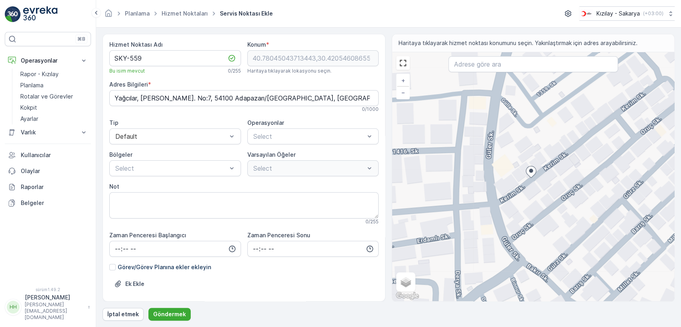
click at [373, 167] on div "+ − Uydu Yol haritası Arazi Hibrit Broşür Klavye kısayolları Harita Verileri Ma…" at bounding box center [533, 176] width 282 height 249
type input "40.78056395883762,30.420006704852167"
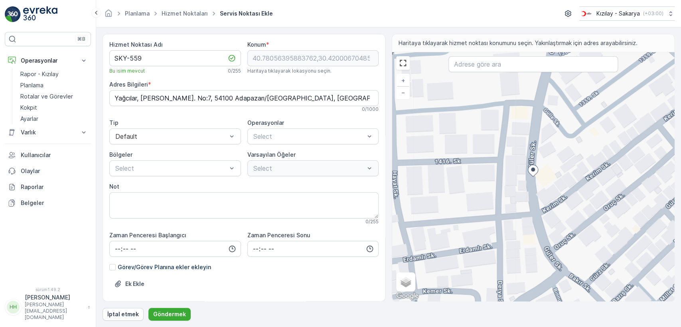
type Info "Yağcılar, [PERSON_NAME]. No:54, 54100 Adapazarı/[GEOGRAPHIC_DATA], [GEOGRAPHIC_…"
drag, startPoint x: 572, startPoint y: 180, endPoint x: 543, endPoint y: 183, distance: 29.2
click at [373, 183] on div "+ − Uydu Yol haritası Arazi Hibrit Broşür Klavye kısayolları Harita Verileri Ma…" at bounding box center [533, 176] width 282 height 249
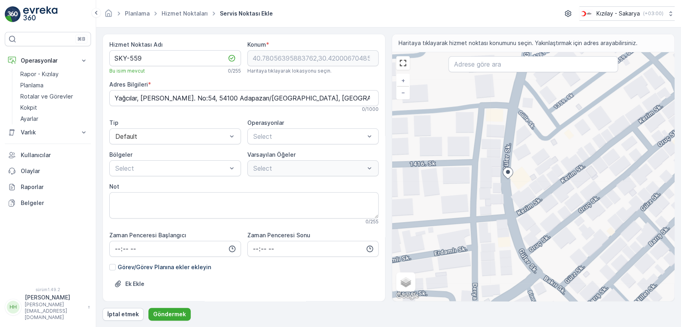
click at [373, 110] on div "+ − Uydu Yol haritası Arazi Hibrit Broşür Klavye kısayolları Harita Verileri Ma…" at bounding box center [533, 176] width 282 height 249
type input "40.781262415523855,30.420065666675512"
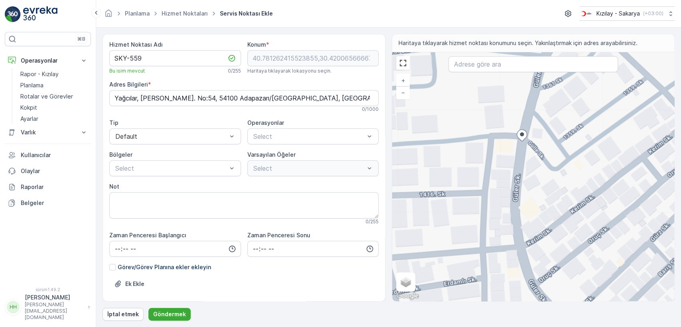
type Info "Yağcılar, [PERSON_NAME]. No:60, 54100 Adapazarı/[GEOGRAPHIC_DATA], [GEOGRAPHIC_…"
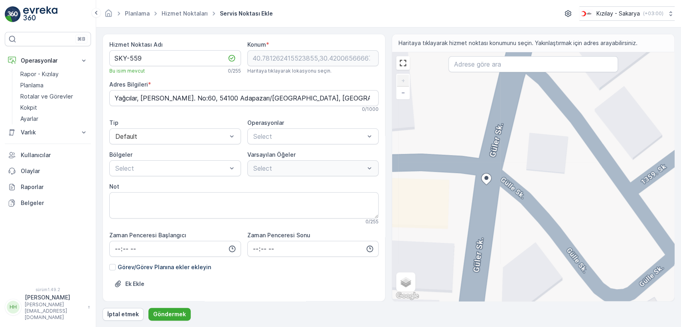
click at [373, 170] on div "+ − Uydu Yol haritası Arazi Hibrit Broşür Klavye kısayolları Harita Verileri Ma…" at bounding box center [533, 176] width 282 height 249
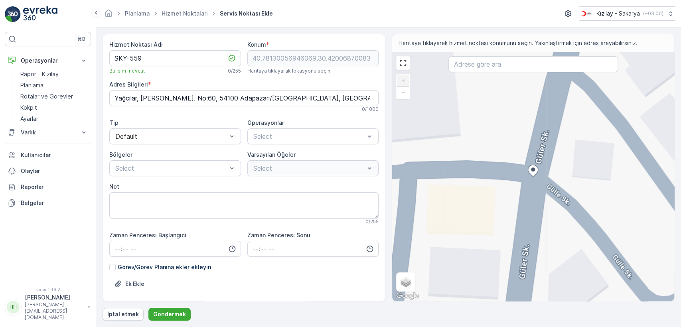
click at [373, 184] on div "+ − Uydu Yol haritası Arazi Hibrit Broşür Klavye kısayolları Harita Verileri Ma…" at bounding box center [533, 176] width 282 height 249
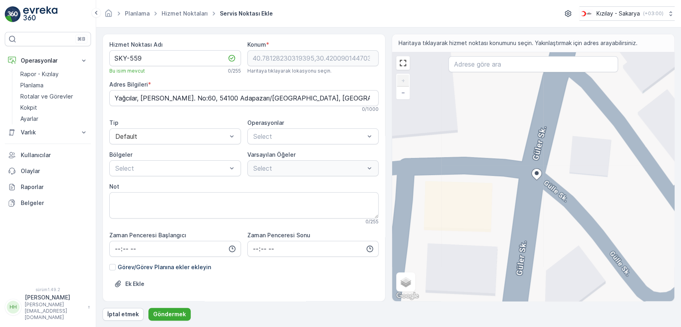
click at [373, 173] on div "+ − Uydu Yol haritası Arazi Hibrit Broşür Klavye kısayolları Harita Verileri Ma…" at bounding box center [533, 176] width 282 height 249
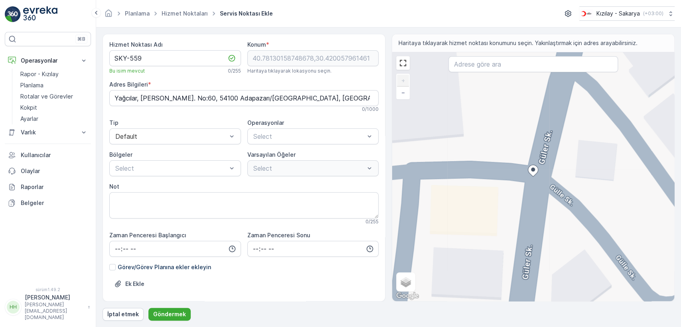
click at [373, 199] on div "+ − Uydu Yol haritası Arazi Hibrit Broşür Klavye kısayolları Harita Verileri Ma…" at bounding box center [533, 176] width 282 height 249
type input "40.78124474358032,30.420076733869152"
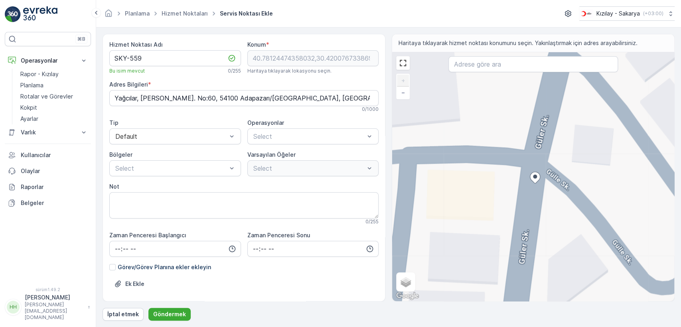
type Info "Yağcılar, [PERSON_NAME]. No:66, 54100 Adapazarı/[GEOGRAPHIC_DATA], [GEOGRAPHIC_…"
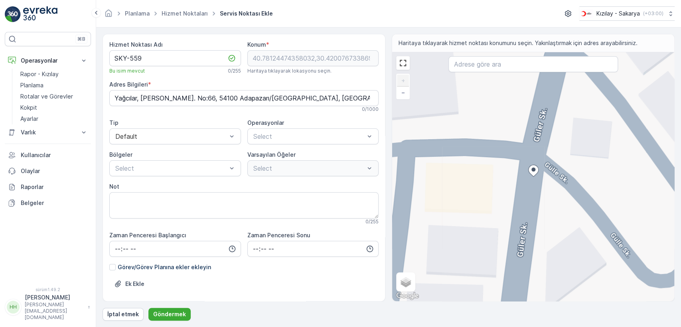
click at [373, 206] on div "+ − Uydu Yol haritası Arazi Hibrit Broşür Klavye kısayolları Harita Verileri Ma…" at bounding box center [533, 176] width 282 height 249
type input "40.78117061845662,30.42005930224964"
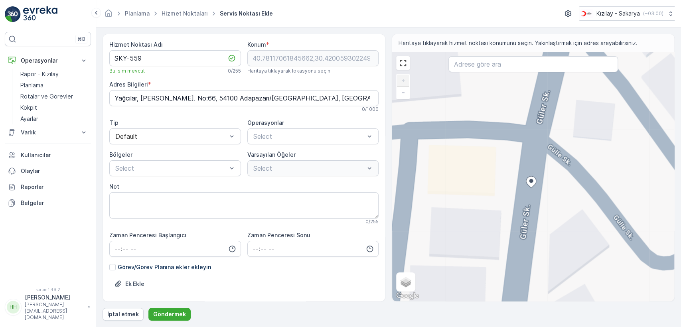
type Info "Yağcılar, [PERSON_NAME]. No:64, 54100 Adapazarı/[GEOGRAPHIC_DATA], [GEOGRAPHIC_…"
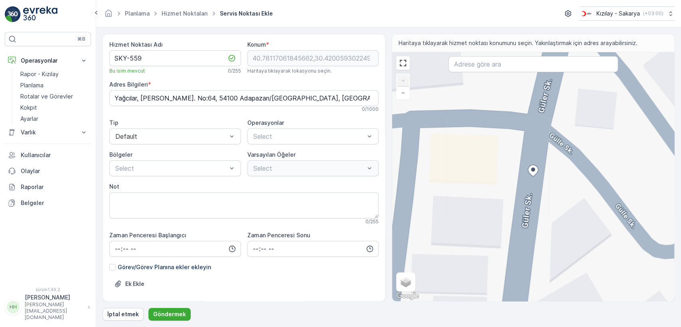
click at [373, 131] on div "+ − Uydu Yol haritası Arazi Hibrit Broşür Klavye kısayolları Harita Verileri Ma…" at bounding box center [533, 176] width 282 height 249
type input "40.781287332589315,30.420070028978706"
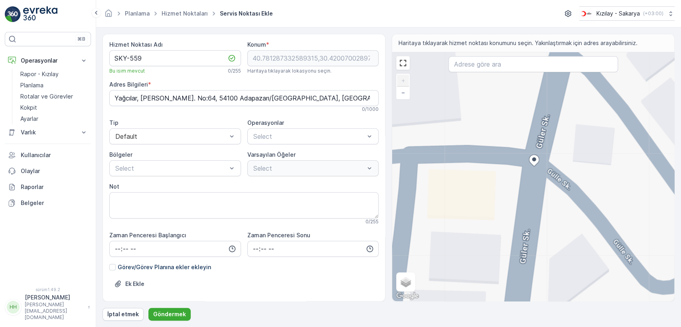
type Info "Yağcılar, [PERSON_NAME]. No:66, 54100 Adapazarı/[GEOGRAPHIC_DATA], [GEOGRAPHIC_…"
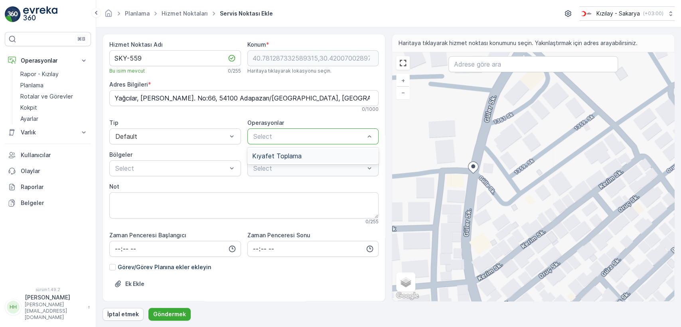
click at [273, 154] on span "Kıyafet Toplama" at bounding box center [276, 155] width 49 height 7
click at [271, 162] on div "Select" at bounding box center [313, 168] width 132 height 16
click at [260, 195] on p "Çuval" at bounding box center [268, 199] width 16 height 8
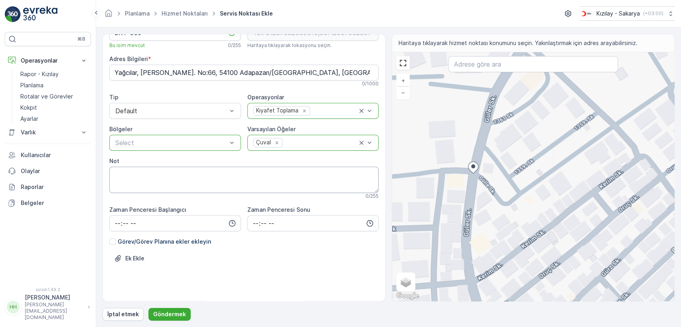
scroll to position [37, 0]
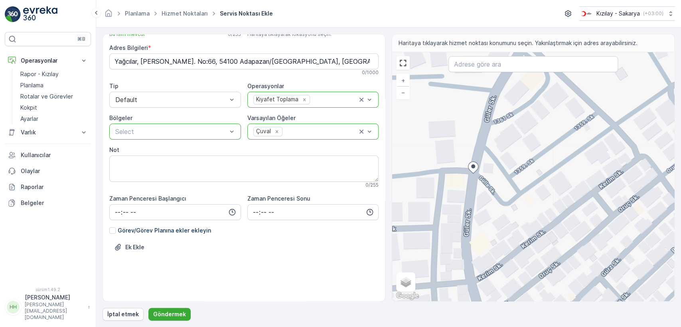
click at [155, 133] on div at bounding box center [170, 131] width 113 height 7
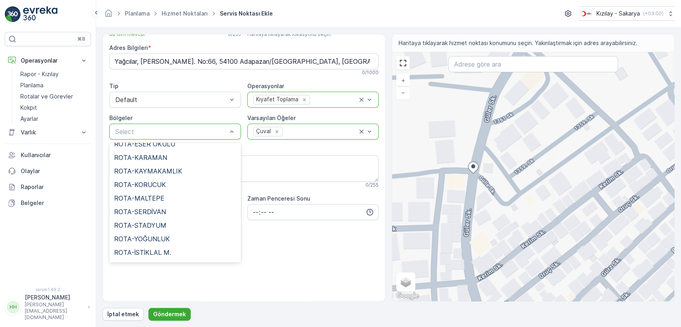
scroll to position [182, 0]
click at [152, 202] on span "ROTA-STADYUM" at bounding box center [140, 199] width 52 height 7
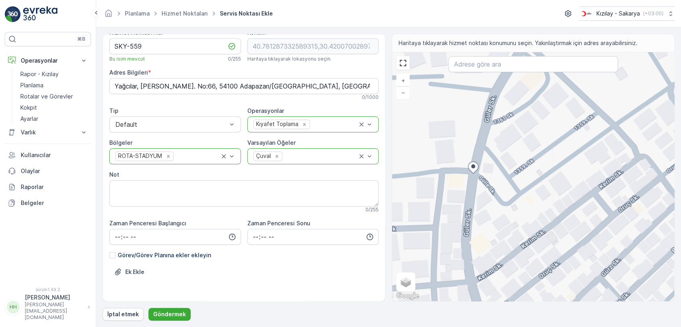
scroll to position [0, 0]
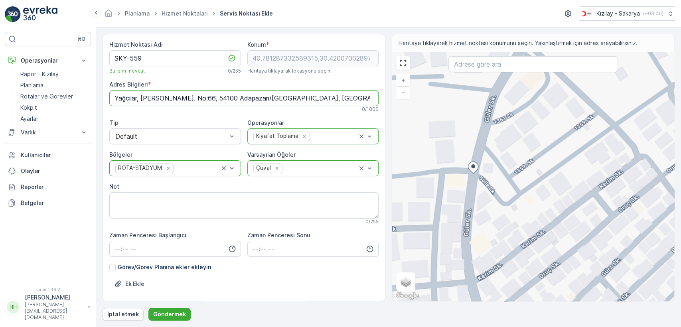
click at [185, 97] on Info "Yağcılar, [PERSON_NAME]. No:66, 54100 Adapazarı/[GEOGRAPHIC_DATA], [GEOGRAPHIC_…" at bounding box center [243, 98] width 269 height 16
click at [172, 276] on font "Göndermek" at bounding box center [169, 314] width 33 height 7
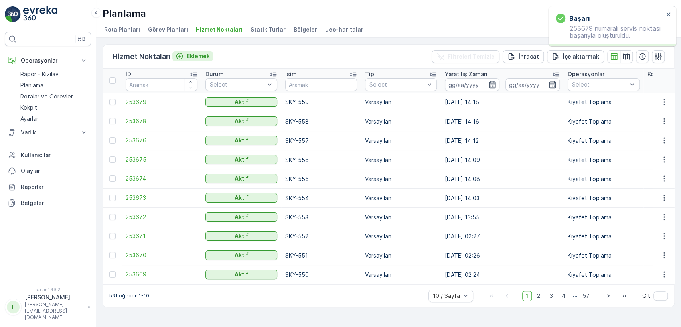
click at [198, 56] on font "Eklemek" at bounding box center [198, 56] width 23 height 7
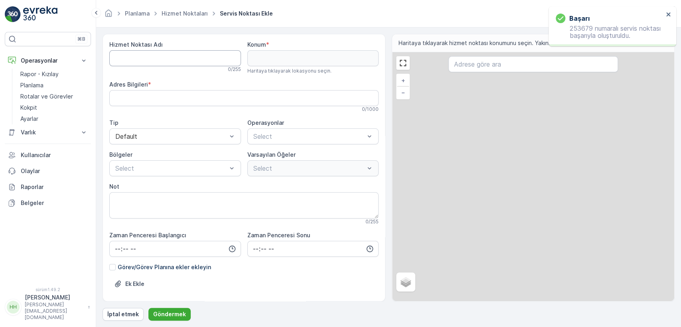
click at [190, 58] on Name "Hizmet Noktası Adı" at bounding box center [175, 58] width 132 height 16
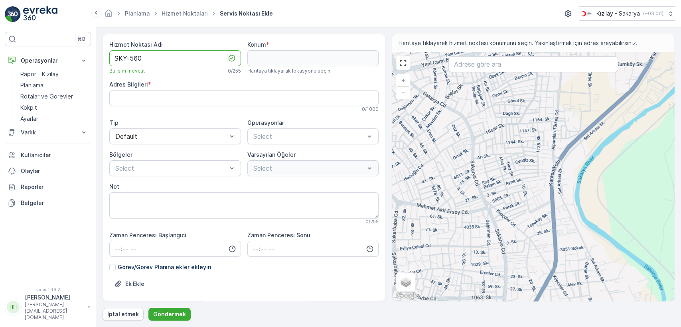
type Name "SKY-560"
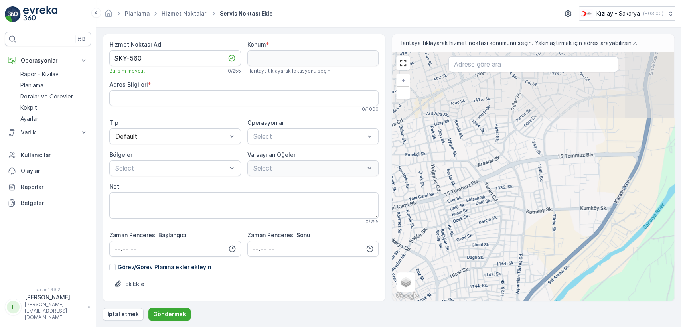
drag, startPoint x: 520, startPoint y: 84, endPoint x: 475, endPoint y: 251, distance: 173.4
click at [373, 251] on div "+ − Uydu Yol haritası Arazi Hibrit Broşür Klavye kısayolları Harita Verileri Ma…" at bounding box center [533, 176] width 282 height 249
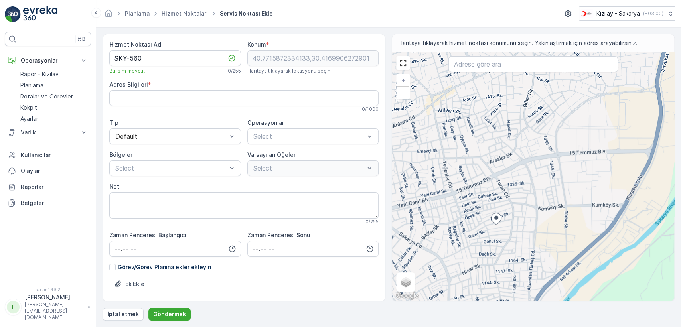
type input "40.7715872334133,30.416990627290147"
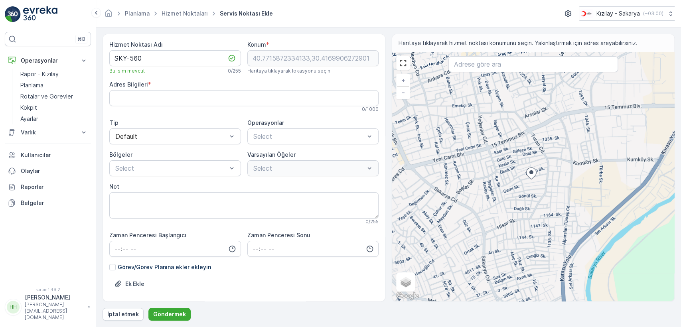
type Info "[PERSON_NAME], Adapınar Sk. No:9, 54100 Adapazarı/[GEOGRAPHIC_DATA], [GEOGRAPHI…"
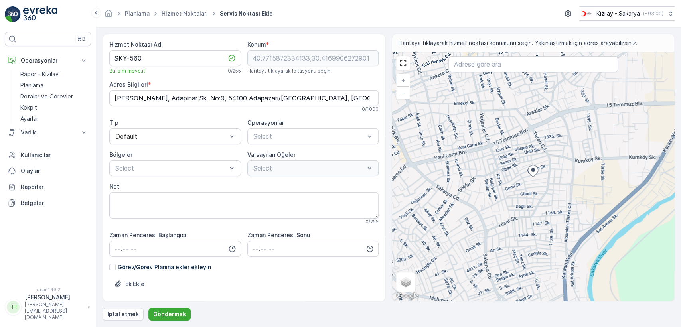
drag, startPoint x: 552, startPoint y: 115, endPoint x: 532, endPoint y: 156, distance: 45.3
click at [373, 148] on div "+ − Uydu Yol haritası Arazi Hibrit Broşür Klavye kısayolları Harita Verileri Ma…" at bounding box center [533, 176] width 282 height 249
click at [373, 156] on div "+ − Uydu Yol haritası Arazi Hibrit Broşür Klavye kısayolları Harita Verileri Ma…" at bounding box center [533, 176] width 282 height 249
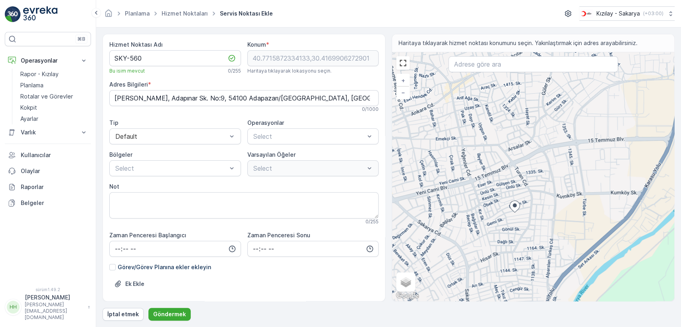
drag, startPoint x: 540, startPoint y: 135, endPoint x: 528, endPoint y: 152, distance: 21.7
click at [373, 151] on div "+ − Uydu Yol haritası Arazi Hibrit Broşür Klavye kısayolları Harita Verileri Ma…" at bounding box center [533, 176] width 282 height 249
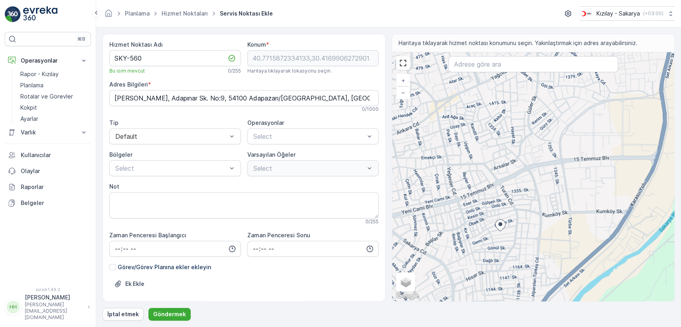
drag, startPoint x: 537, startPoint y: 137, endPoint x: 519, endPoint y: 165, distance: 33.2
click at [373, 160] on div "+ − Uydu Yol haritası Arazi Hibrit Broşür Klavye kısayolları Harita Verileri Ma…" at bounding box center [533, 176] width 282 height 249
click at [373, 165] on div "+ − Uydu Yol haritası Arazi Hibrit Broşür Klavye kısayolları Harita Verileri Ma…" at bounding box center [533, 176] width 282 height 249
type input "40.77883616220387,30.4205954015864"
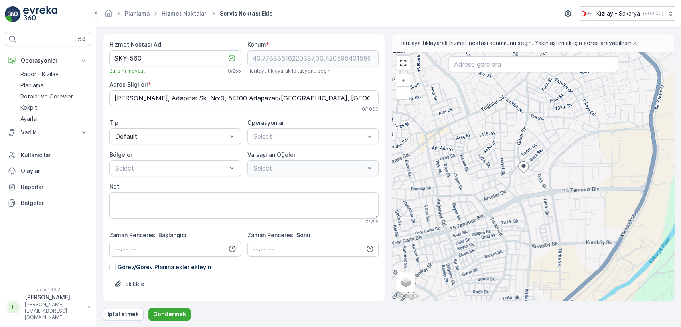
type Info "Yağcılar, [PERSON_NAME]. No:7, 54100 Adapazarı/[GEOGRAPHIC_DATA], [GEOGRAPHIC_D…"
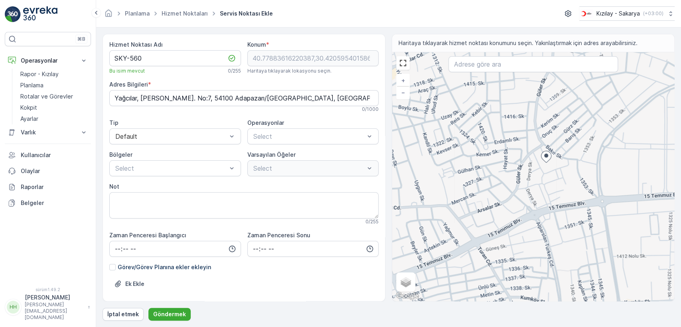
drag, startPoint x: 604, startPoint y: 190, endPoint x: 555, endPoint y: 132, distance: 75.3
click at [373, 139] on div "+ − Uydu Yol haritası Arazi Hibrit Broşür Klavye kısayolları Harita Verileri Ma…" at bounding box center [533, 176] width 282 height 249
click at [373, 134] on div "+ − Uydu Yol haritası Arazi Hibrit Broşür Klavye kısayolları Harita Verileri Ma…" at bounding box center [533, 176] width 282 height 249
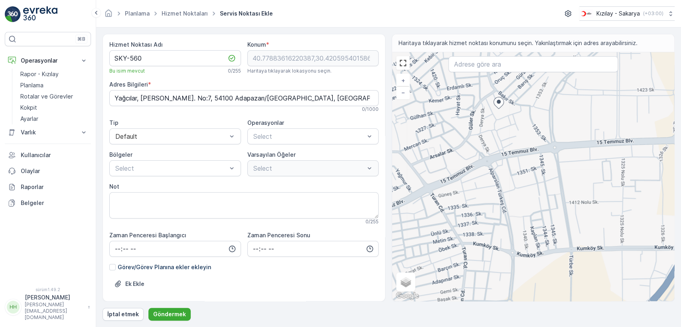
drag, startPoint x: 531, startPoint y: 106, endPoint x: 562, endPoint y: 164, distance: 66.2
click at [373, 164] on div "+ − Uydu Yol haritası Arazi Hibrit Broşür Klavye kısayolları Harita Verileri Ma…" at bounding box center [533, 176] width 282 height 249
type input "40.77915791344104,30.422288394328167"
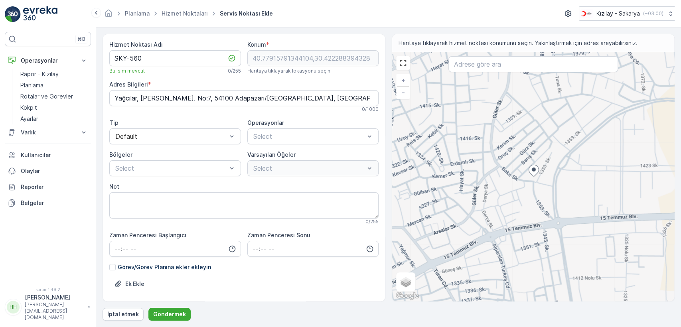
type Info "Mithatpaşa, Bakır Sk. No:19, 54100 Adapazarı/[GEOGRAPHIC_DATA], [GEOGRAPHIC_DAT…"
click at [373, 140] on div "+ − Uydu Yol haritası Arazi Hibrit Broşür Klavye kısayolları Harita Verileri Ma…" at bounding box center [533, 176] width 282 height 249
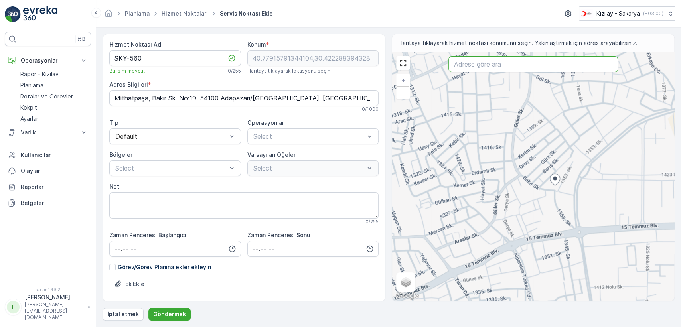
click at [373, 61] on input "text" at bounding box center [532, 64] width 169 height 16
type input "Göl Sokak"
click at [148, 276] on button "Göndermek" at bounding box center [169, 314] width 42 height 13
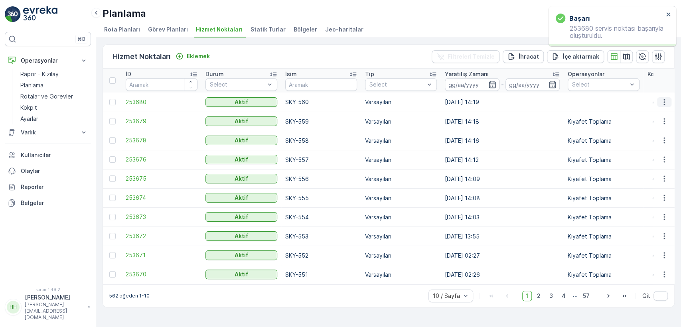
click at [373, 101] on icon "button" at bounding box center [664, 102] width 8 height 8
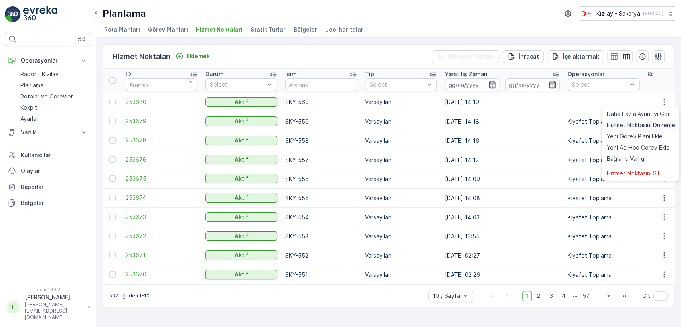
click at [373, 125] on font "Hizmet Noktasını Düzenle" at bounding box center [640, 125] width 68 height 7
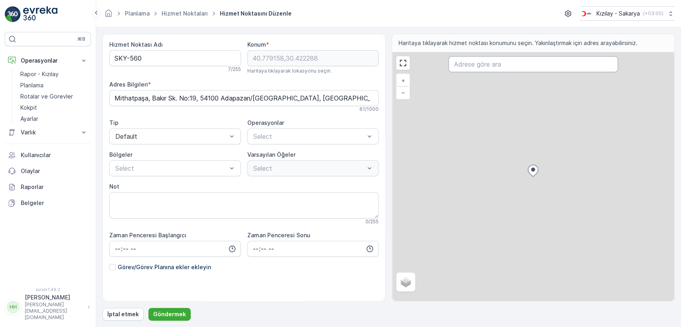
click at [373, 66] on input "text" at bounding box center [532, 64] width 169 height 16
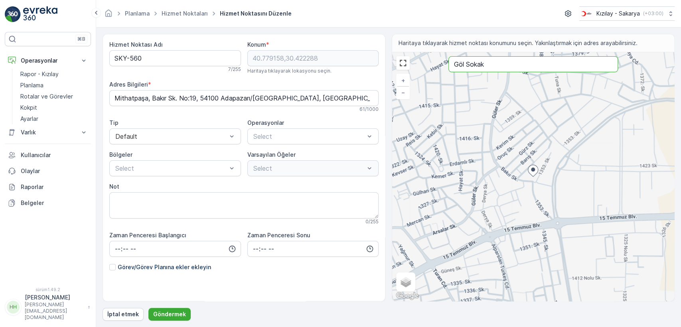
type input "Göl Sokak"
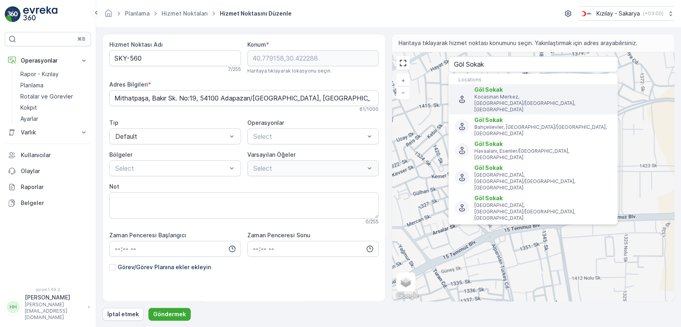
type input "41.0154953,28.8339347"
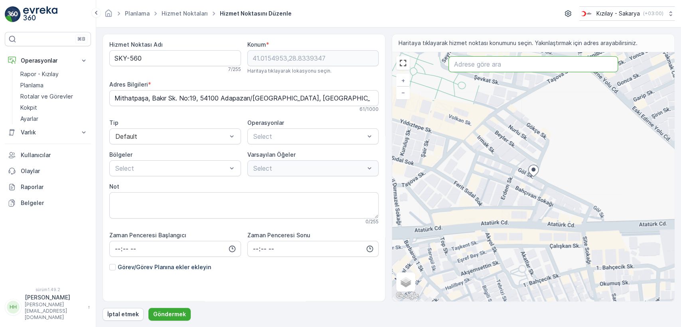
click at [373, 70] on input "text" at bounding box center [532, 64] width 169 height 16
click at [373, 67] on input "text" at bounding box center [532, 64] width 169 height 16
type input "[PERSON_NAME]"
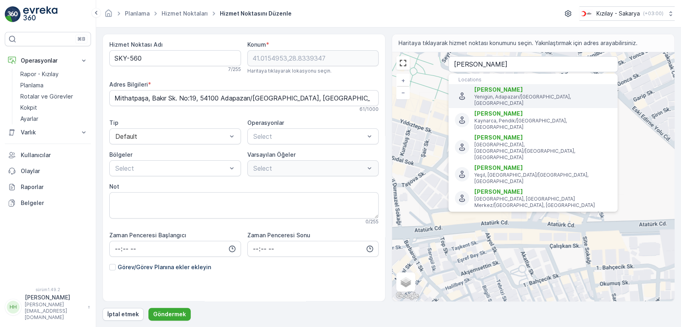
click at [373, 87] on span "[PERSON_NAME]" at bounding box center [498, 89] width 49 height 7
type input "40.7711433,30.416036"
type Info "[PERSON_NAME], Gemi Sk., 54100 Adapazarı/[GEOGRAPHIC_DATA], [GEOGRAPHIC_DATA]"
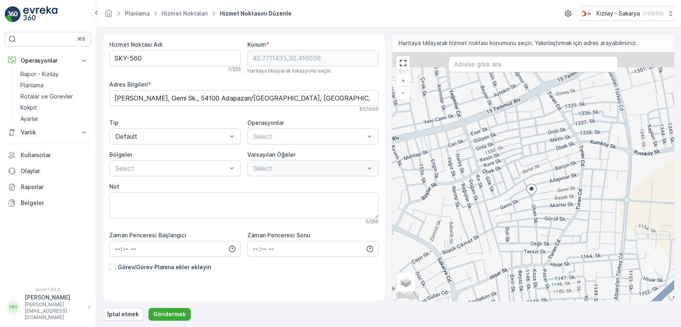
drag, startPoint x: 603, startPoint y: 115, endPoint x: 539, endPoint y: 183, distance: 93.1
click at [373, 178] on div "+ − Uydu Yol haritası Arazi Hibrit Broşür Klavye kısayolları Harita Verileri Ma…" at bounding box center [533, 176] width 282 height 249
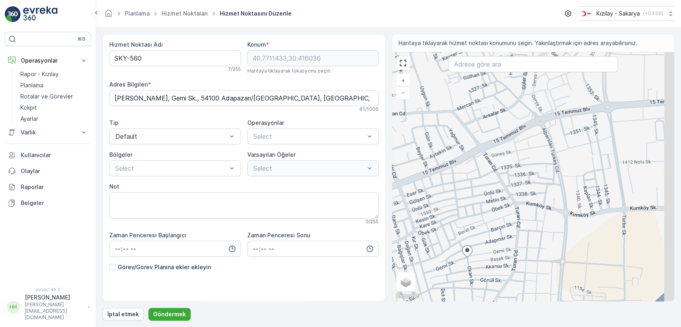
drag, startPoint x: 574, startPoint y: 127, endPoint x: 540, endPoint y: 151, distance: 42.4
click at [373, 151] on div "+ − Uydu Yol haritası Arazi Hibrit Broşür Klavye kısayolları Harita Verileri Ma…" at bounding box center [533, 176] width 282 height 249
type input "40.77645129977445,30.421794803194274"
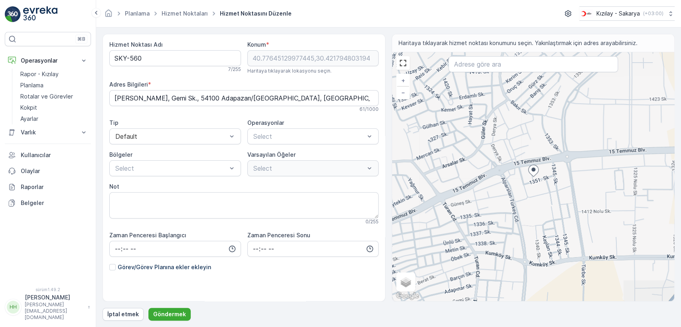
type Info "[PERSON_NAME] Caddesi, Yağcılar, 54100 Adapazarı/[GEOGRAPHIC_DATA], [GEOGRAPHIC…"
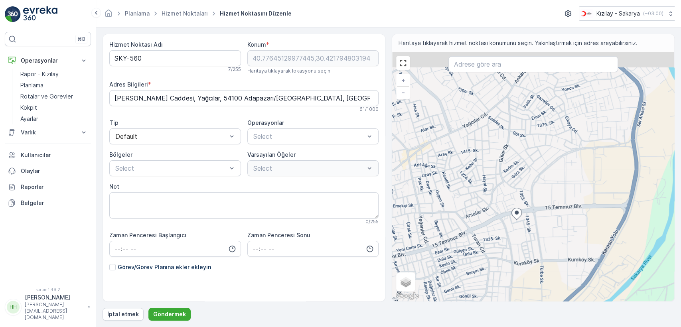
drag, startPoint x: 529, startPoint y: 112, endPoint x: 521, endPoint y: 144, distance: 32.9
click at [373, 150] on div "+ − Uydu Yol haritası Arazi Hibrit Broşür Klavye kısayolları Harita Verileri Ma…" at bounding box center [533, 176] width 282 height 249
click at [373, 151] on div "+ − Uydu Yol haritası Arazi Hibrit Broşür Klavye kısayolları Harita Verileri Ma…" at bounding box center [533, 176] width 282 height 249
type input "40.78227933822027,30.42205449632116"
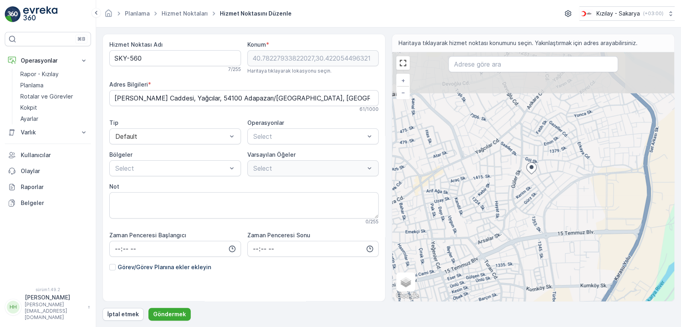
type Info "Yağcılar, Göl Sk. No:16, 54100 Adapazarı/[GEOGRAPHIC_DATA], [GEOGRAPHIC_DATA]"
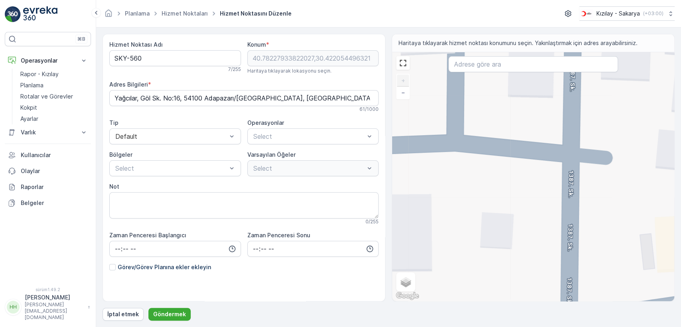
click at [373, 158] on div "+ − Uydu Yol haritası Arazi Hibrit Broşür Klavye kısayolları Harita Verileri Ma…" at bounding box center [533, 176] width 282 height 249
type input "40.78376207354908,30.422720042320073"
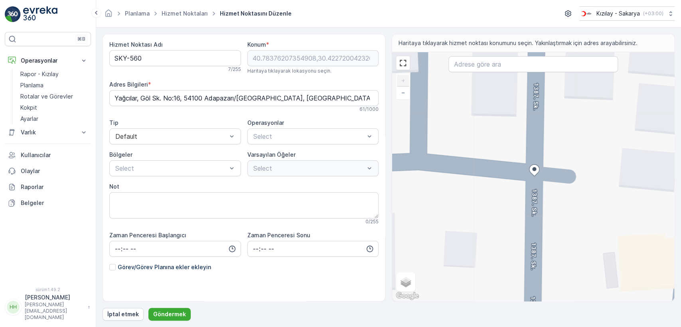
type Info "Yağcılar, 1387. Sk. No:4, 54100 Adapazarı/[GEOGRAPHIC_DATA], [GEOGRAPHIC_DATA]"
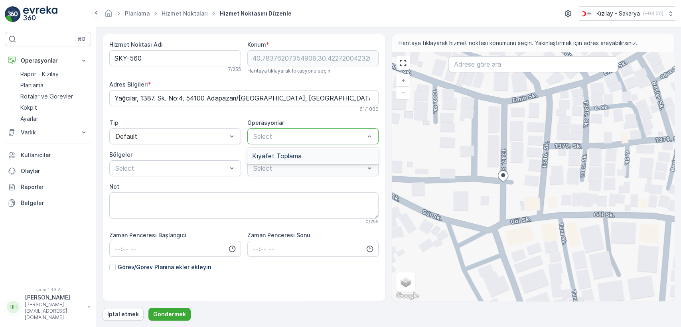
click at [269, 151] on div "Kıyafet Toplama" at bounding box center [313, 156] width 132 height 14
click at [254, 197] on div at bounding box center [255, 199] width 6 height 6
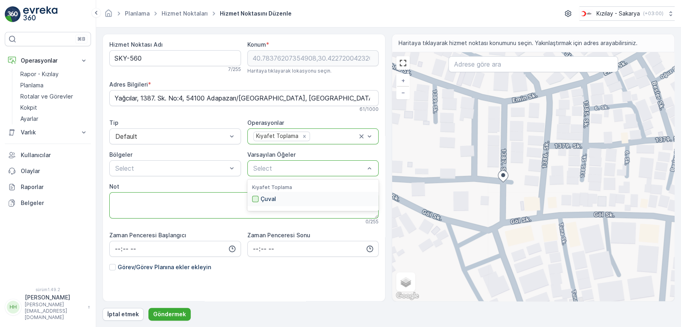
click at [254, 197] on textarea "Not" at bounding box center [243, 205] width 269 height 26
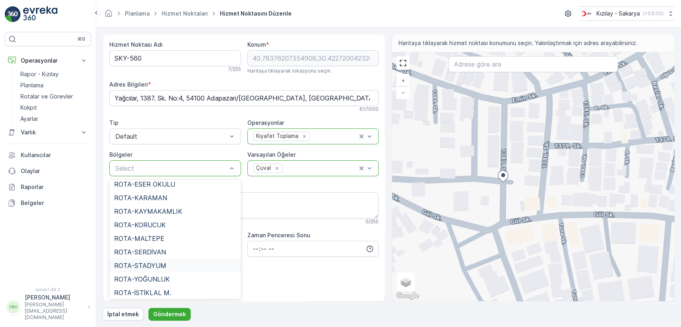
scroll to position [182, 0]
click at [162, 237] on span "ROTA-STADYUM" at bounding box center [140, 236] width 52 height 7
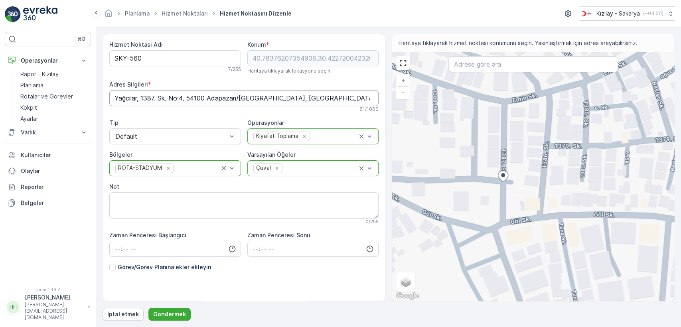
click at [169, 101] on Info "Yağcılar, 1387. Sk. No:4, 54100 Adapazarı/[GEOGRAPHIC_DATA], [GEOGRAPHIC_DATA]" at bounding box center [243, 98] width 269 height 16
click at [168, 101] on Info "Yağcılar, 1387. Sk. No:4, 54100 Adapazarı/[GEOGRAPHIC_DATA], [GEOGRAPHIC_DATA]" at bounding box center [243, 98] width 269 height 16
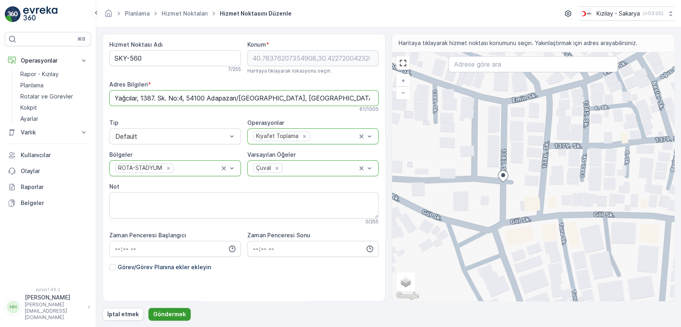
click at [175, 276] on font "Göndermek" at bounding box center [169, 314] width 33 height 7
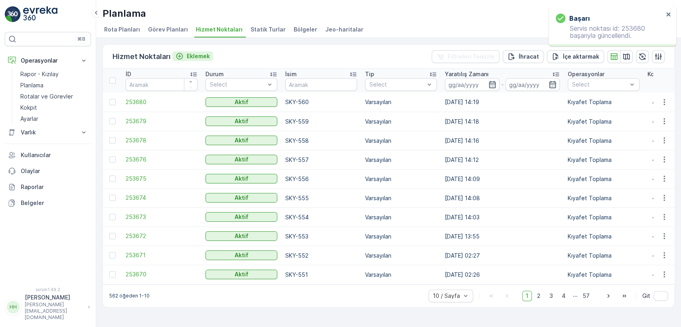
click at [201, 53] on font "Eklemek" at bounding box center [198, 56] width 23 height 7
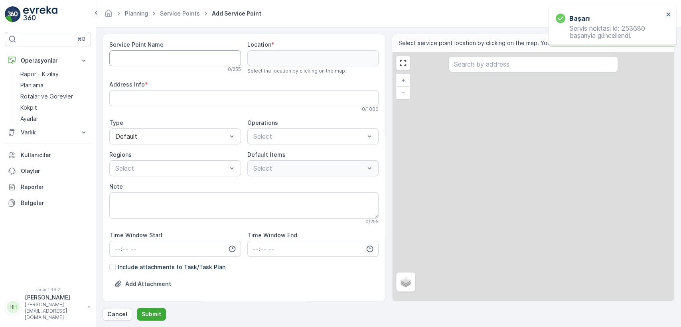
click at [199, 53] on Name "Service Point Name" at bounding box center [175, 58] width 132 height 16
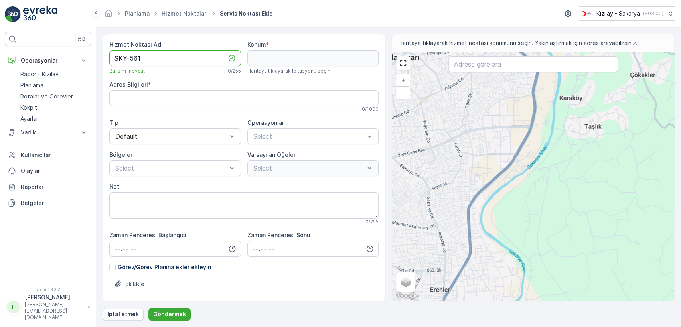
type Name "SKY-561"
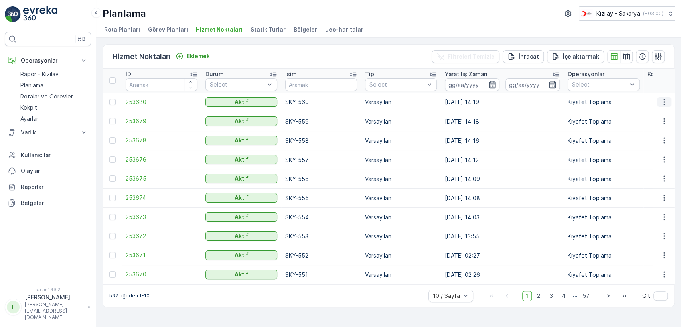
click at [373, 106] on button "button" at bounding box center [664, 102] width 14 height 10
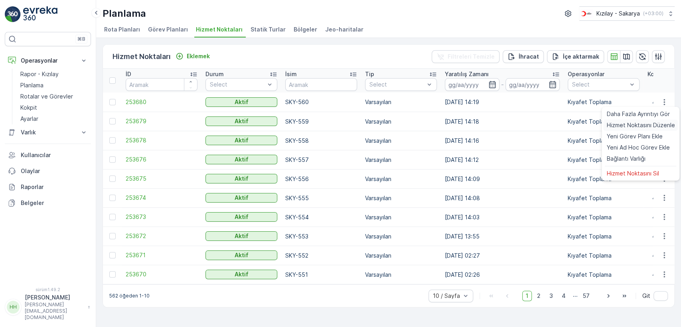
click at [373, 126] on font "Hizmet Noktasını Düzenle" at bounding box center [640, 125] width 68 height 7
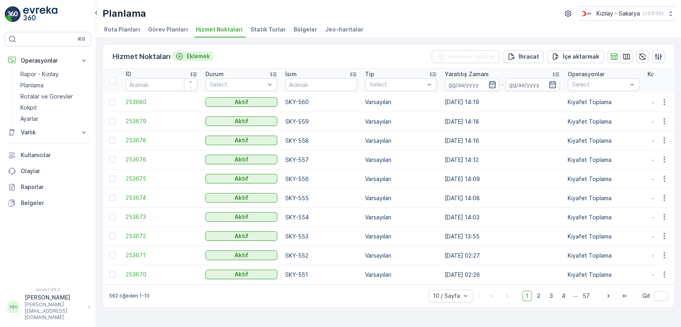
click at [201, 55] on font "Eklemek" at bounding box center [198, 56] width 23 height 7
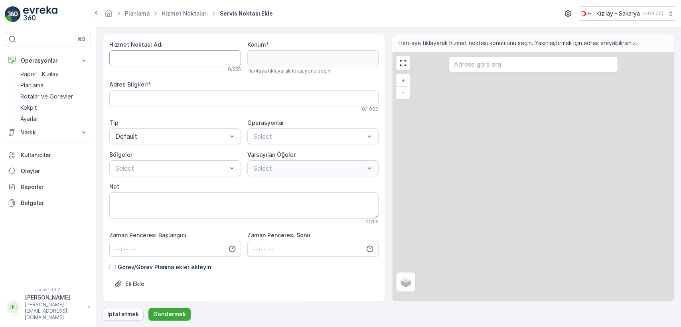
click at [183, 55] on Name "Hizmet Noktası Adı" at bounding box center [175, 58] width 132 height 16
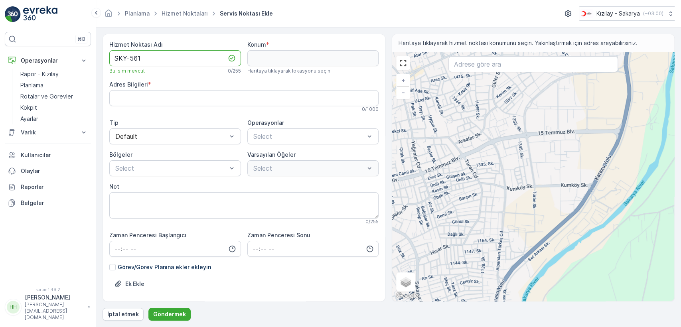
type Name "SKY-561"
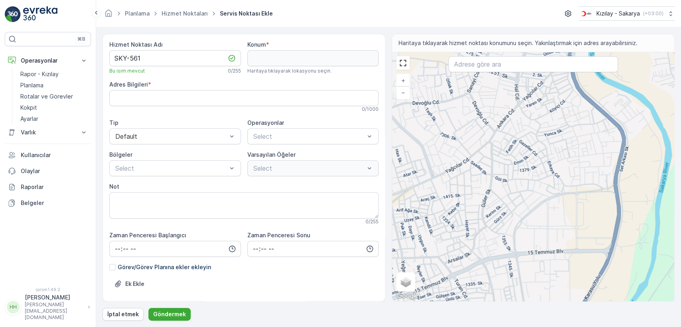
drag, startPoint x: 492, startPoint y: 99, endPoint x: 494, endPoint y: 198, distance: 99.3
click at [373, 201] on div "+ − Uydu Yol haritası Arazi Hibrit Broşür Klavye kısayolları Harita Verileri Ma…" at bounding box center [533, 176] width 282 height 249
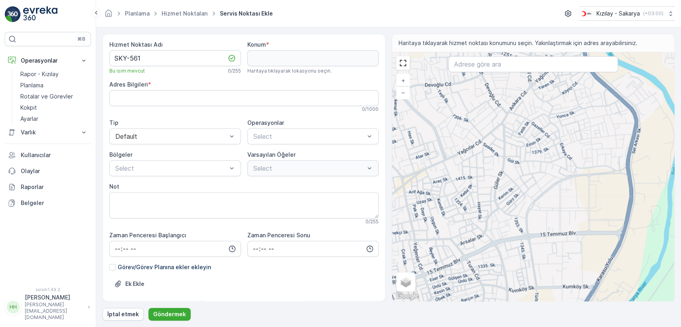
click at [373, 190] on div "+ − Uydu Yol haritası Arazi Hibrit Broşür Klavye kısayolları Harita Verileri Ma…" at bounding box center [533, 176] width 282 height 249
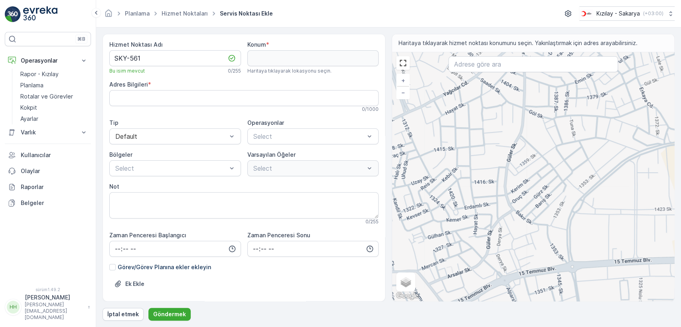
drag, startPoint x: 558, startPoint y: 260, endPoint x: 540, endPoint y: 210, distance: 53.9
click at [373, 215] on div "+ − Uydu Yol haritası Arazi Hibrit Broşür Klavye kısayolları Harita Verileri Ma…" at bounding box center [533, 176] width 282 height 249
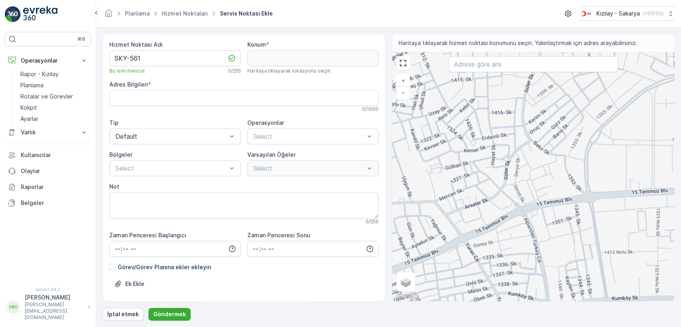
drag, startPoint x: 536, startPoint y: 198, endPoint x: 607, endPoint y: 192, distance: 70.9
click at [373, 194] on div "+ − Uydu Yol haritası Arazi Hibrit Broşür Klavye kısayolları Harita Verileri Ma…" at bounding box center [533, 176] width 282 height 249
click at [373, 193] on div "+ − Uydu Yol haritası Arazi Hibrit Broşür Klavye kısayolları Harita Verileri Ma…" at bounding box center [533, 176] width 282 height 249
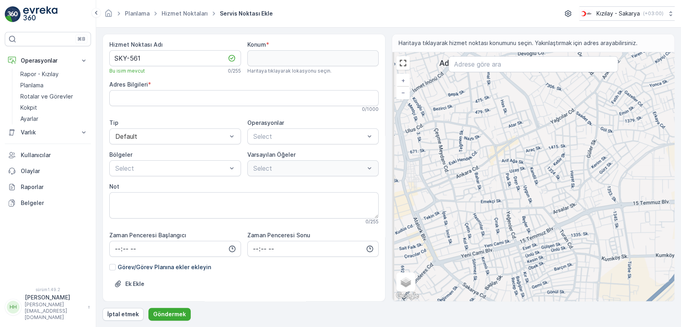
drag, startPoint x: 449, startPoint y: 227, endPoint x: 552, endPoint y: 246, distance: 104.9
click at [373, 243] on div "+ − Uydu Yol haritası Arazi Hibrit Broşür Klavye kısayolları Harita Verileri Ma…" at bounding box center [533, 176] width 282 height 249
click at [373, 245] on div "+ − Uydu Yol haritası Arazi Hibrit Broşür Klavye kısayolları Harita Verileri Ma…" at bounding box center [533, 176] width 282 height 249
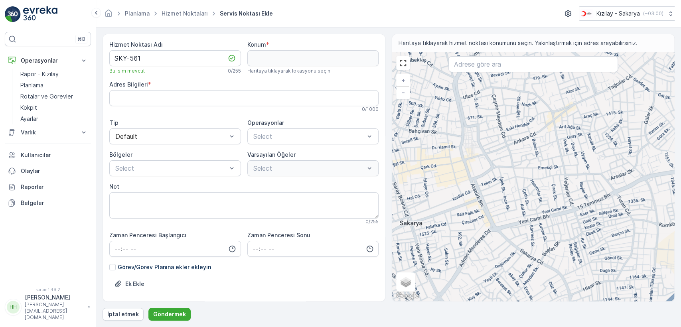
drag, startPoint x: 479, startPoint y: 261, endPoint x: 501, endPoint y: 199, distance: 65.7
click at [373, 214] on div "+ − Uydu Yol haritası Arazi Hibrit Broşür Klavye kısayolları Harita Verileri Ma…" at bounding box center [533, 176] width 282 height 249
click at [373, 204] on div "+ − Uydu Yol haritası Arazi Hibrit Broşür Klavye kısayolları Harita Verileri Ma…" at bounding box center [533, 176] width 282 height 249
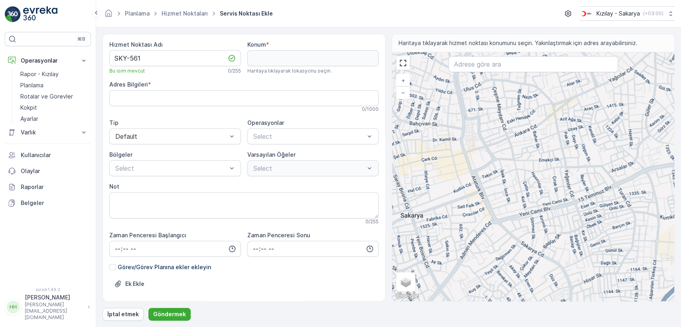
drag, startPoint x: 512, startPoint y: 231, endPoint x: 498, endPoint y: 201, distance: 33.4
click at [373, 221] on div "+ − Uydu Yol haritası Arazi Hibrit Broşür Klavye kısayolları Harita Verileri Ma…" at bounding box center [533, 176] width 282 height 249
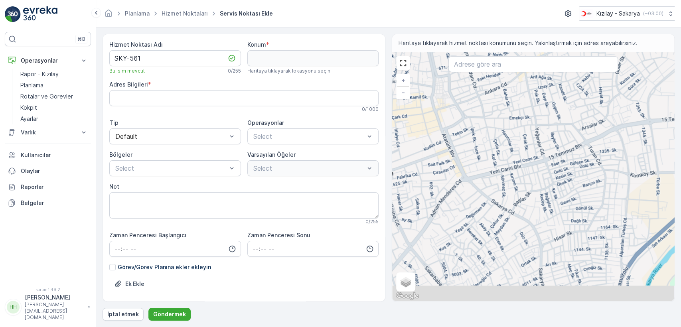
click at [373, 175] on div "+ − Uydu Yol haritası Arazi Hibrit Broşür Klavye kısayolları Harita Verileri Ma…" at bounding box center [533, 176] width 282 height 249
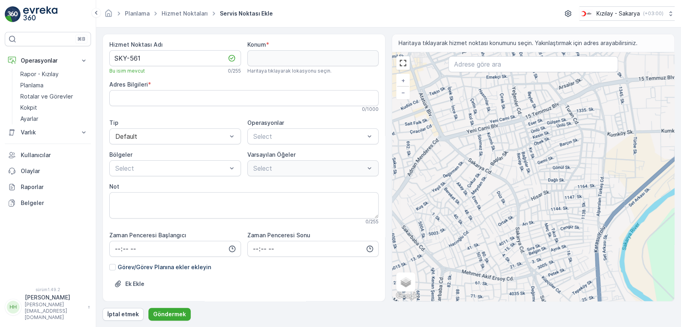
drag, startPoint x: 571, startPoint y: 257, endPoint x: 522, endPoint y: 209, distance: 68.8
click at [373, 217] on div "+ − Uydu Yol haritası Arazi Hibrit Broşür Klavye kısayolları Harita Verileri Ma…" at bounding box center [533, 176] width 282 height 249
click at [373, 199] on div "+ − Uydu Yol haritası Arazi Hibrit Broşür Klavye kısayolları Harita Verileri Ma…" at bounding box center [533, 176] width 282 height 249
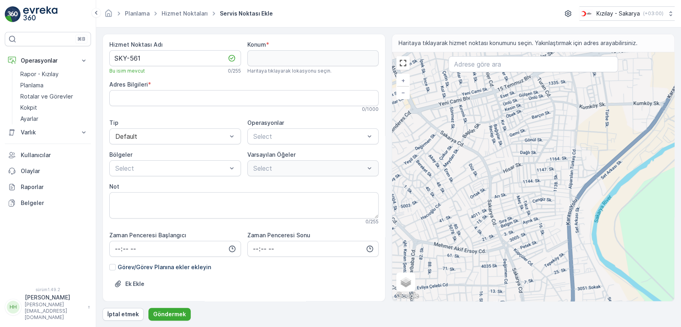
click at [373, 225] on div "+ − Uydu Yol haritası Arazi Hibrit Broşür Klavye kısayolları Harita Verileri Ma…" at bounding box center [533, 176] width 282 height 249
click at [373, 183] on div "+ − Uydu Yol haritası Arazi Hibrit Broşür Klavye kısayolları Harita Verileri Ma…" at bounding box center [533, 176] width 282 height 249
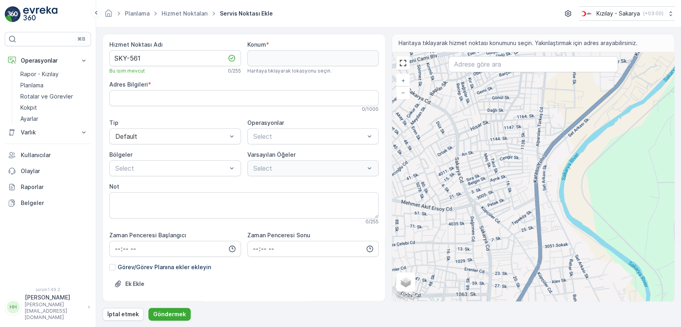
drag, startPoint x: 491, startPoint y: 235, endPoint x: 494, endPoint y: 185, distance: 49.5
click at [373, 207] on div "+ − Uydu Yol haritası Arazi Hibrit Broşür Klavye kısayolları Harita Verileri Ma…" at bounding box center [533, 176] width 282 height 249
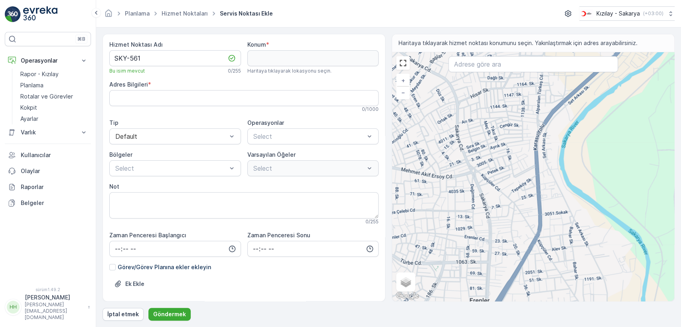
click at [373, 176] on div "+ − Uydu Yol haritası Arazi Hibrit Broşür Klavye kısayolları Harita Verileri Ma…" at bounding box center [533, 176] width 282 height 249
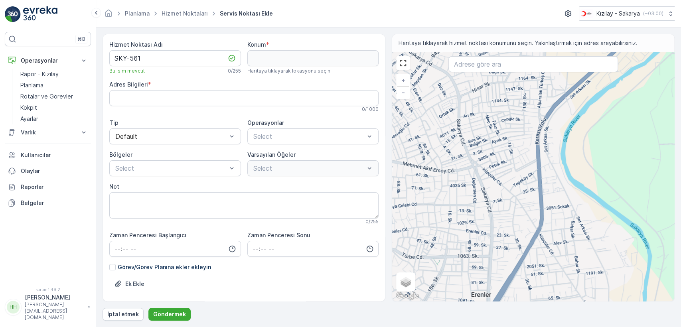
drag, startPoint x: 491, startPoint y: 228, endPoint x: 516, endPoint y: 178, distance: 55.1
click at [373, 189] on div "+ − Uydu Yol haritası Arazi Hibrit Broşür Klavye kısayolları Harita Verileri Ma…" at bounding box center [533, 176] width 282 height 249
drag, startPoint x: 516, startPoint y: 178, endPoint x: 522, endPoint y: 170, distance: 10.3
click at [373, 175] on div "+ − Uydu Yol haritası Arazi Hibrit Broşür Klavye kısayolları Harita Verileri Ma…" at bounding box center [533, 176] width 282 height 249
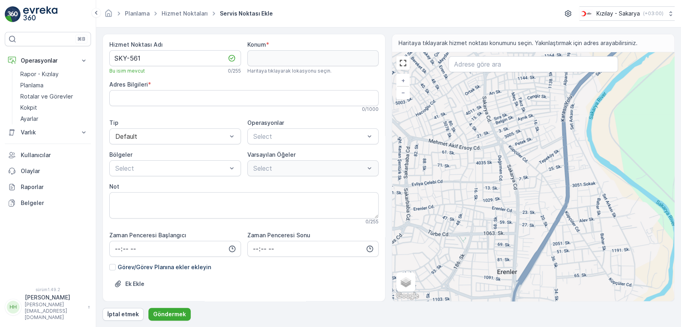
drag, startPoint x: 515, startPoint y: 118, endPoint x: 503, endPoint y: 166, distance: 49.3
click at [373, 164] on div "+ − Uydu Yol haritası Arazi Hibrit Broşür Klavye kısayolları Harita Verileri Ma…" at bounding box center [533, 176] width 282 height 249
click at [373, 169] on div "+ − Uydu Yol haritası Arazi Hibrit Broşür Klavye kısayolları Harita Verileri Ma…" at bounding box center [533, 176] width 282 height 249
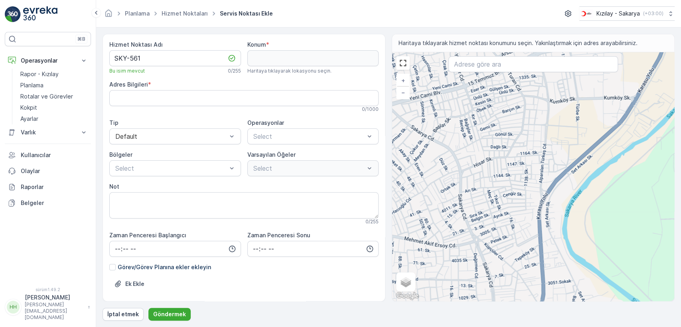
drag, startPoint x: 511, startPoint y: 101, endPoint x: 495, endPoint y: 169, distance: 70.6
click at [373, 168] on div "+ − Uydu Yol haritası Arazi Hibrit Broşür Klavye kısayolları Harita Verileri Ma…" at bounding box center [533, 176] width 282 height 249
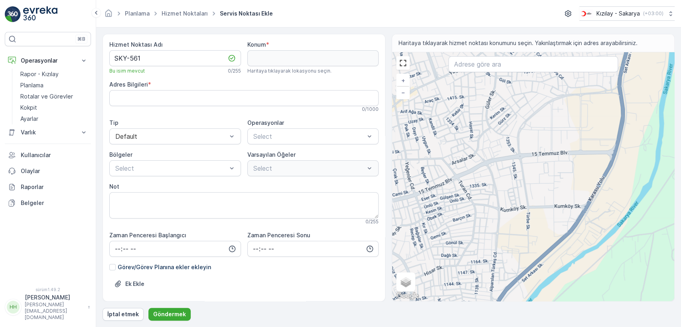
drag, startPoint x: 499, startPoint y: 199, endPoint x: 451, endPoint y: 268, distance: 83.4
click at [373, 268] on div "+ − Uydu Yol haritası Arazi Hibrit Broşür Klavye kısayolları Harita Verileri Ma…" at bounding box center [533, 176] width 282 height 249
type input "40.768110352916985,30.41630403234988"
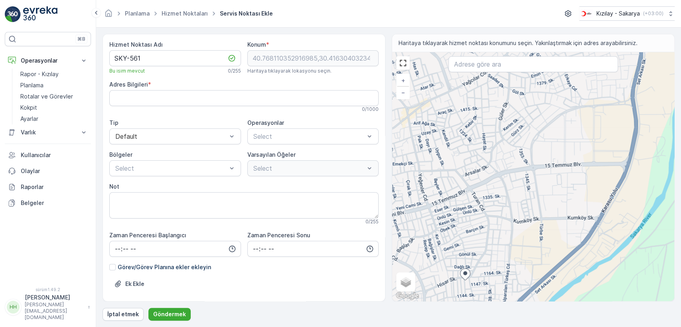
type Info "Otobüs Durağı, Tepekum, Koza Sk., 54100 Adapazarı/[GEOGRAPHIC_DATA], [GEOGRAPHI…"
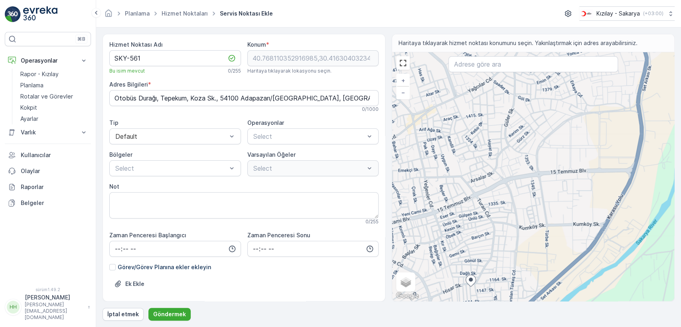
click at [373, 276] on div at bounding box center [471, 282] width 10 height 14
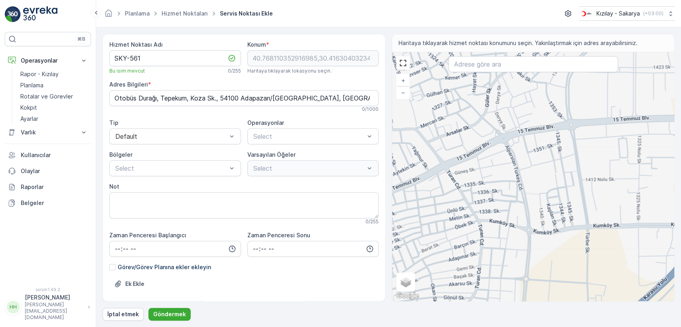
drag, startPoint x: 515, startPoint y: 153, endPoint x: 485, endPoint y: 224, distance: 77.0
click at [373, 222] on div "+ − Uydu Yol haritası Arazi Hibrit Broşür Klavye kısayolları Harita Verileri Ma…" at bounding box center [533, 176] width 282 height 249
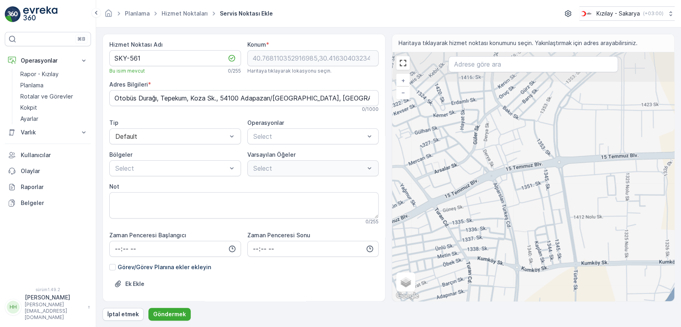
click at [373, 234] on div "+ − Uydu Yol haritası Arazi Hibrit Broşür Klavye kısayolları Harita Verileri Ma…" at bounding box center [533, 176] width 282 height 249
type input "40.77432796634616,30.41938863106689"
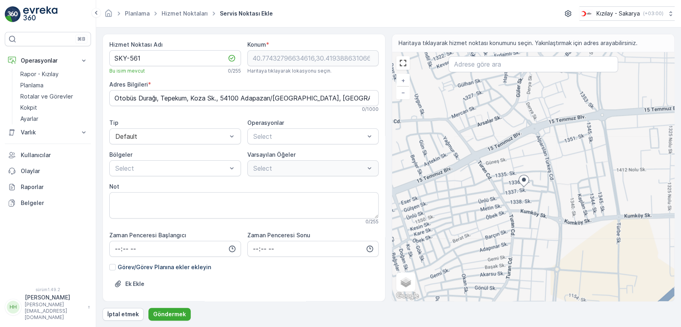
type Info "Yağcılar, 1337. Sk. No:21, 54100 Adapazarı/[GEOGRAPHIC_DATA], [GEOGRAPHIC_DATA]"
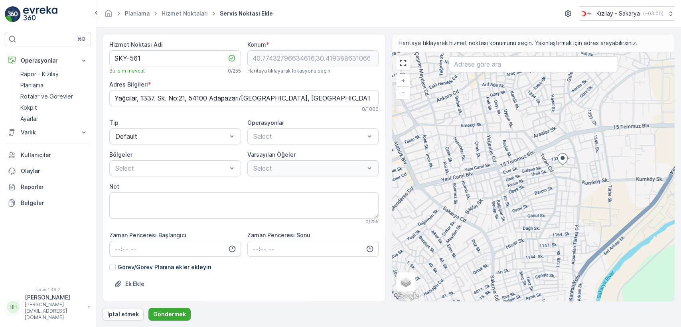
drag, startPoint x: 599, startPoint y: 114, endPoint x: 530, endPoint y: 164, distance: 85.5
click at [373, 146] on div "+ − Uydu Yol haritası Arazi Hibrit Broşür Klavye kısayolları Harita Verileri Ma…" at bounding box center [533, 176] width 282 height 249
click at [373, 164] on div "+ − Uydu Yol haritası Arazi Hibrit Broşür Klavye kısayolları Harita Verileri Ma…" at bounding box center [533, 176] width 282 height 249
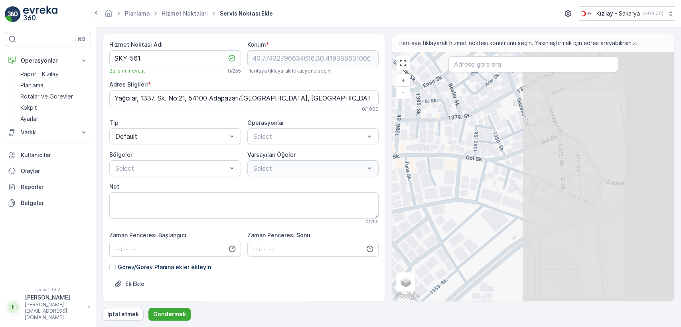
drag, startPoint x: 574, startPoint y: 130, endPoint x: 451, endPoint y: 161, distance: 127.5
click at [373, 161] on div "+ − Uydu Yol haritası Arazi Hibrit Broşür Klavye kısayolları Harita Verileri Ma…" at bounding box center [533, 176] width 282 height 249
type input "40.78335641409496,30.42501819337585"
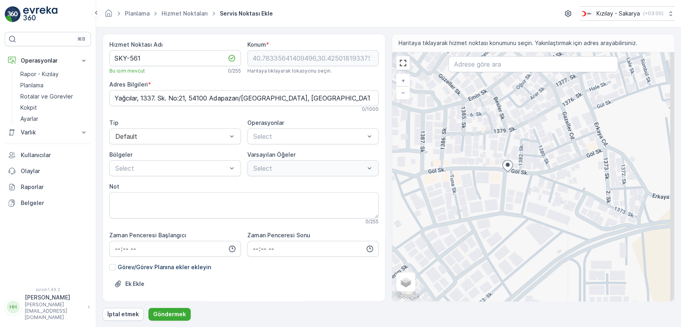
type Info "Yağcılar, Göl Sk. No:30, 54100 Adapazarı/[GEOGRAPHIC_DATA], [GEOGRAPHIC_DATA]"
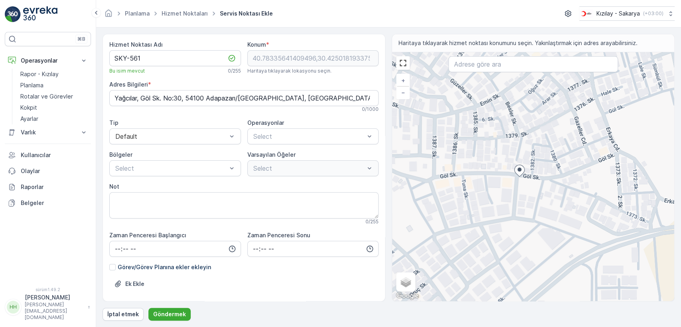
drag, startPoint x: 625, startPoint y: 154, endPoint x: 579, endPoint y: 154, distance: 46.7
click at [373, 154] on div "+ − Uydu Yol haritası Arazi Hibrit Broşür Klavye kısayolları Harita Verileri Ma…" at bounding box center [533, 176] width 282 height 249
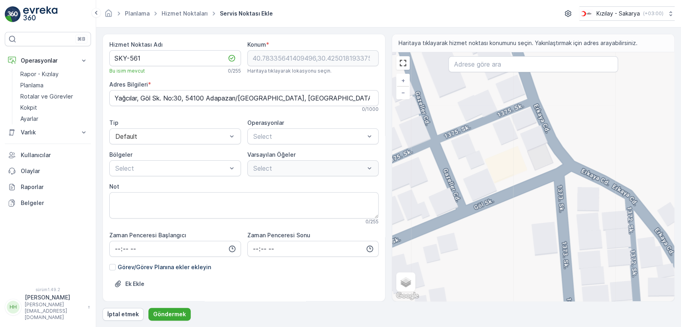
click at [373, 168] on div "+ − Uydu Yol haritası Arazi Hibrit Broşür Klavye kısayolları Harita Verileri Ma…" at bounding box center [533, 176] width 282 height 249
type input "40.78386113790947,30.427697213283242"
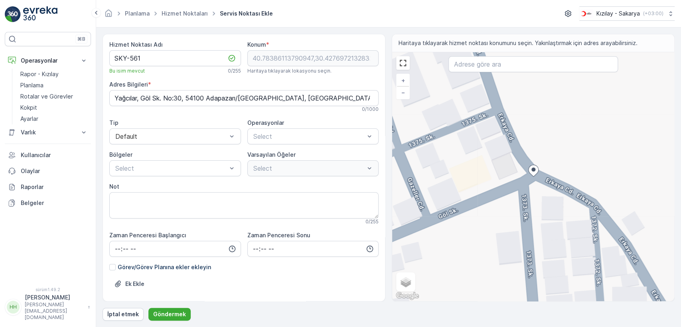
type Info "Yağcılar, Göl Sk. No:73, 54100 Adapazarı/[GEOGRAPHIC_DATA], [GEOGRAPHIC_DATA]"
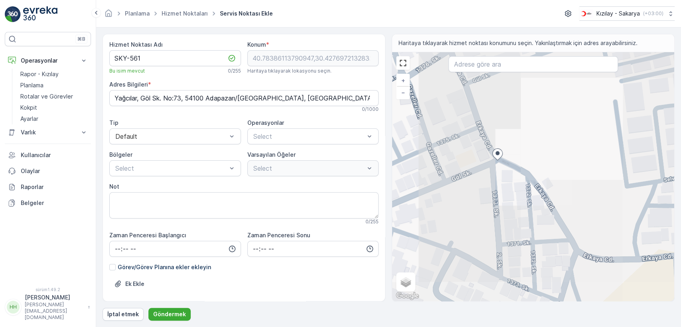
drag, startPoint x: 437, startPoint y: 176, endPoint x: 513, endPoint y: 189, distance: 76.7
click at [373, 189] on div "+ − Uydu Yol haritası Arazi Hibrit Broşür Klavye kısayolları Harita Verileri Ma…" at bounding box center [533, 176] width 282 height 249
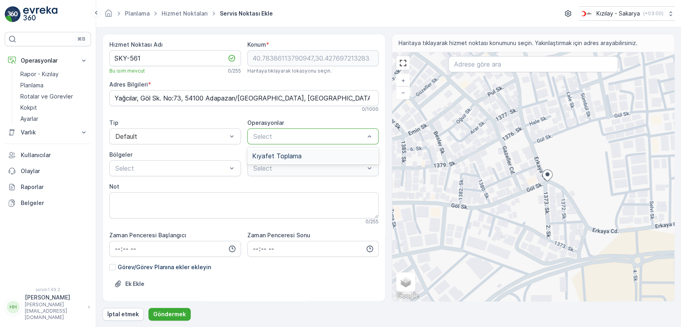
click at [290, 155] on span "Kıyafet Toplama" at bounding box center [276, 155] width 49 height 7
click at [274, 172] on p "Select" at bounding box center [309, 169] width 112 height 10
click at [254, 196] on div at bounding box center [255, 199] width 6 height 6
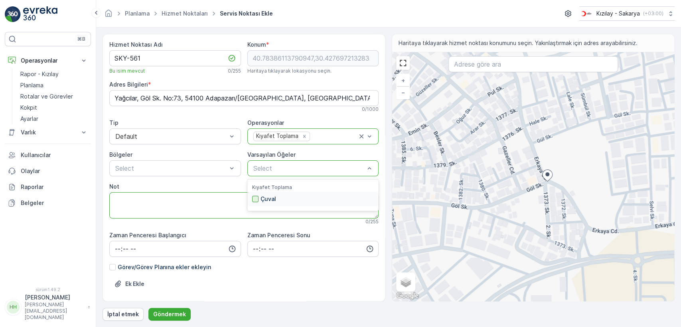
click at [254, 196] on textarea "Not" at bounding box center [243, 205] width 269 height 26
click at [166, 173] on div "Select" at bounding box center [175, 168] width 132 height 16
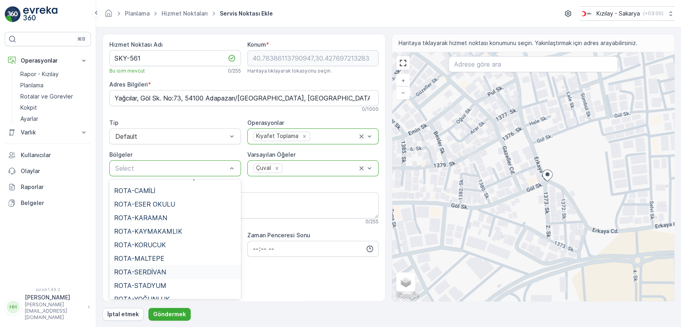
scroll to position [182, 0]
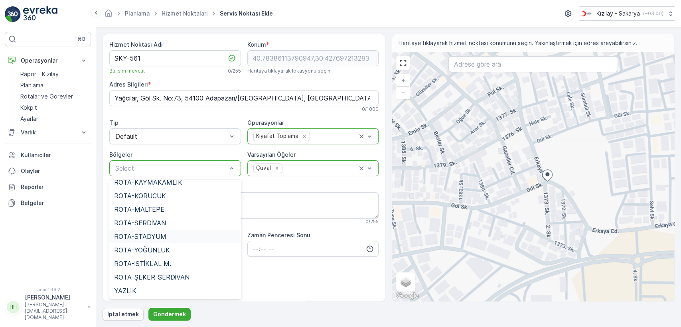
click at [159, 233] on span "ROTA-STADYUM" at bounding box center [140, 236] width 52 height 7
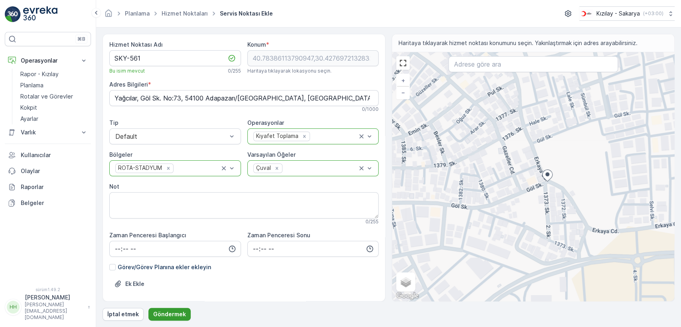
click at [172, 276] on font "Göndermek" at bounding box center [169, 314] width 33 height 7
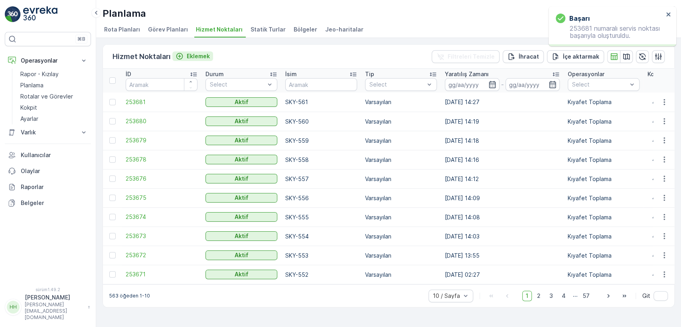
click at [192, 53] on font "Eklemek" at bounding box center [198, 56] width 23 height 7
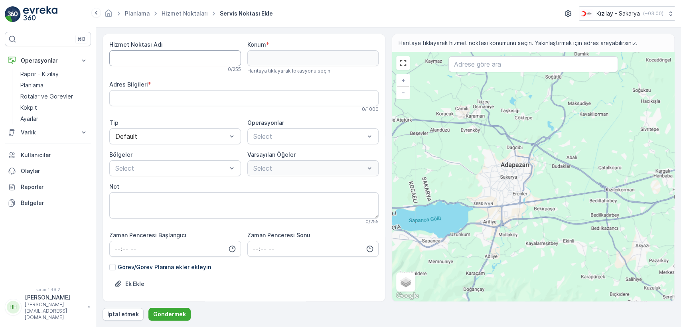
click at [192, 52] on Name "Hizmet Noktası Adı" at bounding box center [175, 58] width 132 height 16
type Name "SKY-562"
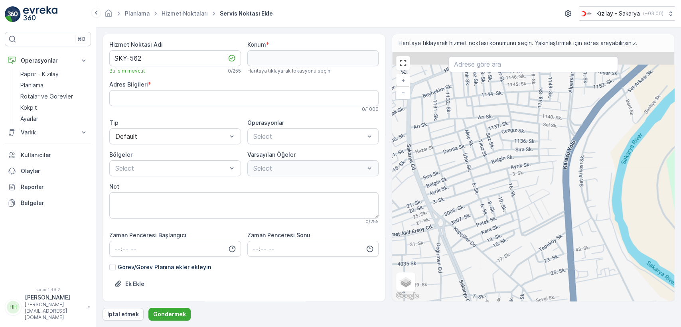
drag, startPoint x: 538, startPoint y: 110, endPoint x: 521, endPoint y: 232, distance: 122.8
click at [373, 230] on div "+ − Uydu Yol haritası Arazi Hibrit Broşür Klavye kısayolları Harita Verileri Ma…" at bounding box center [533, 176] width 282 height 249
click at [373, 232] on div "+ − Uydu Yol haritası Arazi Hibrit Broşür Klavye kısayolları Harita Verileri Ma…" at bounding box center [533, 176] width 282 height 249
type input "40.762901493119486,30.418272661568125"
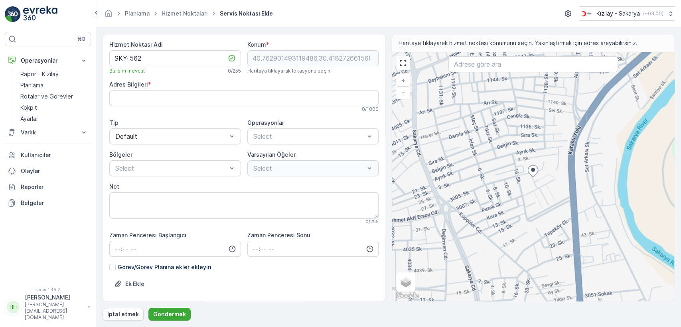
type Info "Küpçüler, [STREET_ADDRESS]"
drag, startPoint x: 542, startPoint y: 128, endPoint x: 530, endPoint y: 179, distance: 52.1
click at [373, 169] on div "+ − Uydu Yol haritası Arazi Hibrit Broşür Klavye kısayolları Harita Verileri Ma…" at bounding box center [533, 176] width 282 height 249
click at [373, 178] on div "+ − Uydu Yol haritası Arazi Hibrit Broşür Klavye kısayolları Harita Verileri Ma…" at bounding box center [533, 176] width 282 height 249
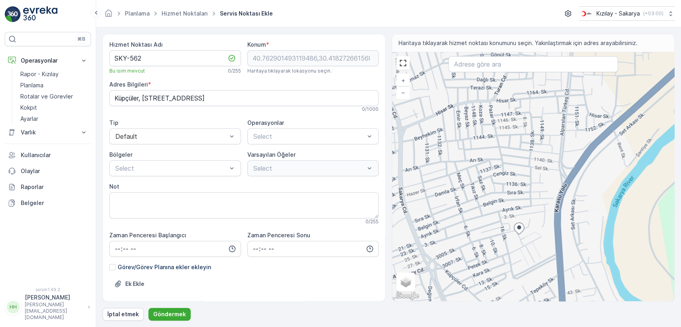
drag, startPoint x: 539, startPoint y: 128, endPoint x: 523, endPoint y: 168, distance: 42.7
click at [373, 164] on div "+ − Uydu Yol haritası Arazi Hibrit Broşür Klavye kısayolları Harita Verileri Ma…" at bounding box center [533, 176] width 282 height 249
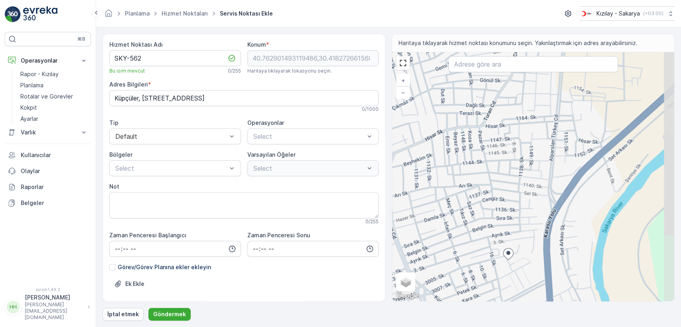
click at [373, 171] on div "+ − Uydu Yol haritası Arazi Hibrit Broşür Klavye kısayolları Harita Verileri Ma…" at bounding box center [533, 176] width 282 height 249
type input "40.76651052946595,30.418916399002757"
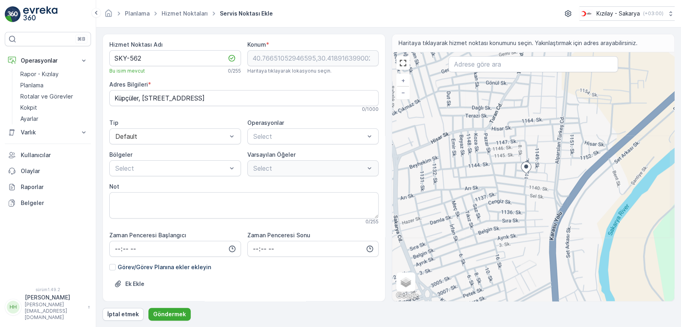
type Info "Tepekum, 1138. Sk. No:33, 54100 Adapazarı/[GEOGRAPHIC_DATA], [GEOGRAPHIC_DATA]"
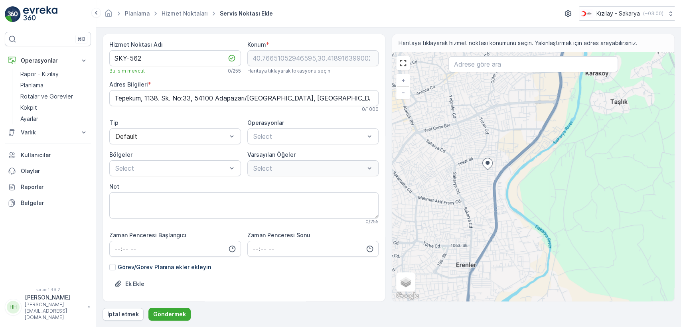
drag, startPoint x: 498, startPoint y: 261, endPoint x: 521, endPoint y: 200, distance: 64.9
click at [373, 228] on div "+ − Uydu Yol haritası Arazi Hibrit Broşür Klavye kısayolları Harita Verileri Ma…" at bounding box center [533, 176] width 282 height 249
click at [373, 213] on div "+ − Uydu Yol haritası Arazi Hibrit Broşür Klavye kısayolları Harita Verileri Ma…" at bounding box center [533, 176] width 282 height 249
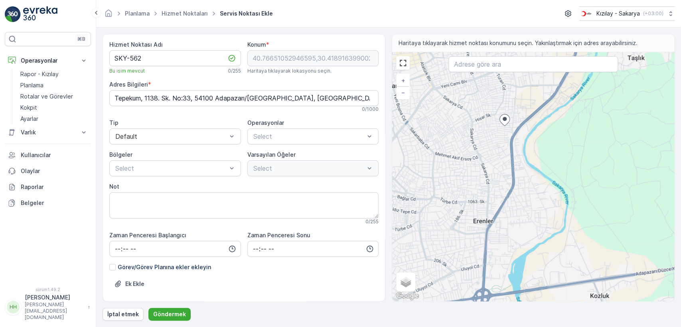
click at [373, 173] on div "+ − Uydu Yol haritası Arazi Hibrit Broşür Klavye kısayolları Harita Verileri Ma…" at bounding box center [533, 176] width 282 height 249
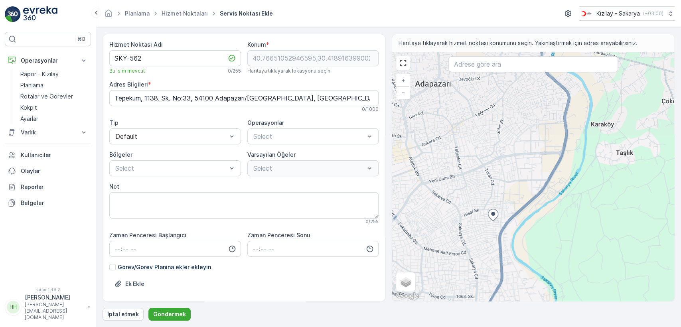
drag, startPoint x: 478, startPoint y: 144, endPoint x: 466, endPoint y: 235, distance: 91.4
click at [373, 235] on div "+ − Uydu Yol haritası Arazi Hibrit Broşür Klavye kısayolları Harita Verileri Ma…" at bounding box center [533, 176] width 282 height 249
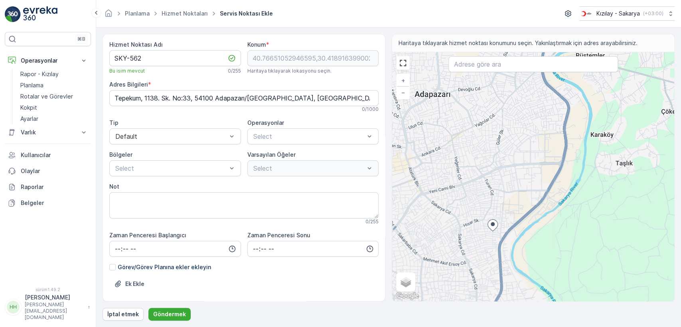
drag, startPoint x: 466, startPoint y: 235, endPoint x: 469, endPoint y: 242, distance: 7.5
click at [373, 245] on div "+ − Uydu Yol haritası Arazi Hibrit Broşür Klavye kısayolları Harita Verileri Ma…" at bounding box center [533, 176] width 282 height 249
type input "40.76439059196203,30.413011052520066"
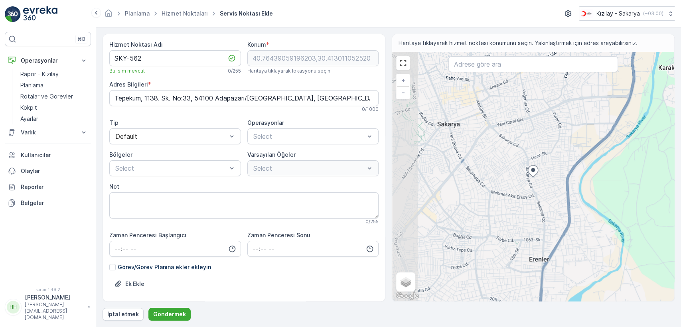
type Info "Tepekum, [PERSON_NAME]. No:9, 54100 Adapazarı/[GEOGRAPHIC_DATA], [GEOGRAPHIC_DA…"
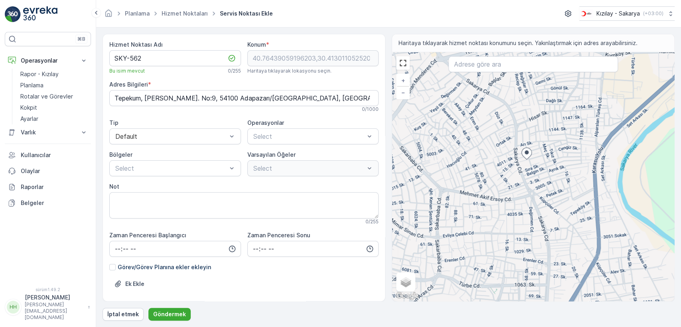
drag, startPoint x: 547, startPoint y: 253, endPoint x: 536, endPoint y: 189, distance: 64.9
click at [373, 204] on div "+ − Uydu Yol haritası Arazi Hibrit Broşür Klavye kısayolları Harita Verileri Ma…" at bounding box center [533, 176] width 282 height 249
click at [373, 177] on div "+ − Uydu Yol haritası Arazi Hibrit Broşür Klavye kısayolları Harita Verileri Ma…" at bounding box center [533, 176] width 282 height 249
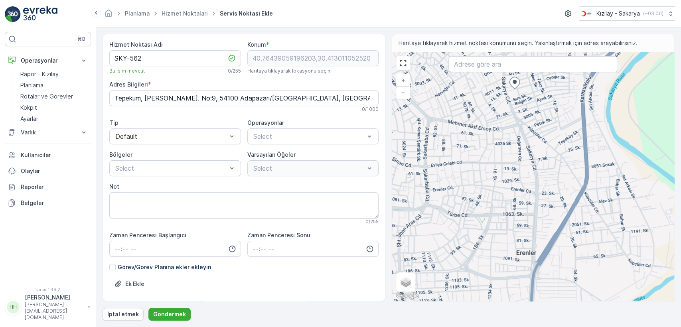
drag, startPoint x: 533, startPoint y: 245, endPoint x: 525, endPoint y: 178, distance: 67.8
click at [373, 226] on div "+ − Uydu Yol haritası Arazi Hibrit Broşür Klavye kısayolları Harita Verileri Ma…" at bounding box center [533, 176] width 282 height 249
click at [373, 186] on div "+ − Uydu Yol haritası Arazi Hibrit Broşür Klavye kısayolları Harita Verileri Ma…" at bounding box center [533, 176] width 282 height 249
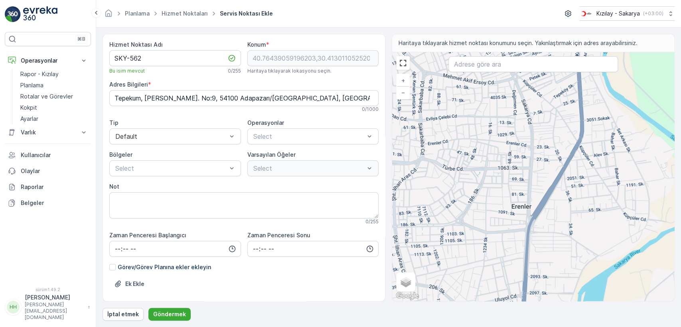
click at [373, 224] on div "+ − Uydu Yol haritası Arazi Hibrit Broşür Klavye kısayolları Harita Verileri Ma…" at bounding box center [533, 176] width 282 height 249
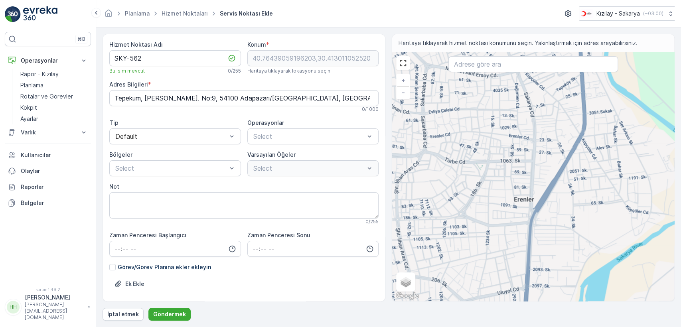
click at [373, 173] on div "+ − Uydu Yol haritası Arazi Hibrit Broşür Klavye kısayolları Harita Verileri Ma…" at bounding box center [533, 176] width 282 height 249
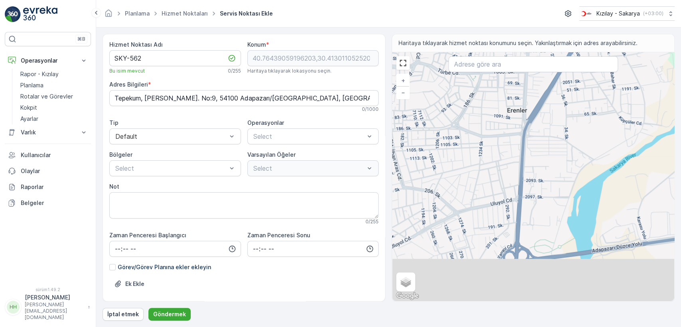
drag, startPoint x: 509, startPoint y: 243, endPoint x: 507, endPoint y: 179, distance: 64.7
click at [373, 181] on div "+ − Uydu Yol haritası Arazi Hibrit Broşür Klavye kısayolları Harita Verileri Ma…" at bounding box center [533, 176] width 282 height 249
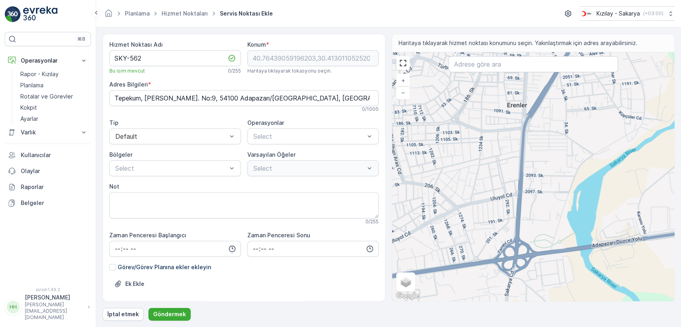
drag, startPoint x: 505, startPoint y: 132, endPoint x: 488, endPoint y: 224, distance: 93.0
click at [373, 184] on div "+ − Uydu Yol haritası Arazi Hibrit Broşür Klavye kısayolları Harita Verileri Ma…" at bounding box center [533, 176] width 282 height 249
click at [373, 211] on div "+ − Uydu Yol haritası Arazi Hibrit Broşür Klavye kısayolları Harita Verileri Ma…" at bounding box center [533, 176] width 282 height 249
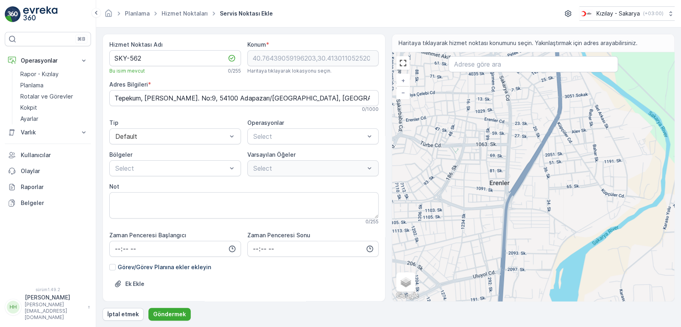
drag, startPoint x: 511, startPoint y: 132, endPoint x: 503, endPoint y: 183, distance: 51.6
click at [373, 174] on div "+ − Uydu Yol haritası Arazi Hibrit Broşür Klavye kısayolları Harita Verileri Ma…" at bounding box center [533, 176] width 282 height 249
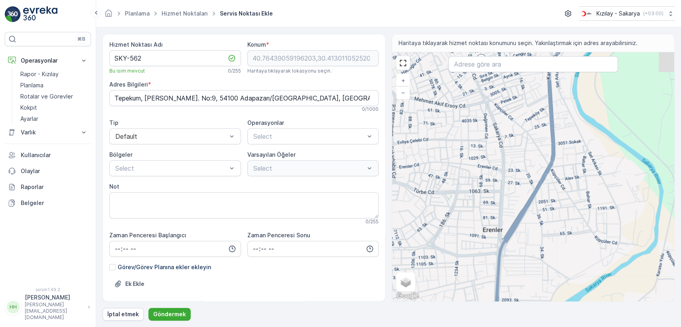
drag, startPoint x: 503, startPoint y: 183, endPoint x: 503, endPoint y: 190, distance: 7.2
click at [373, 186] on div "+ − Uydu Yol haritası Arazi Hibrit Broşür Klavye kısayolları Harita Verileri Ma…" at bounding box center [533, 176] width 282 height 249
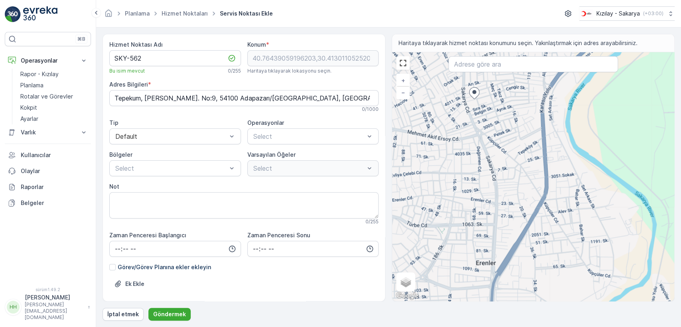
drag, startPoint x: 511, startPoint y: 135, endPoint x: 500, endPoint y: 195, distance: 60.9
click at [373, 178] on div "+ − Uydu Yol haritası Arazi Hibrit Broşür Klavye kısayolları Harita Verileri Ma…" at bounding box center [533, 176] width 282 height 249
click at [373, 194] on div "+ − Uydu Yol haritası Arazi Hibrit Broşür Klavye kısayolları Harita Verileri Ma…" at bounding box center [533, 176] width 282 height 249
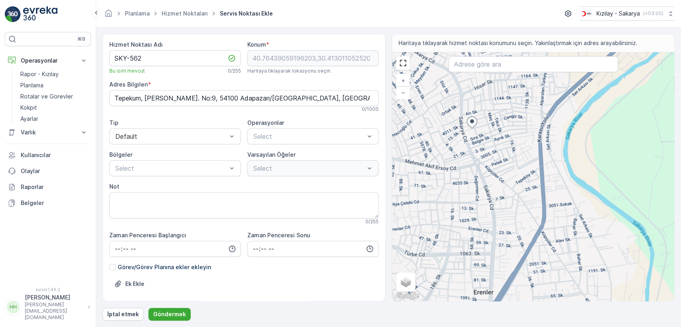
drag, startPoint x: 512, startPoint y: 135, endPoint x: 501, endPoint y: 199, distance: 64.7
click at [373, 183] on div "+ − Uydu Yol haritası Arazi Hibrit Broşür Klavye kısayolları Harita Verileri Ma…" at bounding box center [533, 176] width 282 height 249
click at [373, 196] on div "+ − Uydu Yol haritası Arazi Hibrit Broşür Klavye kısayolları Harita Verileri Ma…" at bounding box center [533, 176] width 282 height 249
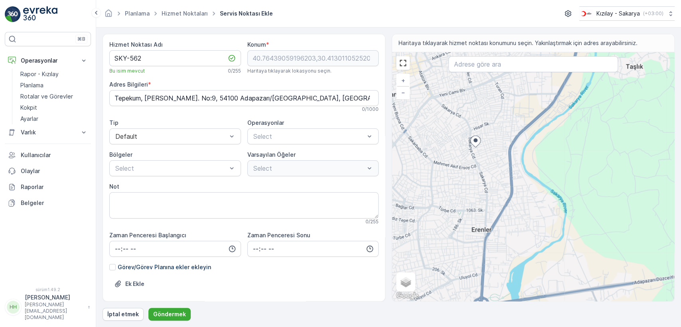
drag, startPoint x: 479, startPoint y: 223, endPoint x: 482, endPoint y: 189, distance: 34.1
click at [373, 198] on div "+ − Uydu Yol haritası Arazi Hibrit Broşür Klavye kısayolları Harita Verileri Ma…" at bounding box center [533, 176] width 282 height 249
click at [373, 189] on div "+ − Uydu Yol haritası Arazi Hibrit Broşür Klavye kısayolları Harita Verileri Ma…" at bounding box center [533, 176] width 282 height 249
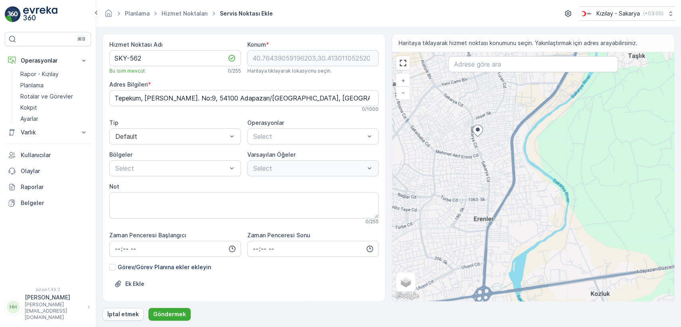
drag, startPoint x: 465, startPoint y: 217, endPoint x: 509, endPoint y: 191, distance: 51.5
click at [373, 191] on div "+ − Uydu Yol haritası Arazi Hibrit Broşür Klavye kısayolları Harita Verileri Ma…" at bounding box center [533, 176] width 282 height 249
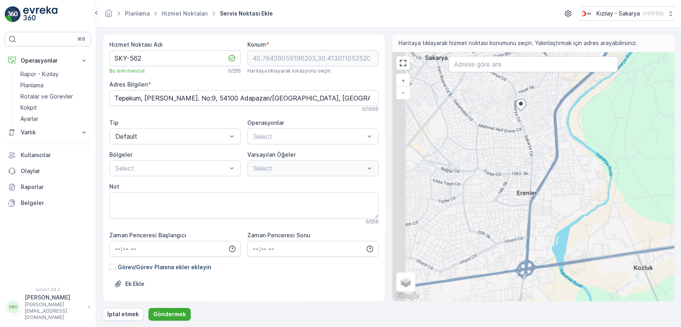
click at [373, 189] on div "+ − Uydu Yol haritası Arazi Hibrit Broşür Klavye kısayolları Harita Verileri Ma…" at bounding box center [533, 176] width 282 height 249
type input "40.75139349285509,30.41010218409893"
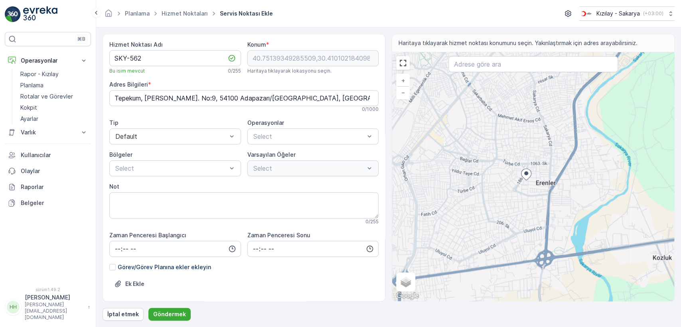
type Info "[GEOGRAPHIC_DATA]. [PERSON_NAME] Şemsi [STREET_ADDRESS]"
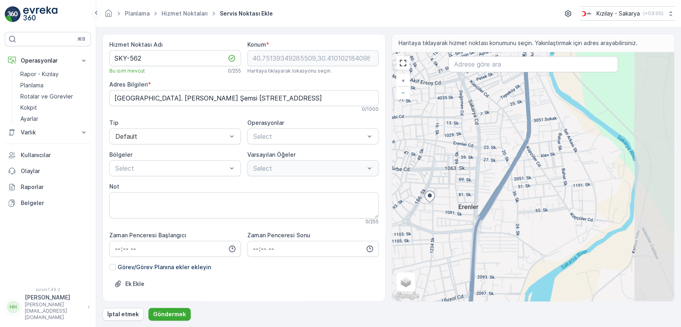
drag, startPoint x: 604, startPoint y: 171, endPoint x: 513, endPoint y: 195, distance: 94.1
click at [373, 191] on div "+ − Uydu Yol haritası Arazi Hibrit Broşür Klavye kısayolları Harita Verileri Ma…" at bounding box center [533, 176] width 282 height 249
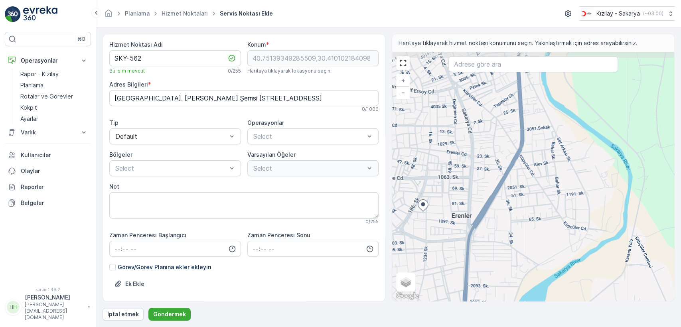
drag, startPoint x: 513, startPoint y: 195, endPoint x: 531, endPoint y: 227, distance: 36.8
click at [373, 227] on div "+ − Uydu Yol haritası Arazi Hibrit Broşür Klavye kısayolları Harita Verileri Ma…" at bounding box center [533, 176] width 282 height 249
type input "40.752365427611736,30.419583898498598"
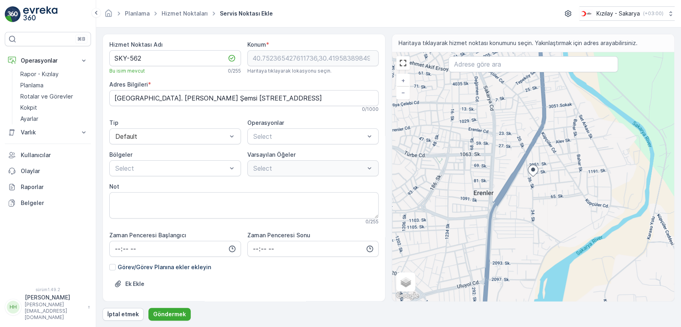
type Info "Yeni, 51. Sk. No:5, 54200 Erenler/[GEOGRAPHIC_DATA], [GEOGRAPHIC_DATA]"
drag, startPoint x: 472, startPoint y: 130, endPoint x: 482, endPoint y: 168, distance: 39.2
click at [373, 160] on div "+ − Uydu Yol haritası Arazi Hibrit Broşür Klavye kısayolları Harita Verileri Ma…" at bounding box center [533, 176] width 282 height 249
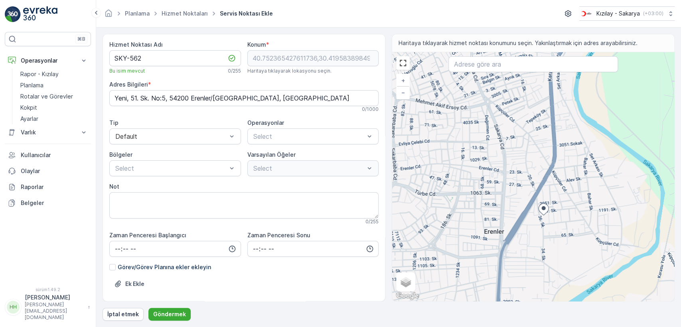
drag, startPoint x: 482, startPoint y: 168, endPoint x: 482, endPoint y: 172, distance: 4.4
click at [373, 170] on div "+ − Uydu Yol haritası Arazi Hibrit Broşür Klavye kısayolları Harita Verileri Ma…" at bounding box center [533, 176] width 282 height 249
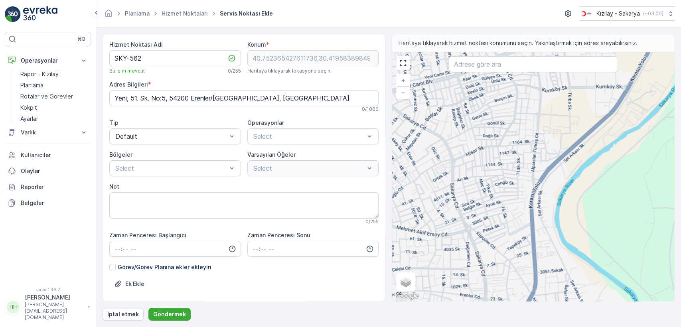
click at [373, 68] on input "text" at bounding box center [532, 64] width 169 height 16
type input "1353. sOKAK"
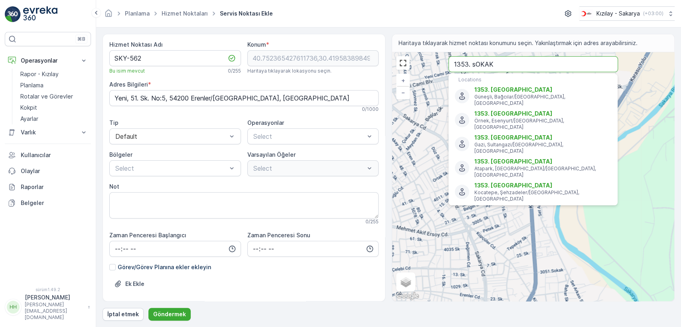
drag, startPoint x: 498, startPoint y: 67, endPoint x: 440, endPoint y: 67, distance: 57.4
click at [373, 67] on div "+ − Uydu Yol haritası Arazi Hibrit Broşür Klavye kısayolları Harita Verileri Ma…" at bounding box center [533, 176] width 282 height 249
type input "40.774808012150466,30.410578562369196"
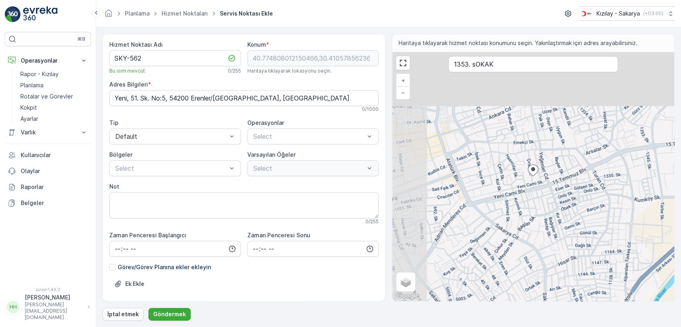
type Info "[PERSON_NAME], Çırak Sk. No:25, 54100 Adapazarı/[GEOGRAPHIC_DATA], [GEOGRAPHIC_…"
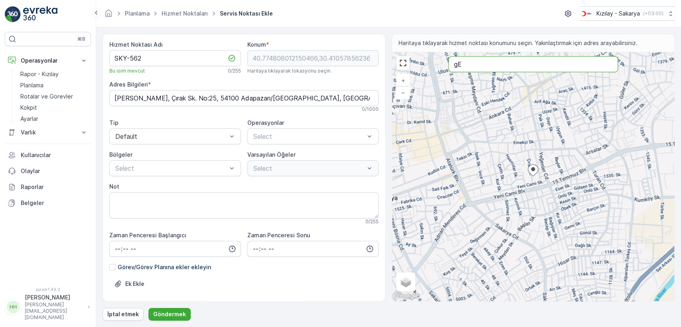
type input "g"
type input "[PERSON_NAME]"
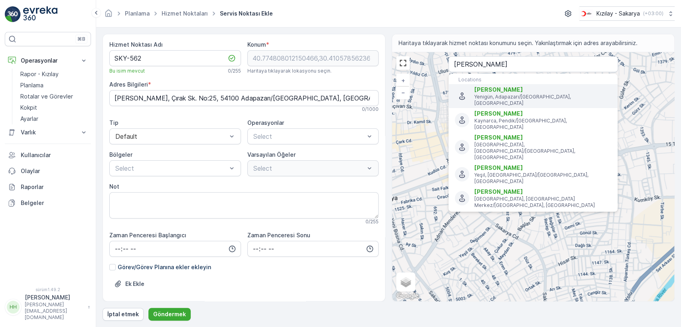
click at [373, 89] on span "[PERSON_NAME]" at bounding box center [498, 89] width 49 height 7
type input "40.7711433,30.416036"
type Info "[PERSON_NAME], Gemi Sk., 54100 Adapazarı/[GEOGRAPHIC_DATA], [GEOGRAPHIC_DATA]"
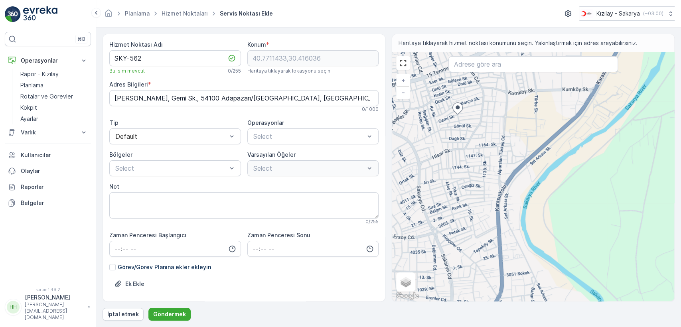
drag, startPoint x: 651, startPoint y: 237, endPoint x: 499, endPoint y: 128, distance: 187.1
click at [373, 135] on div "+ − Uydu Yol haritası Arazi Hibrit Broşür Klavye kısayolları Harita Verileri Ma…" at bounding box center [533, 176] width 282 height 249
click at [373, 130] on div "+ − Uydu Yol haritası Arazi Hibrit Broşür Klavye kısayolları Harita Verileri Ma…" at bounding box center [533, 176] width 282 height 249
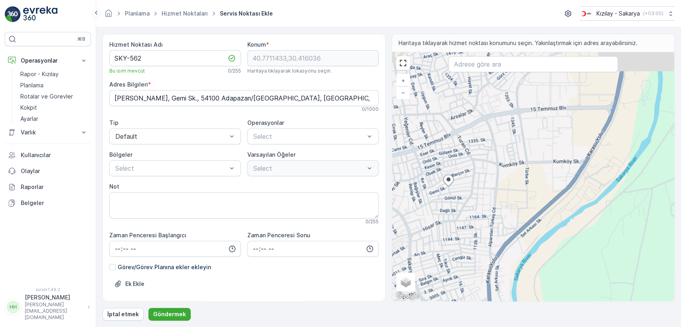
drag, startPoint x: 505, startPoint y: 109, endPoint x: 494, endPoint y: 220, distance: 111.1
click at [373, 220] on div "+ − Uydu Yol haritası Arazi Hibrit Broşür Klavye kısayolları Harita Verileri Ma…" at bounding box center [533, 176] width 282 height 249
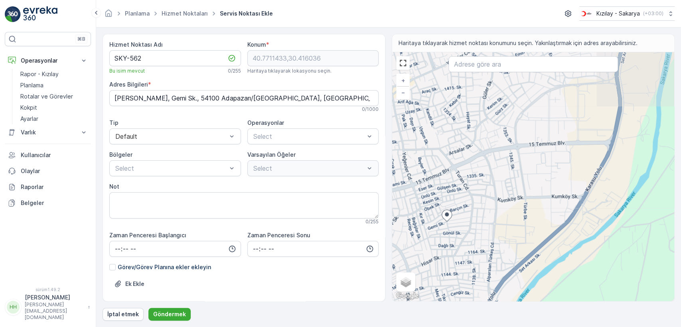
click at [373, 220] on div "+ − Uydu Yol haritası Arazi Hibrit Broşür Klavye kısayolları Harita Verileri Ma…" at bounding box center [533, 176] width 282 height 249
type input "40.77128441427635,30.421109851019814"
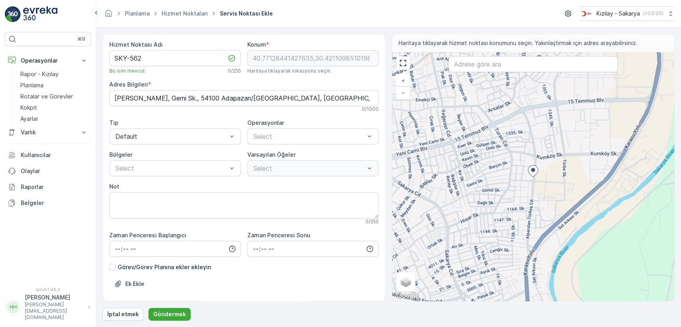
type Info "Tepekum mah. [PERSON_NAME][STREET_ADDRESS]. Sk. 10A, 54100 Adapazarı/[GEOGRAPHI…"
drag, startPoint x: 544, startPoint y: 119, endPoint x: 526, endPoint y: 166, distance: 50.1
click at [373, 164] on div "+ − Uydu Yol haritası Arazi Hibrit Broşür Klavye kısayolları Harita Verileri Ma…" at bounding box center [533, 176] width 282 height 249
click at [373, 166] on div "+ − Uydu Yol haritası Arazi Hibrit Broşür Klavye kısayolları Harita Verileri Ma…" at bounding box center [533, 176] width 282 height 249
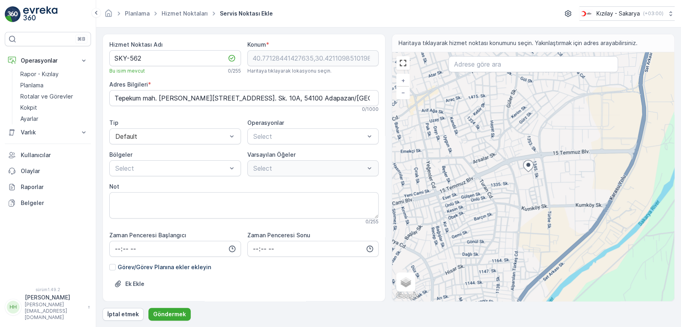
type input "40.77590809506959,30.422234422489243"
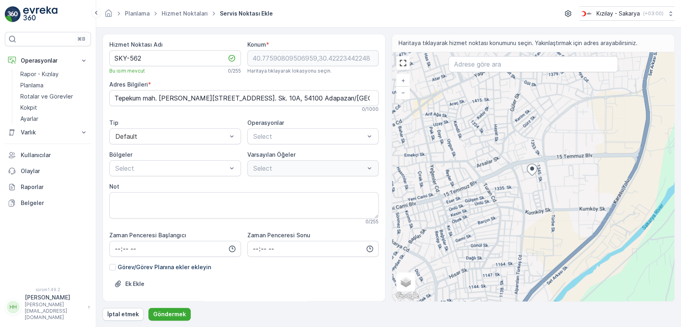
type Info "Yağcılar, 1351. Sk No:6, 54100 Adapazarı/[GEOGRAPHIC_DATA], [GEOGRAPHIC_DATA]"
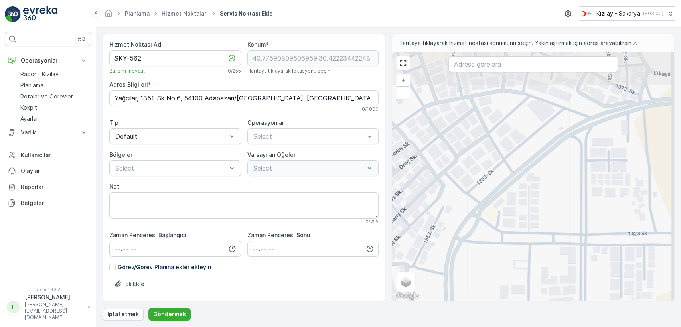
drag, startPoint x: 566, startPoint y: 95, endPoint x: 493, endPoint y: 184, distance: 115.1
click at [373, 185] on div "+ − Uydu Yol haritası Arazi Hibrit Broşür Klavye kısayolları Harita Verileri Ma…" at bounding box center [533, 176] width 282 height 249
type input "40.78060115176919,30.4245978954384"
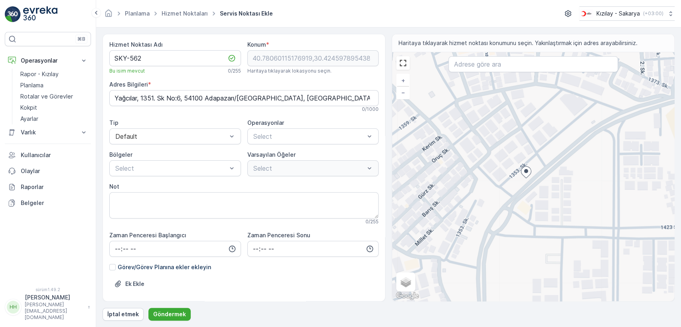
type Info "Yağcılar, 1353. Sk. No:50, 54100 Adapazarı/[GEOGRAPHIC_DATA], [GEOGRAPHIC_DATA]"
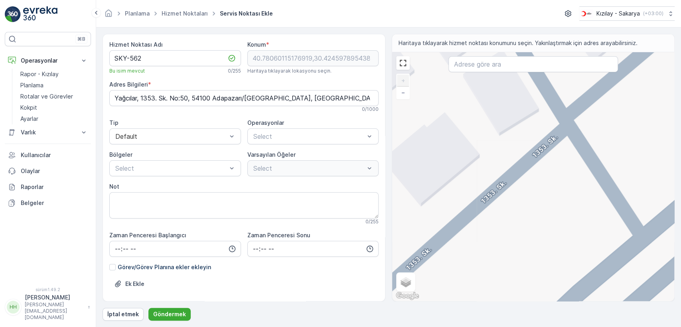
click at [373, 126] on div "+ − Uydu Yol haritası Arazi Hibrit Broşür Klavye kısayolları Harita Verileri Ma…" at bounding box center [533, 176] width 282 height 249
type input "40.781097429935876,30.424873857633933"
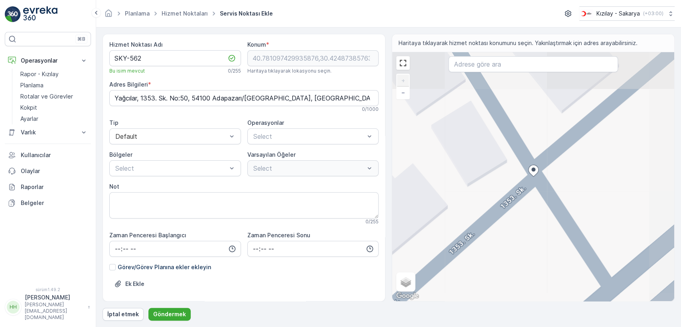
type Info "Yağcılar, 1353. Sk. No:62, 54100 Adapazarı/[GEOGRAPHIC_DATA], [GEOGRAPHIC_DATA]"
click at [219, 92] on Info "Yağcılar, 1353. Sk. No:62, 54100 Adapazarı/[GEOGRAPHIC_DATA], [GEOGRAPHIC_DATA]" at bounding box center [243, 98] width 269 height 16
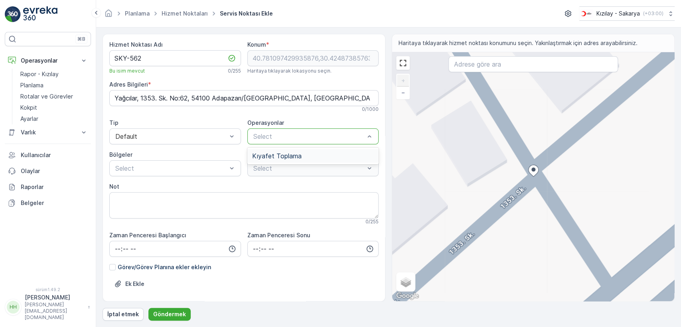
click at [268, 154] on span "Kıyafet Toplama" at bounding box center [276, 155] width 49 height 7
click at [253, 196] on div at bounding box center [255, 199] width 6 height 6
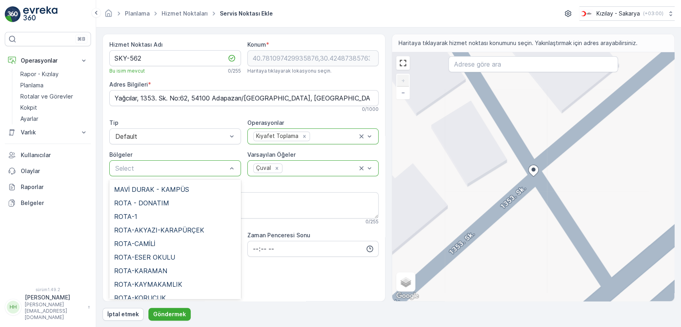
scroll to position [182, 0]
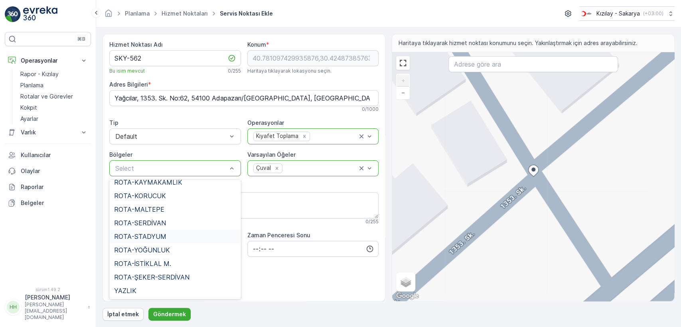
click at [158, 234] on span "ROTA-STADYUM" at bounding box center [140, 236] width 52 height 7
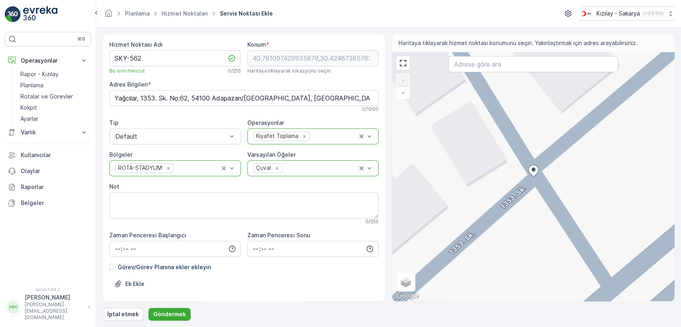
click at [182, 95] on Info "Yağcılar, 1353. Sk. No:62, 54100 Adapazarı/[GEOGRAPHIC_DATA], [GEOGRAPHIC_DATA]" at bounding box center [243, 98] width 269 height 16
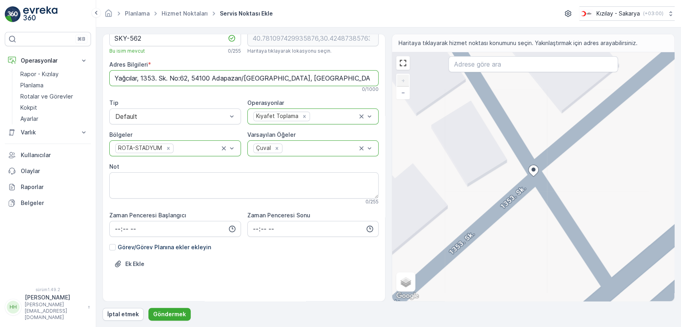
scroll to position [37, 0]
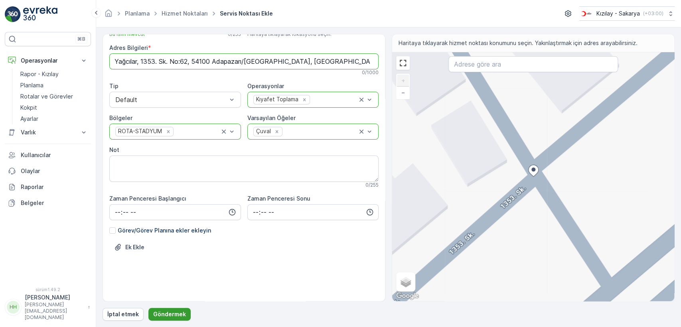
click at [174, 276] on button "Göndermek" at bounding box center [169, 314] width 42 height 13
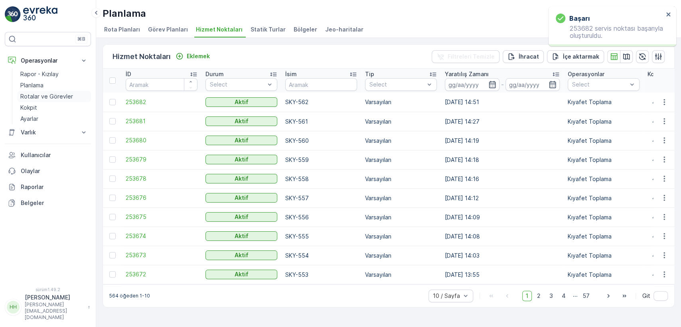
click at [52, 93] on font "Rotalar ve Görevler" at bounding box center [46, 96] width 53 height 7
